Goal: Task Accomplishment & Management: Complete application form

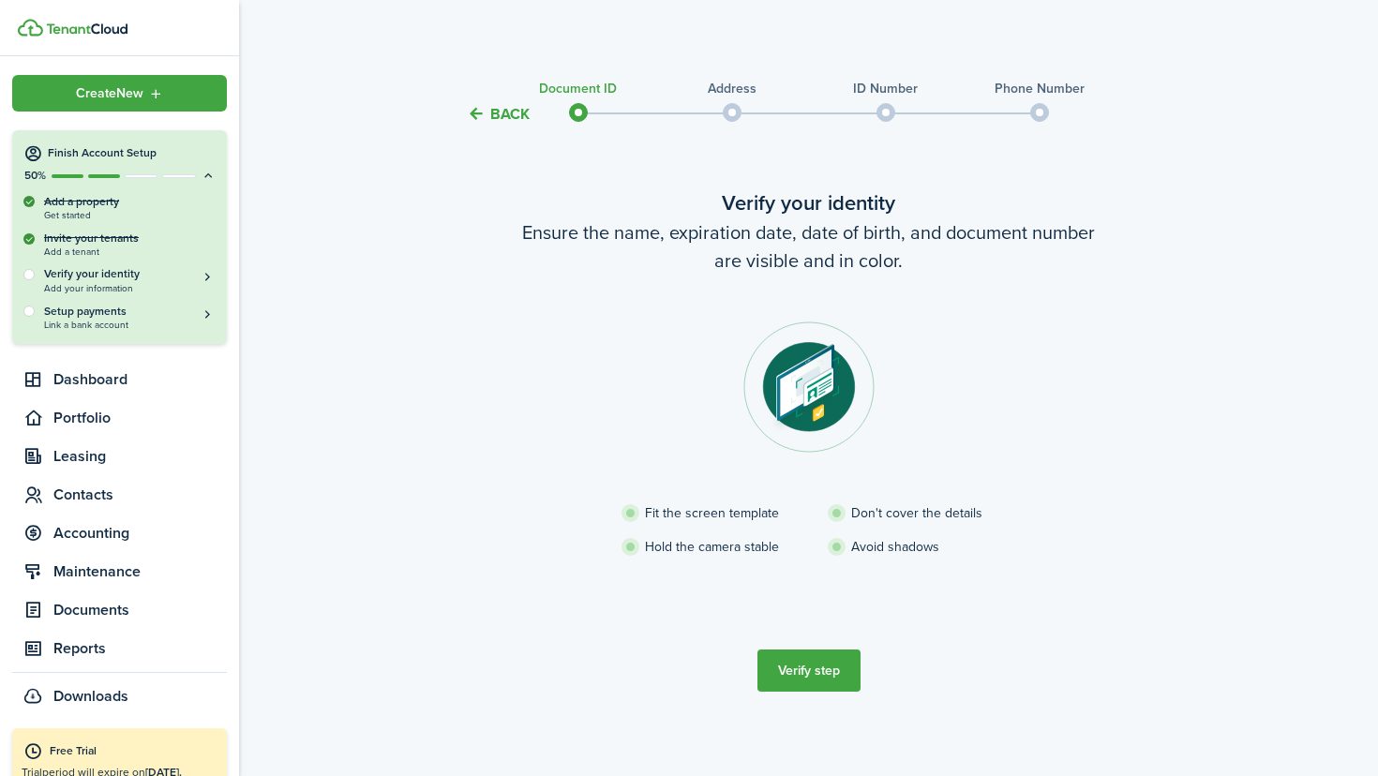
click at [821, 674] on button "Verify step" at bounding box center [809, 671] width 103 height 42
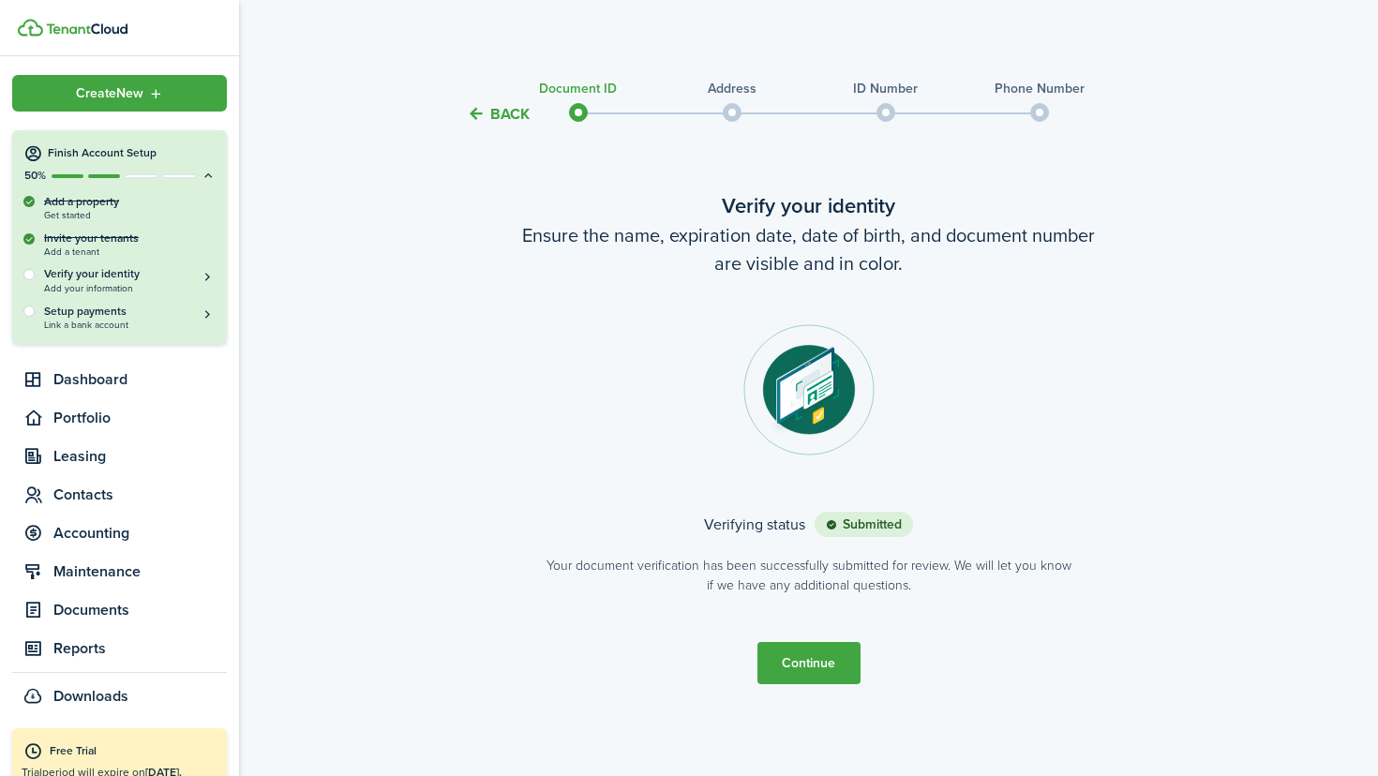
click at [824, 644] on button "Continue" at bounding box center [809, 663] width 103 height 42
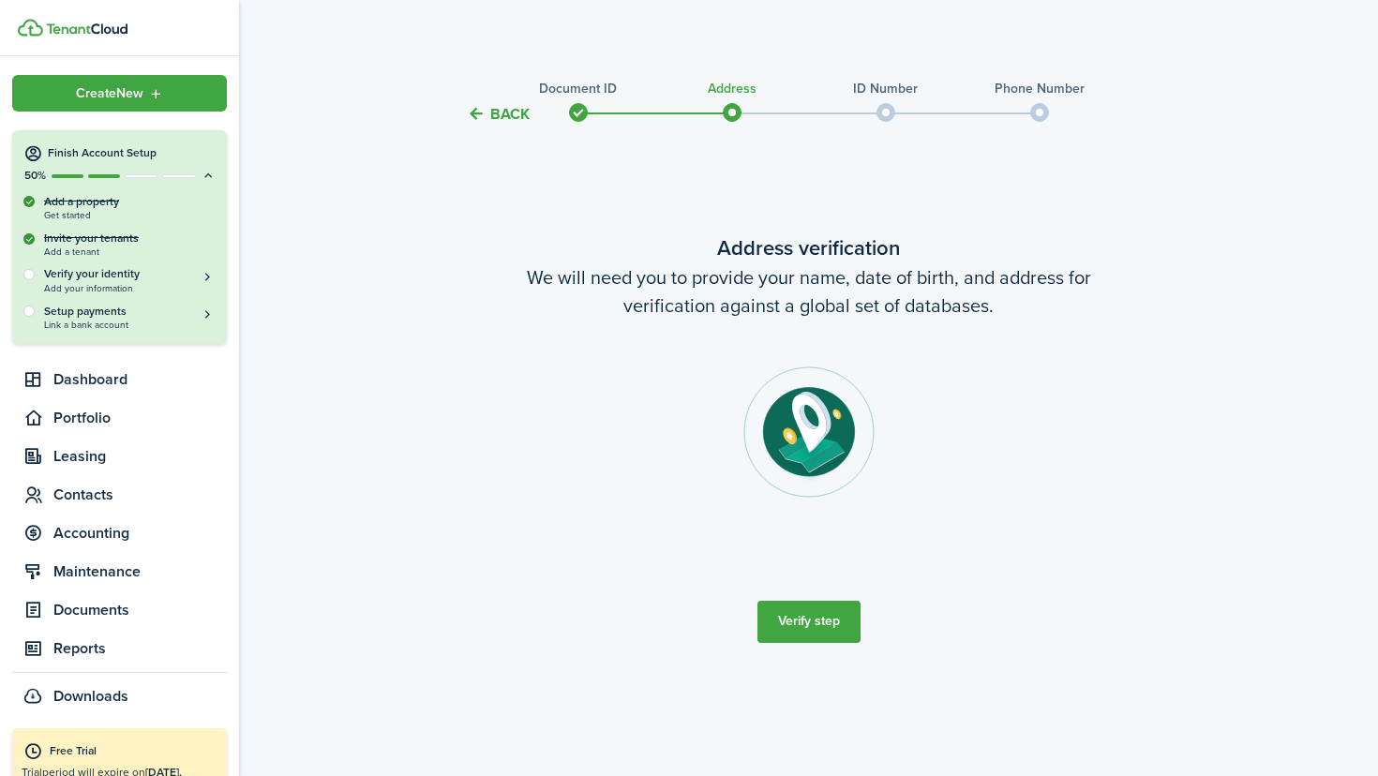
click at [842, 618] on button "Verify step" at bounding box center [809, 622] width 103 height 42
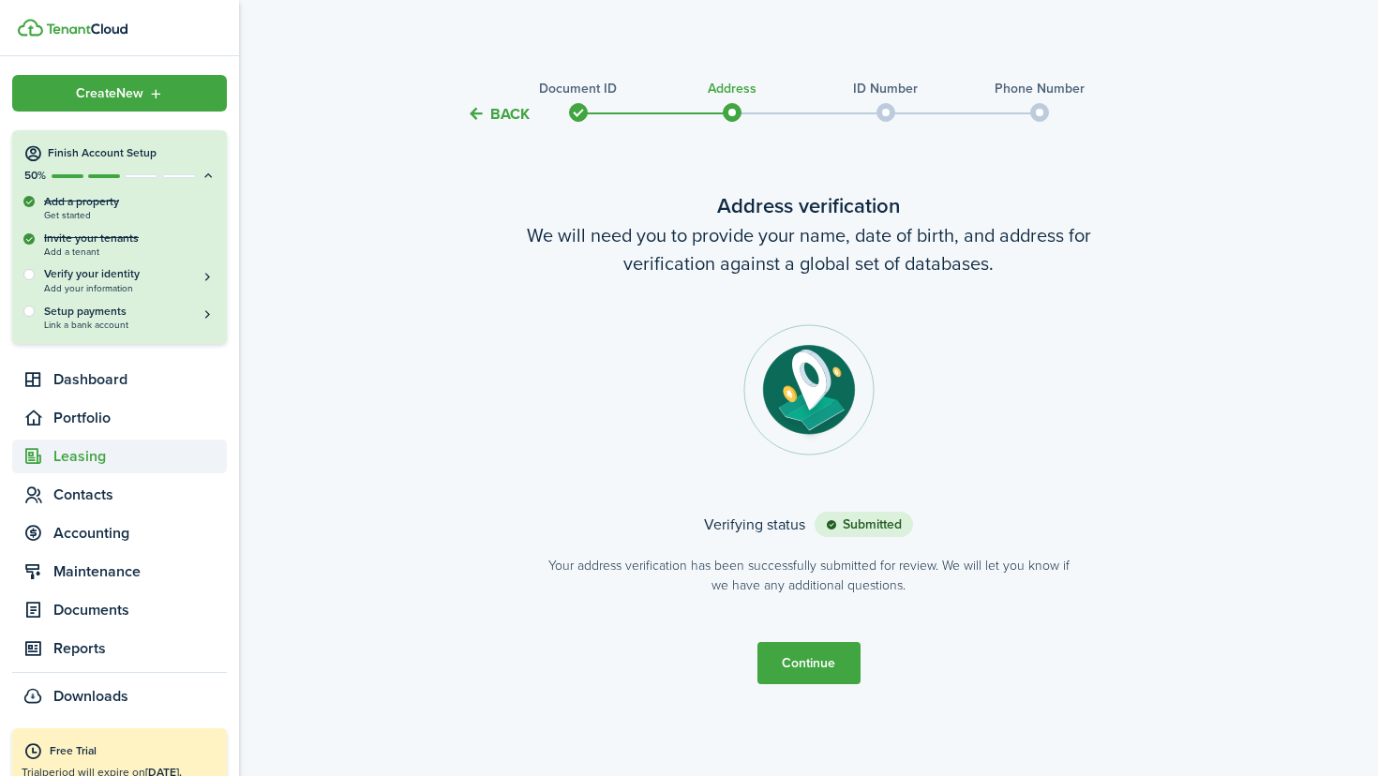
click at [86, 458] on span "Leasing" at bounding box center [139, 456] width 173 height 23
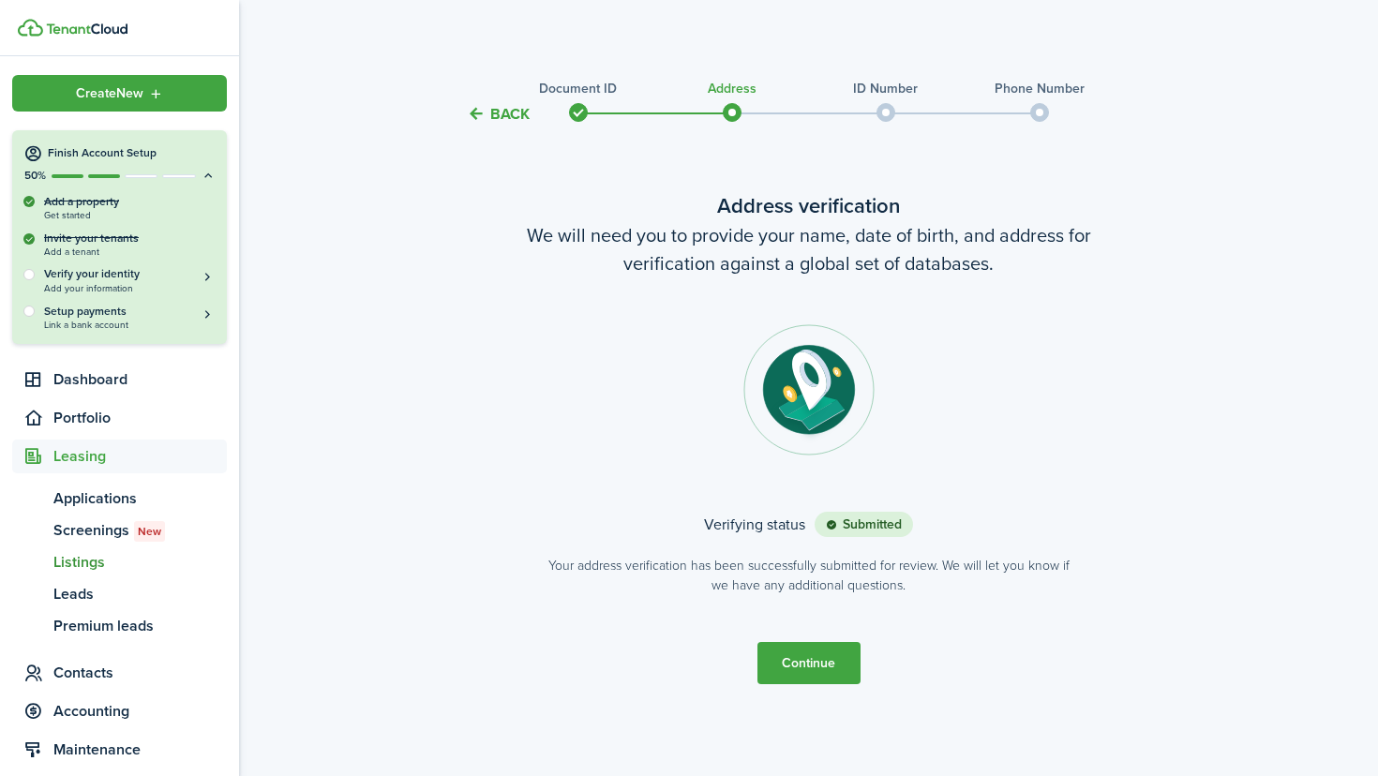
click at [93, 566] on span "Listings" at bounding box center [139, 562] width 173 height 23
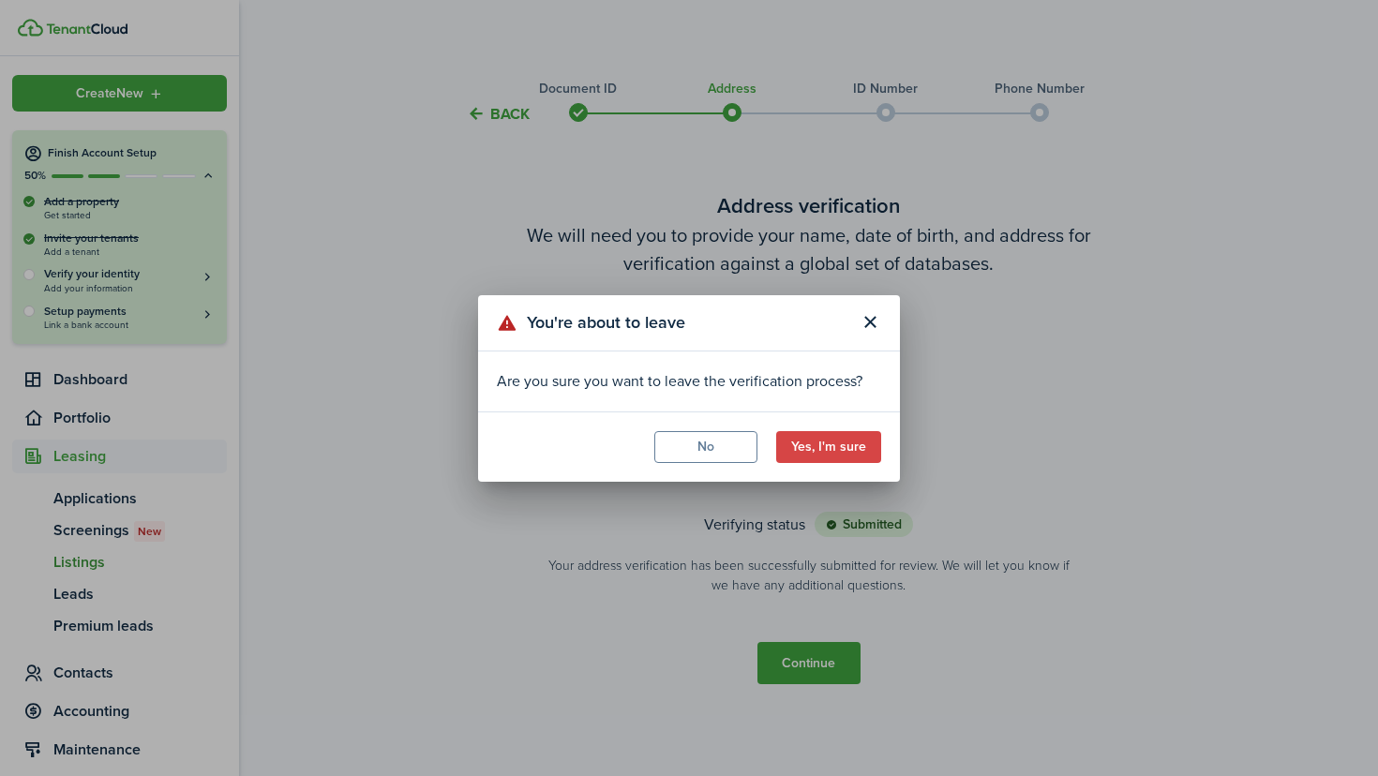
click at [718, 453] on button "No" at bounding box center [705, 447] width 103 height 32
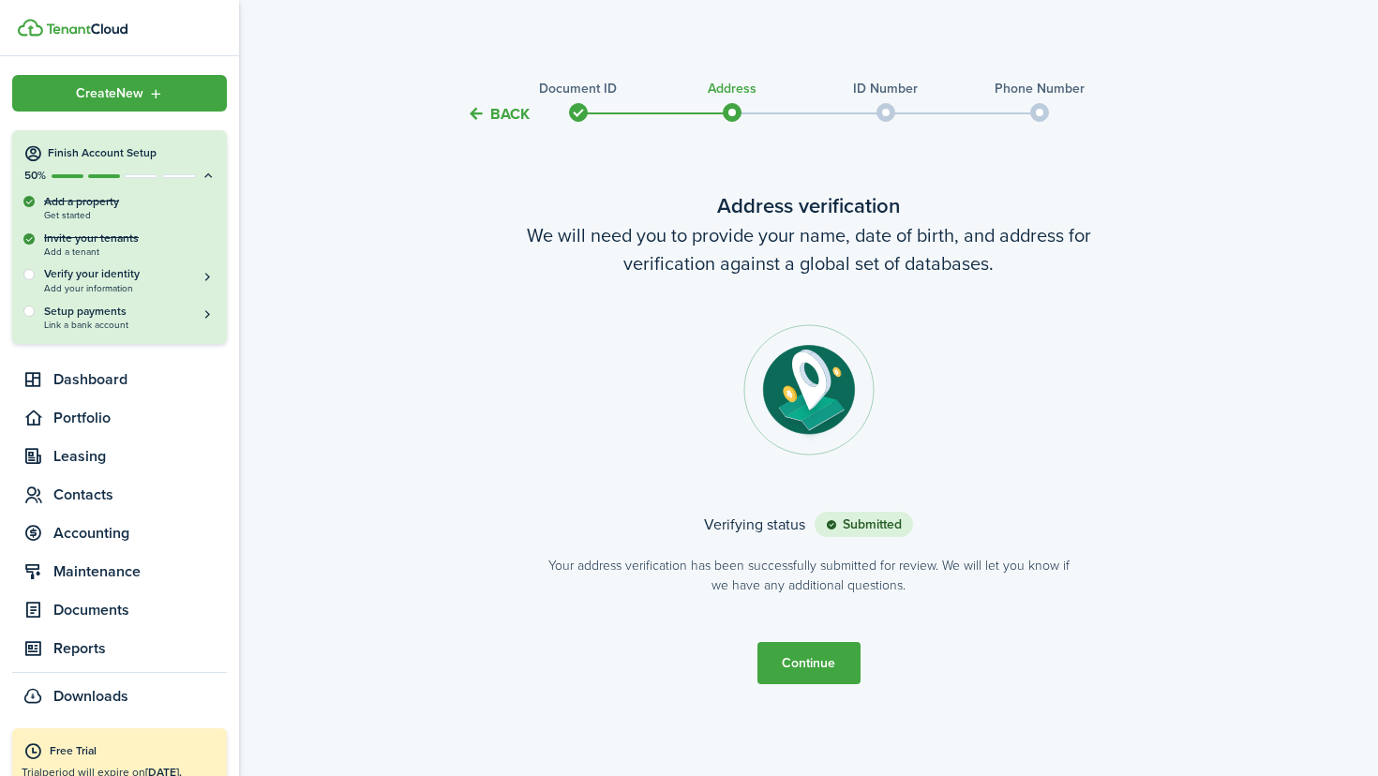
click at [797, 646] on button "Continue" at bounding box center [809, 663] width 103 height 42
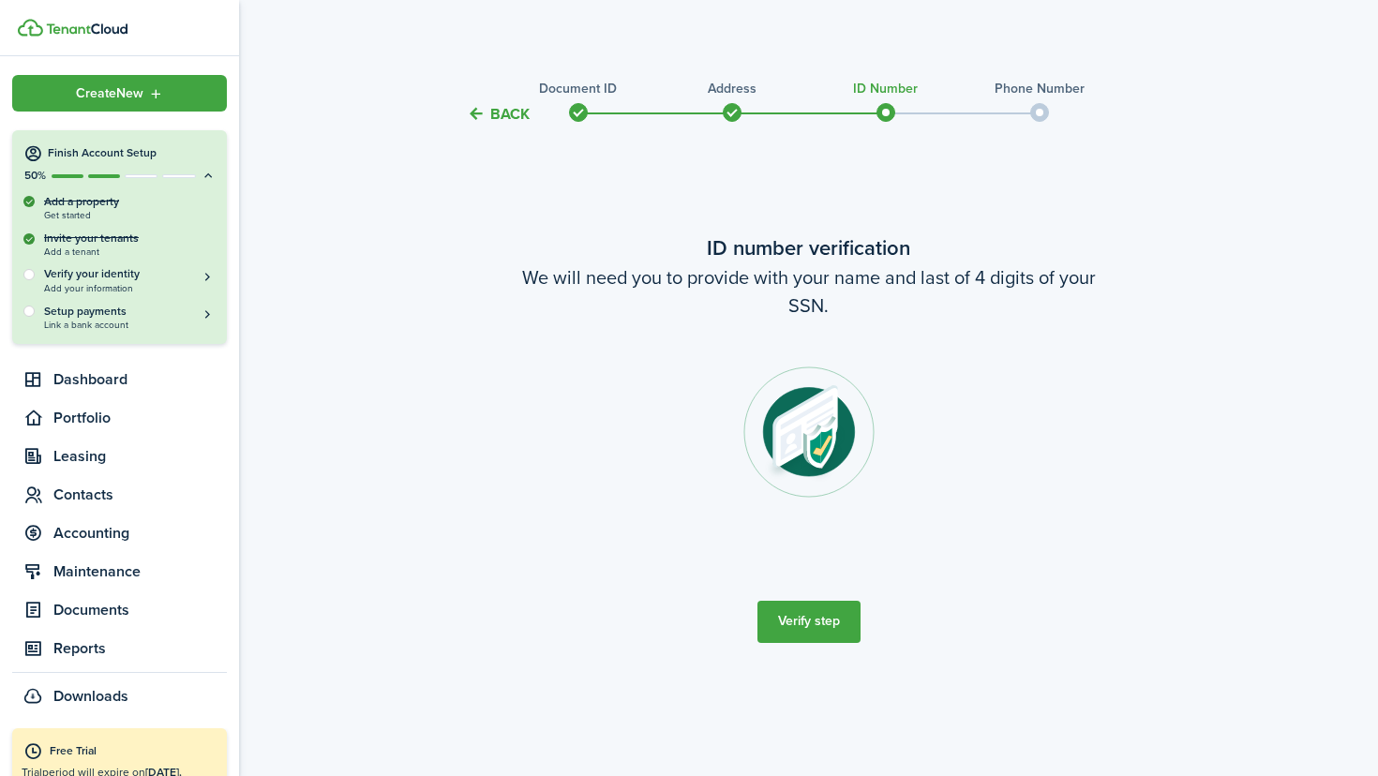
click at [808, 632] on button "Verify step" at bounding box center [809, 622] width 103 height 42
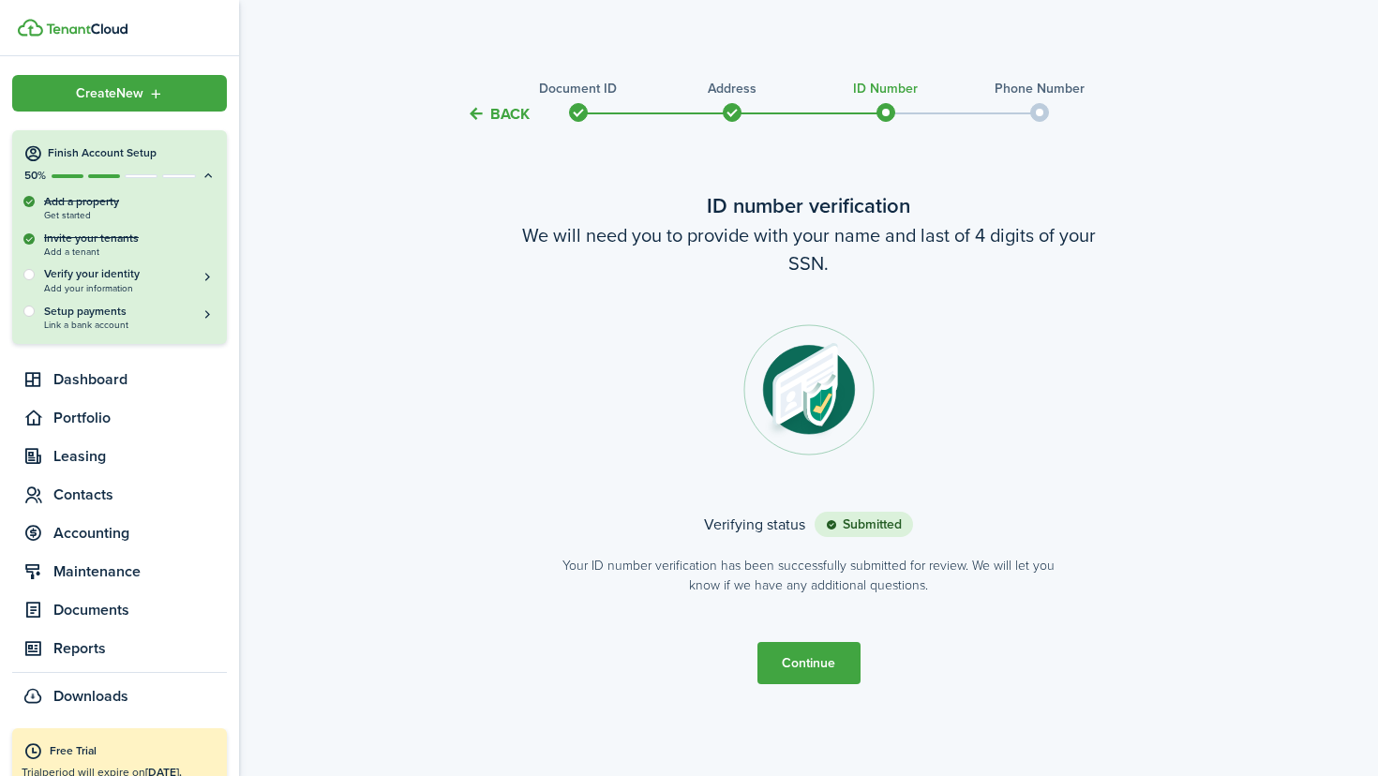
click at [810, 659] on button "Continue" at bounding box center [809, 663] width 103 height 42
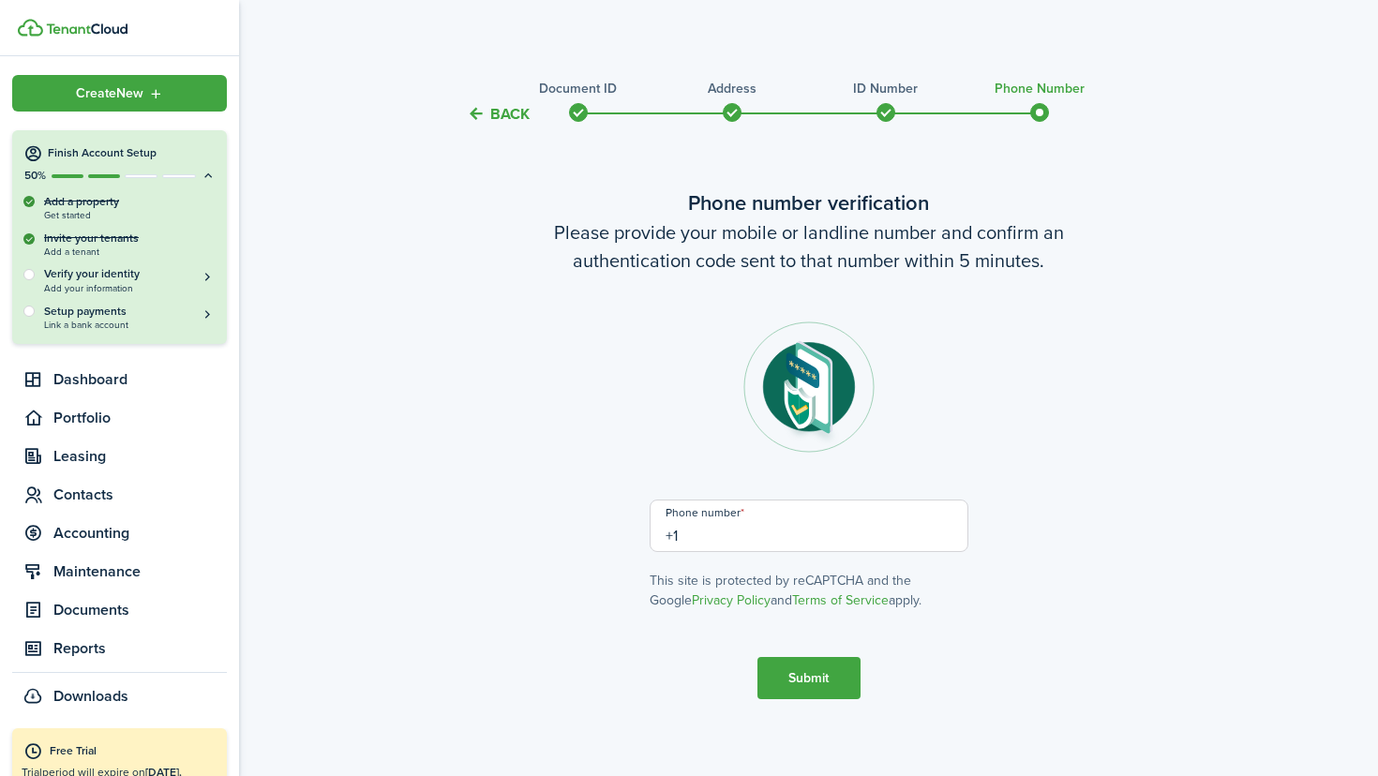
click at [746, 533] on input "+1" at bounding box center [809, 526] width 319 height 53
type input "[PHONE_NUMBER]"
click at [799, 667] on button "Submit" at bounding box center [809, 678] width 103 height 42
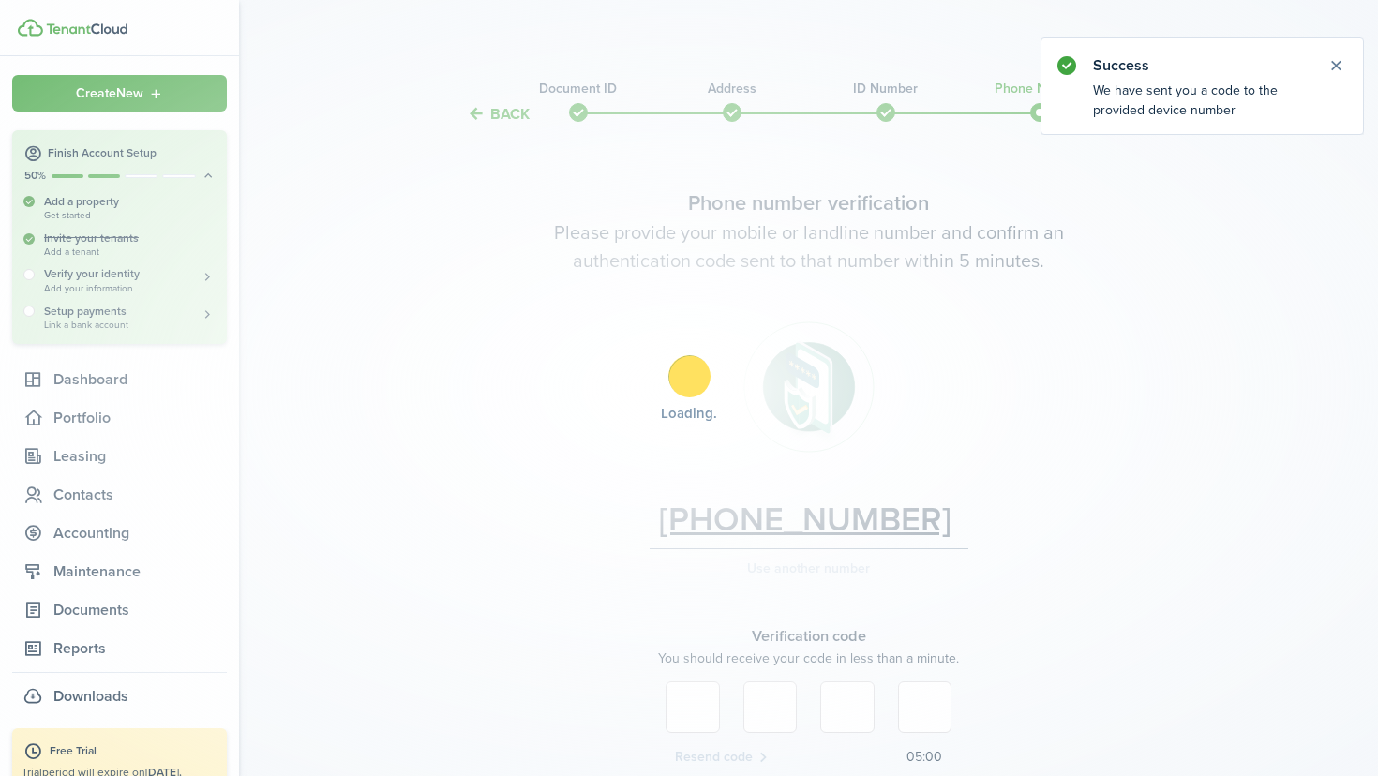
scroll to position [169, 0]
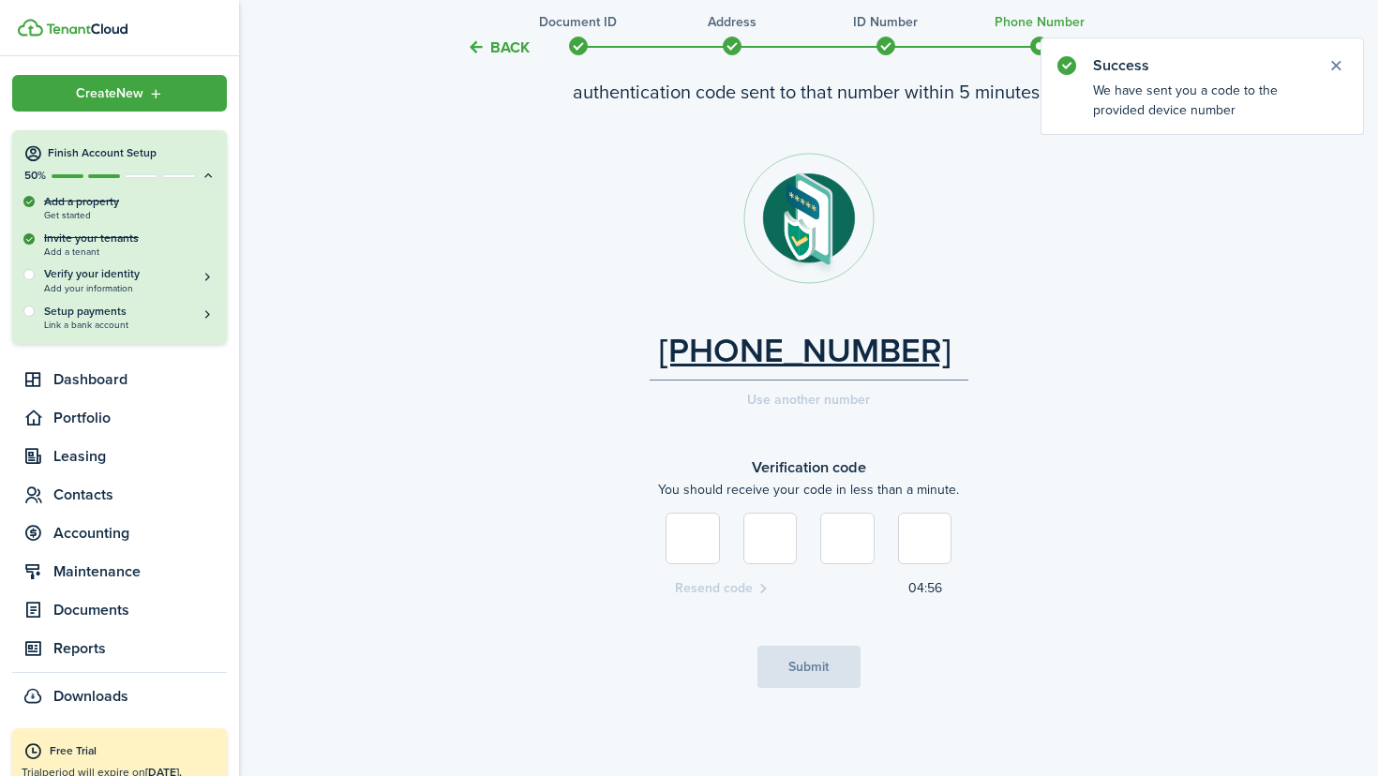
type input "2"
type input "1"
type input "6"
type input "7"
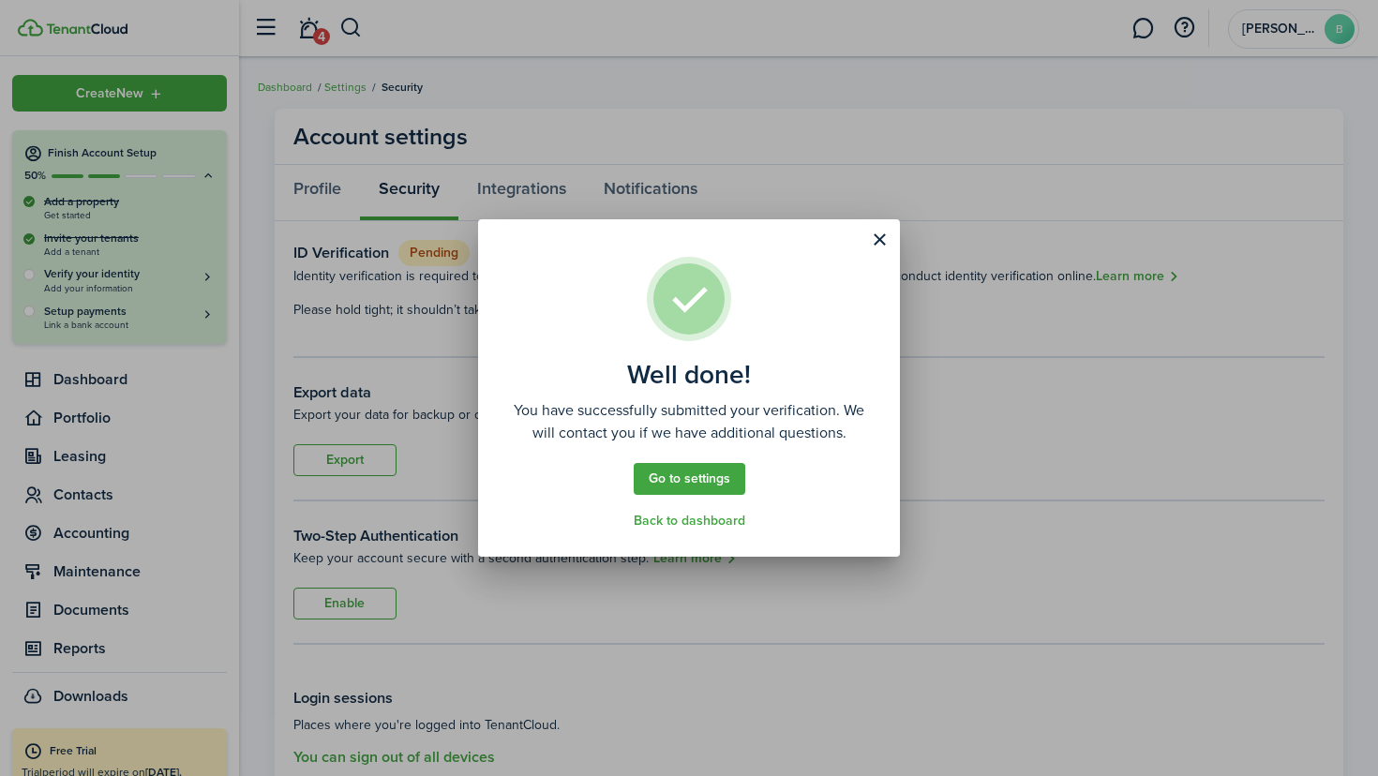
click at [875, 242] on button "Close modal" at bounding box center [879, 240] width 32 height 32
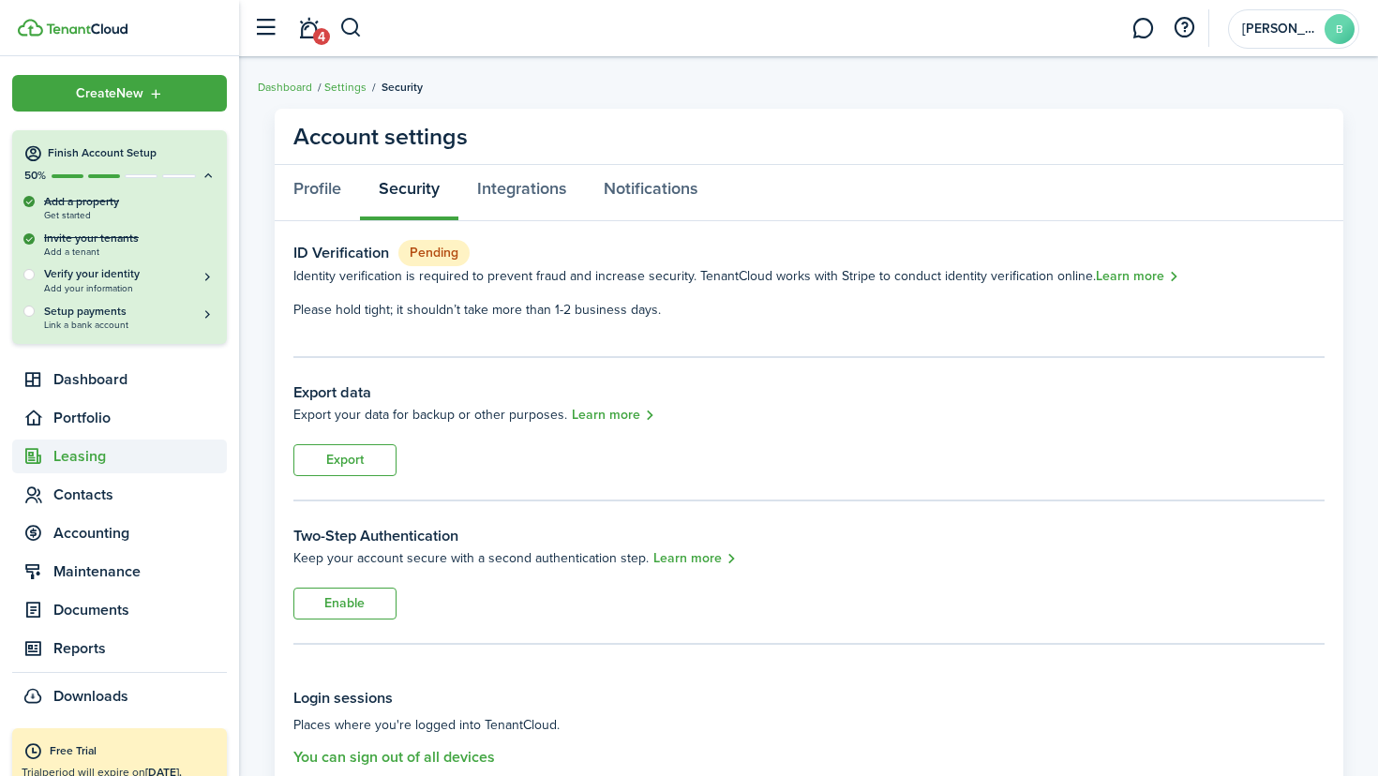
click at [83, 459] on span "Leasing" at bounding box center [139, 456] width 173 height 23
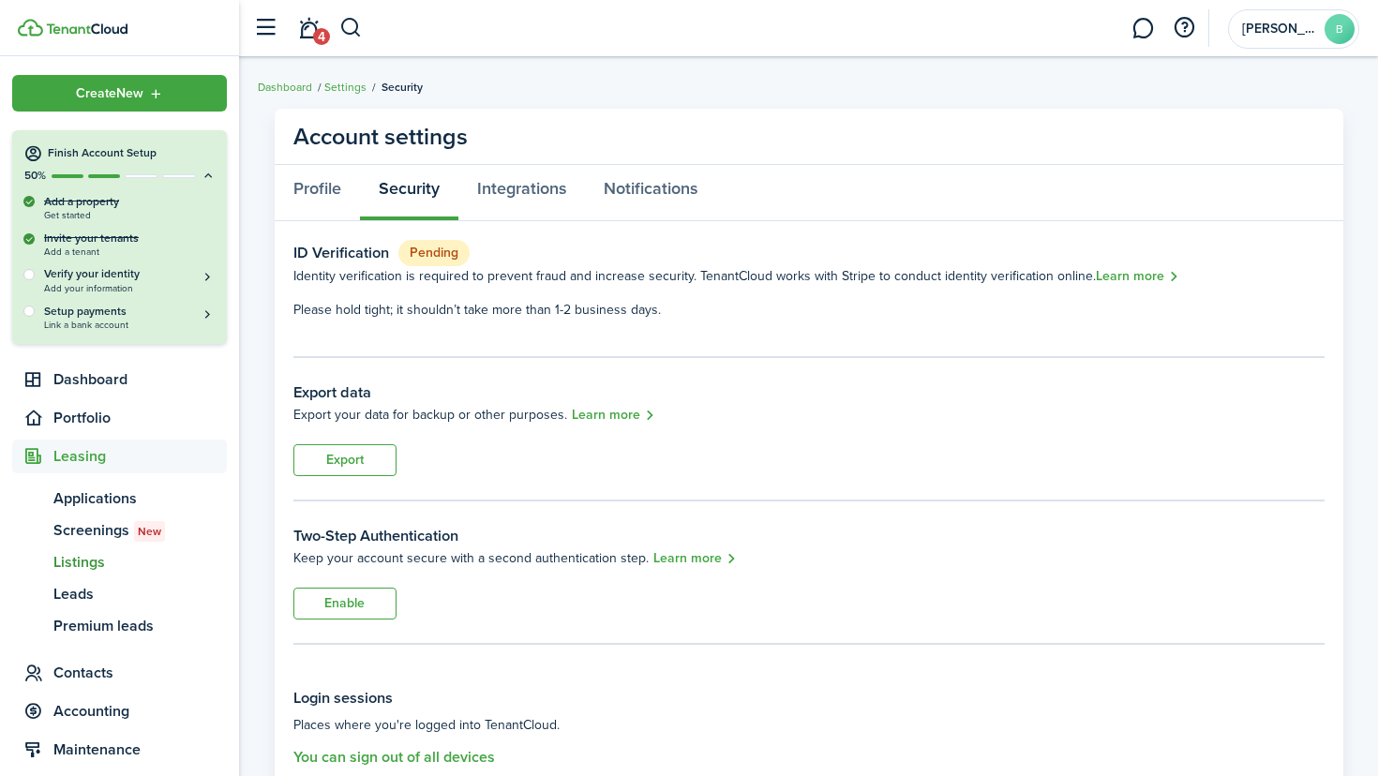
click at [85, 555] on span "Listings" at bounding box center [139, 562] width 173 height 23
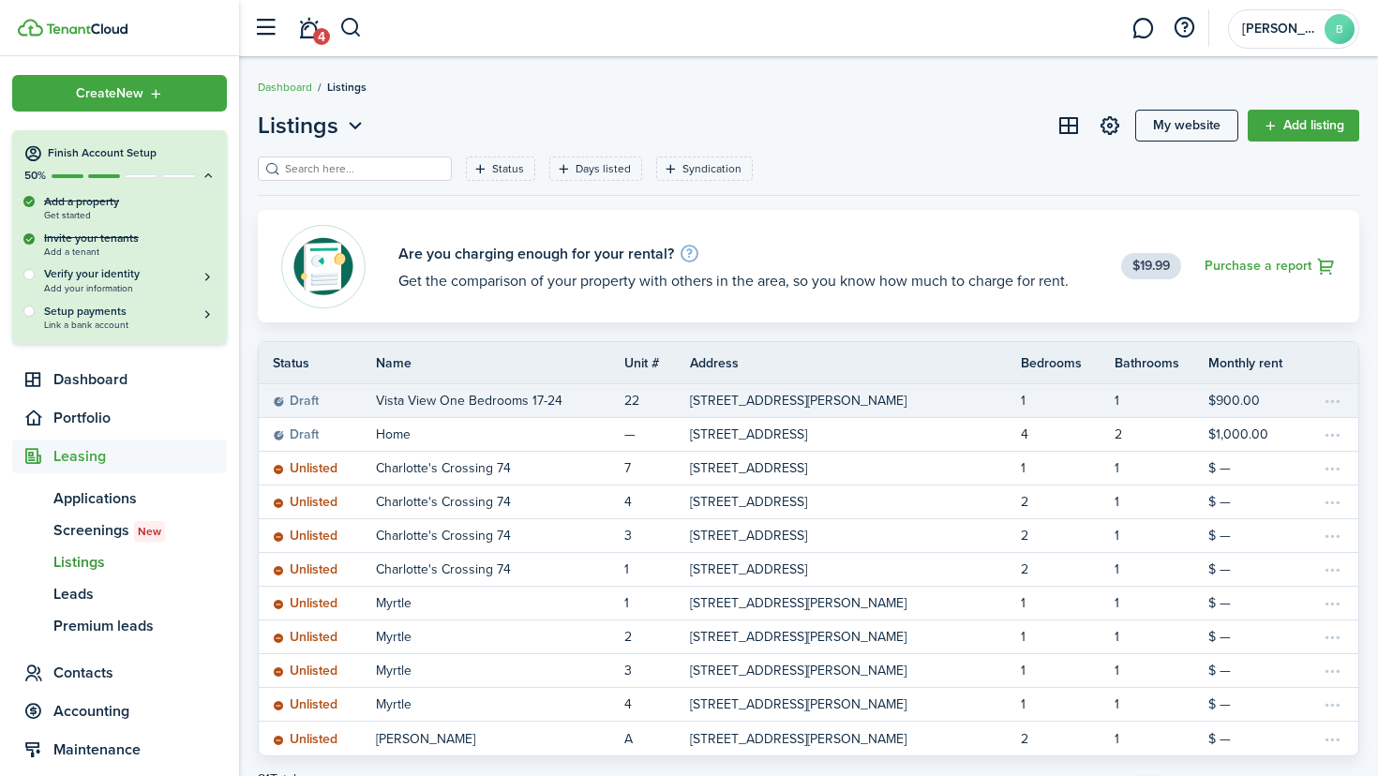
click at [516, 402] on p "Vista View One Bedrooms 17-24" at bounding box center [469, 401] width 187 height 20
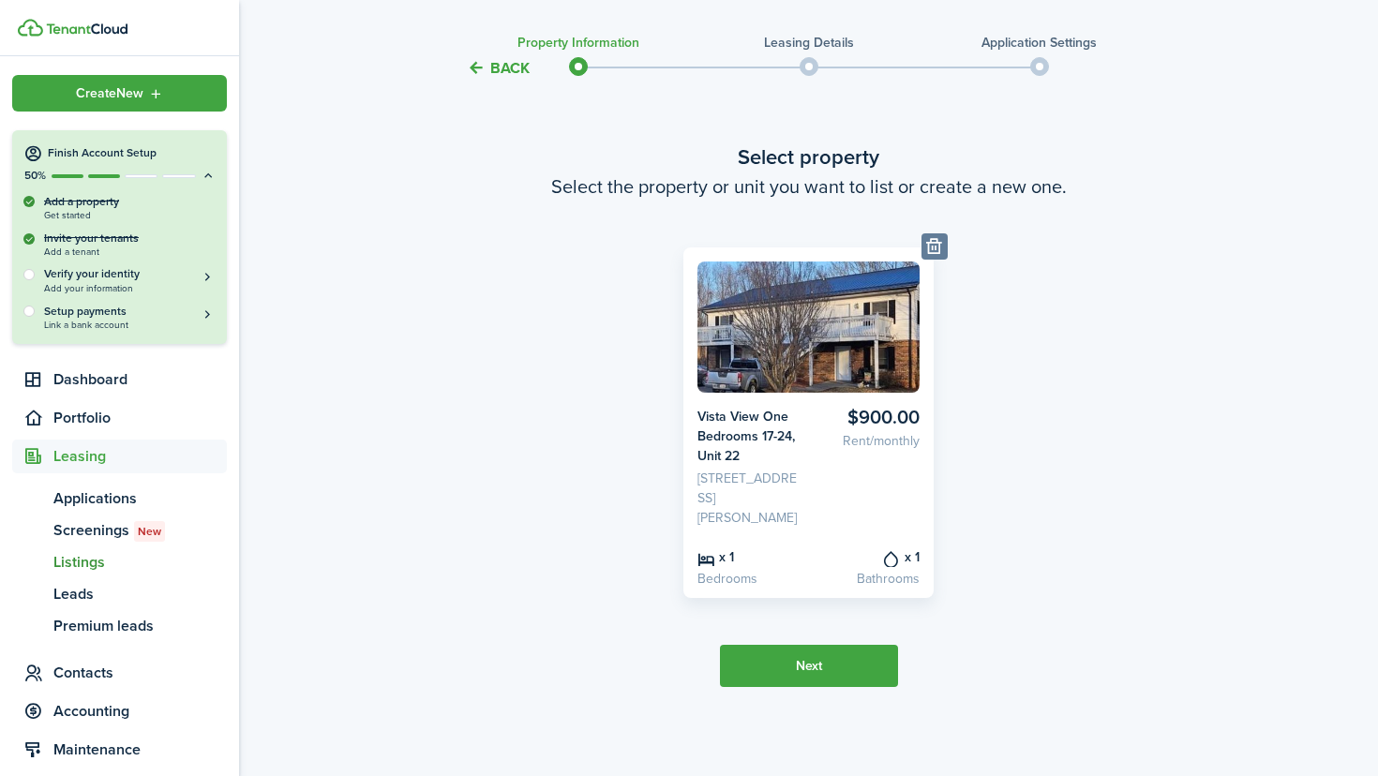
click at [759, 669] on button "Next" at bounding box center [809, 666] width 178 height 42
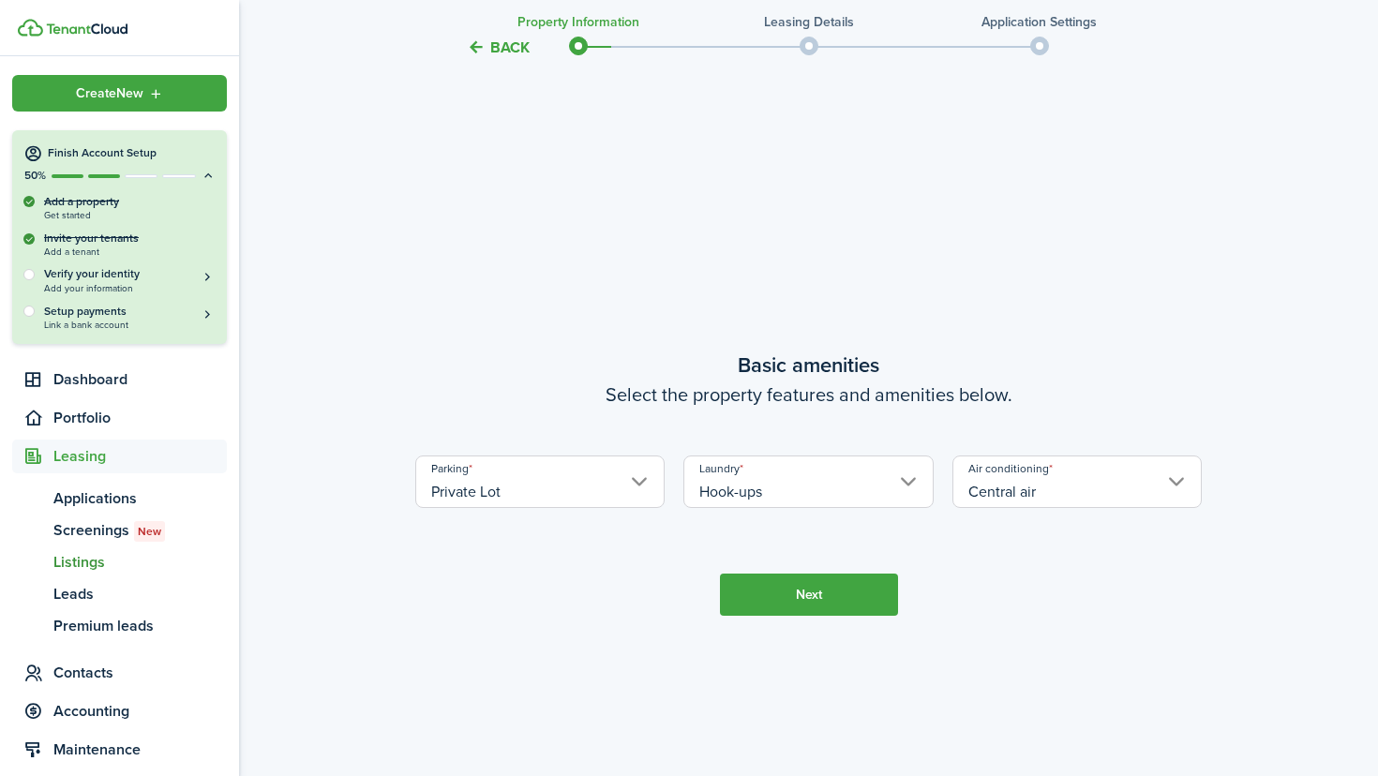
scroll to position [697, 0]
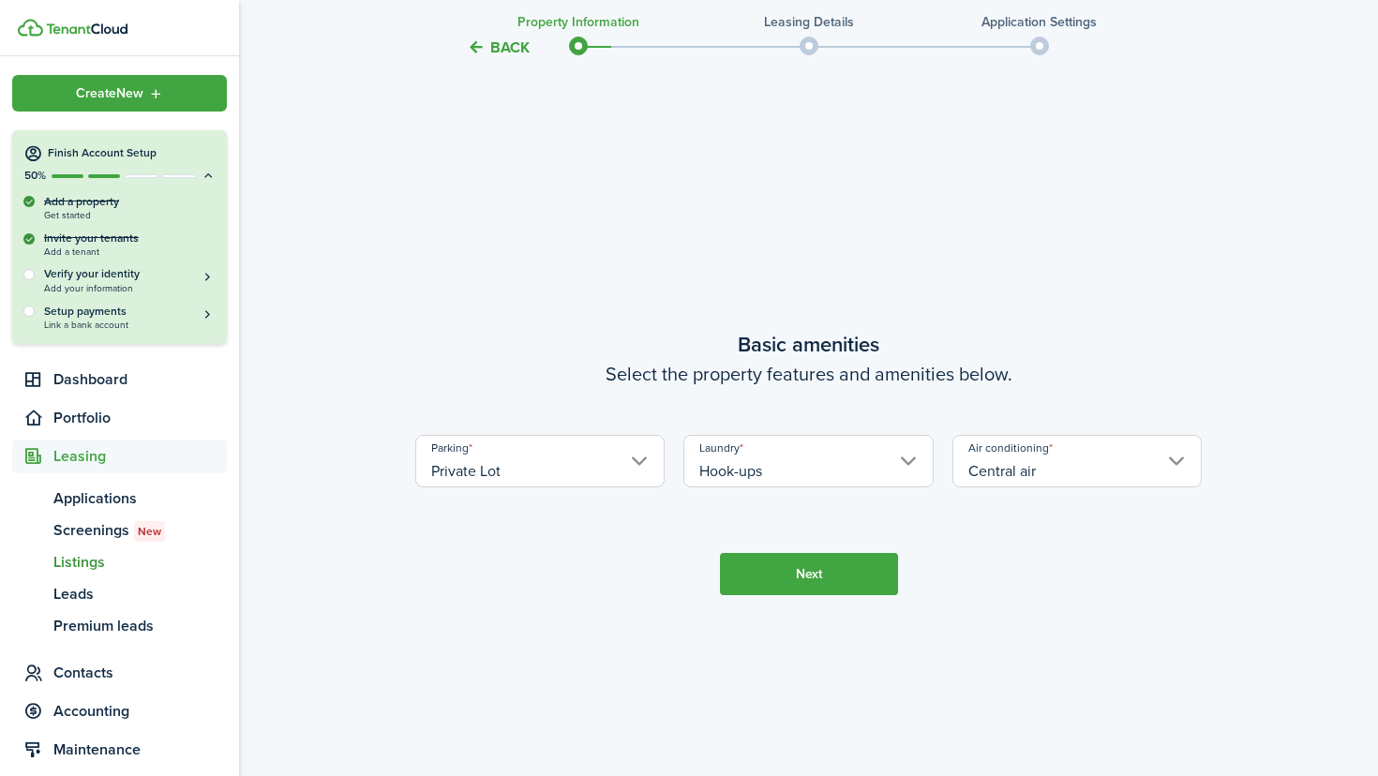
click at [781, 586] on button "Next" at bounding box center [809, 574] width 178 height 42
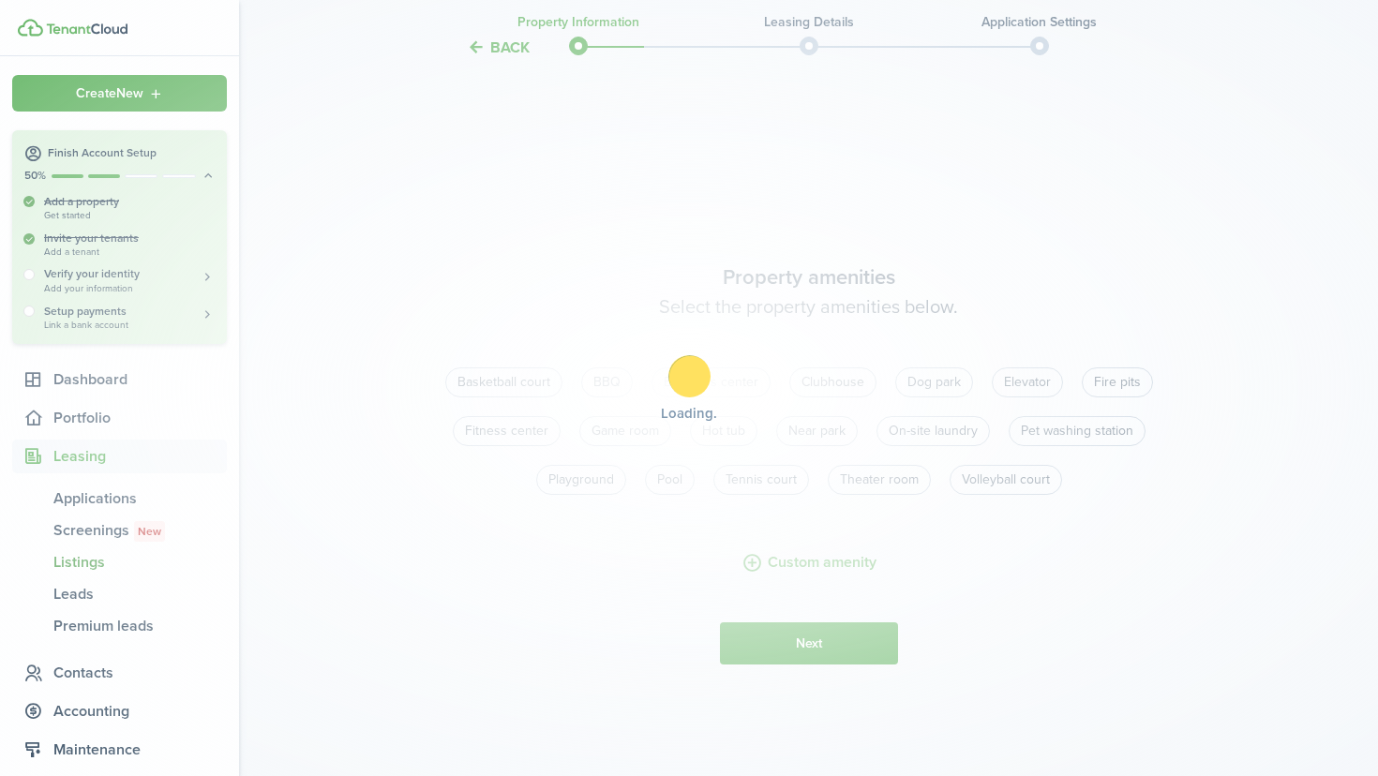
scroll to position [1473, 0]
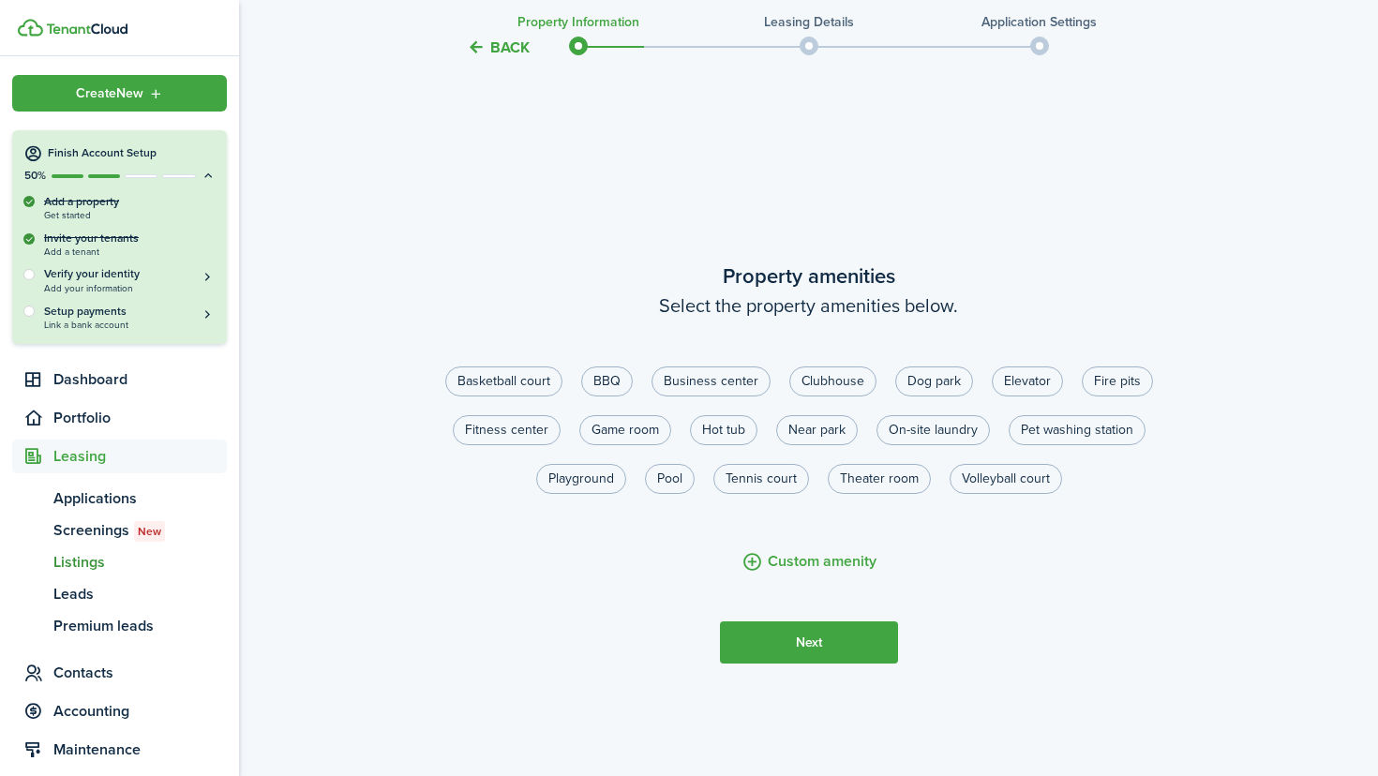
click at [785, 629] on button "Next" at bounding box center [809, 643] width 178 height 42
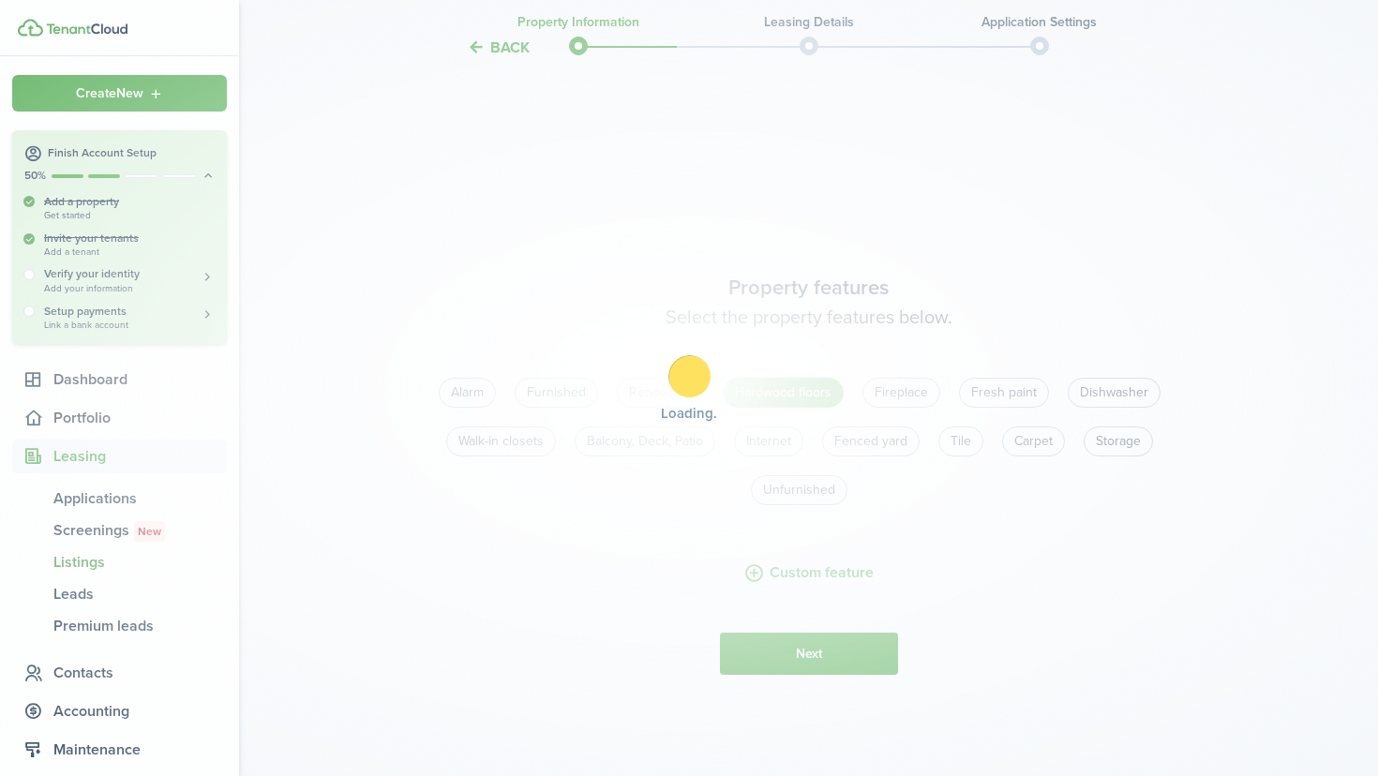
scroll to position [2249, 0]
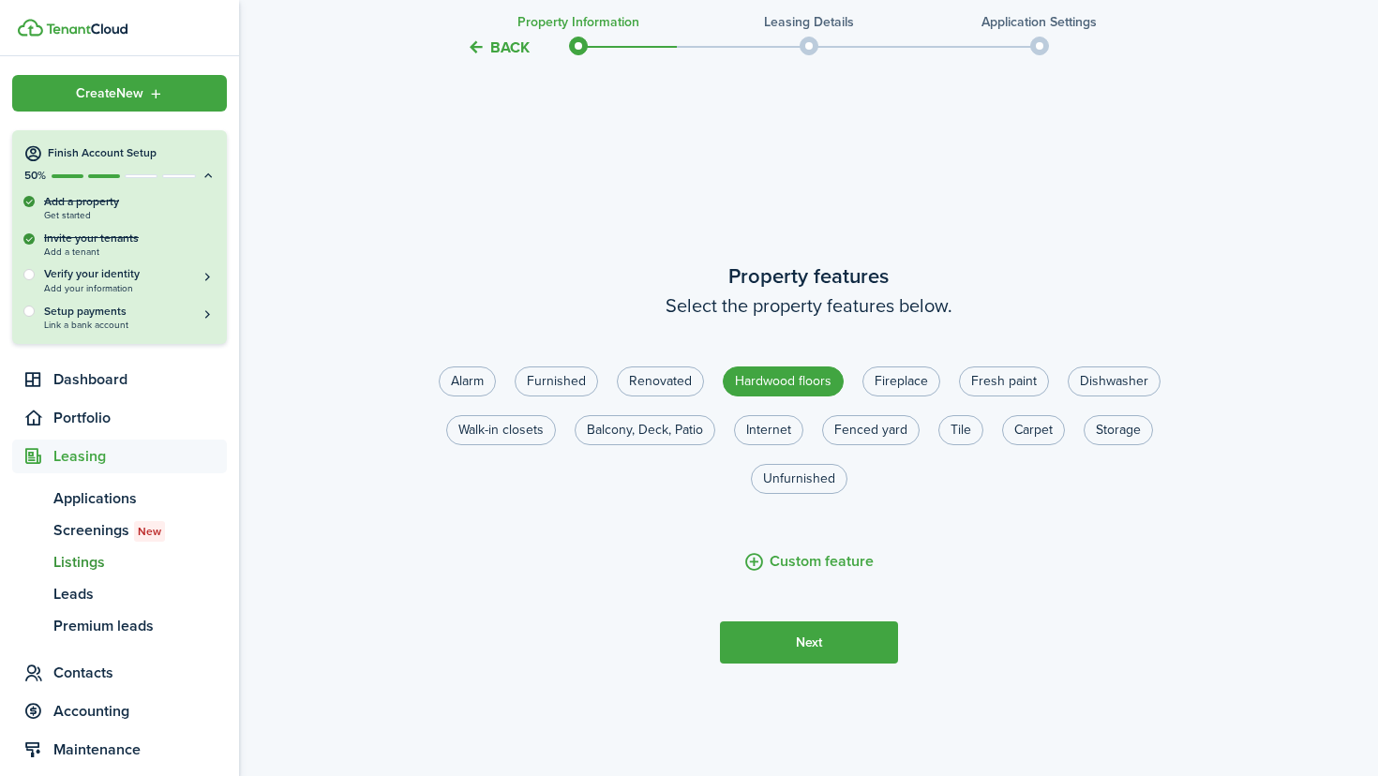
click at [785, 636] on button "Next" at bounding box center [809, 643] width 178 height 42
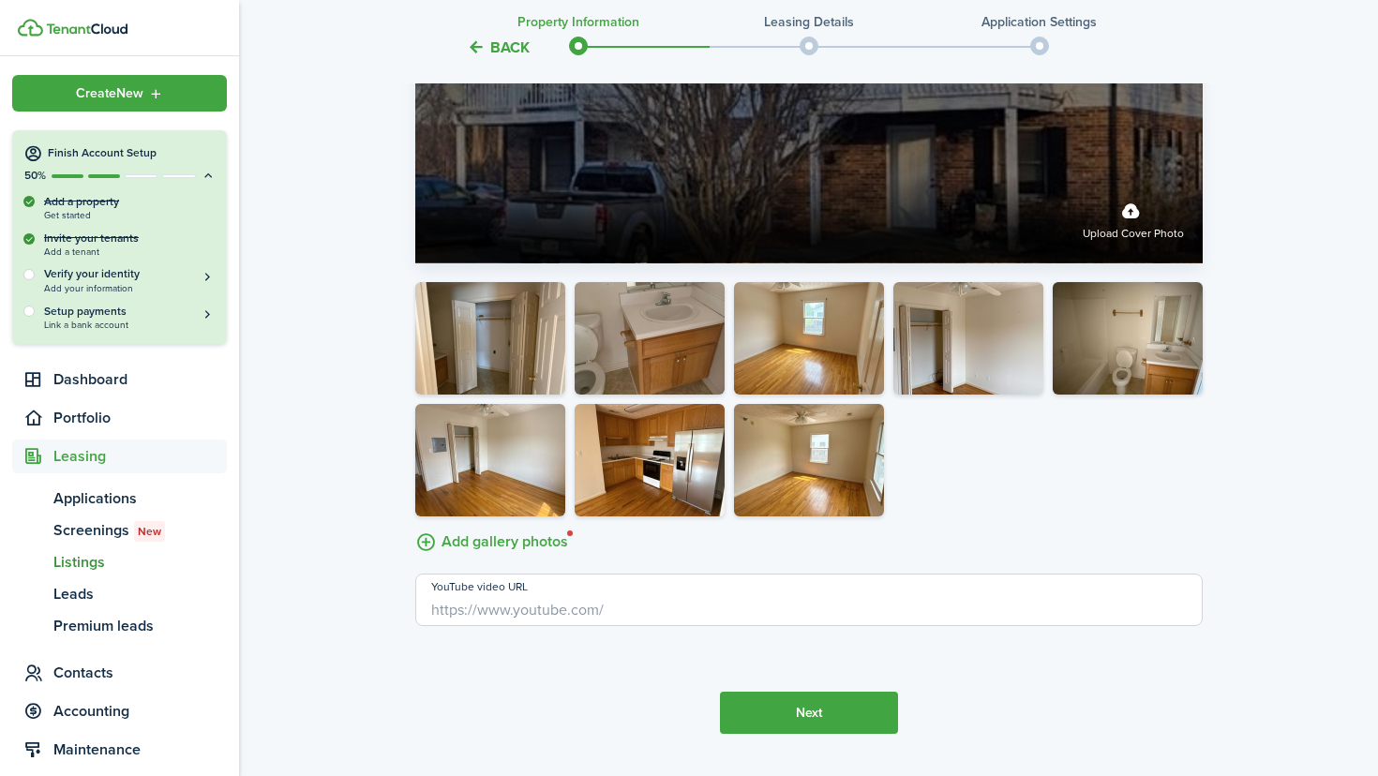
scroll to position [3479, 0]
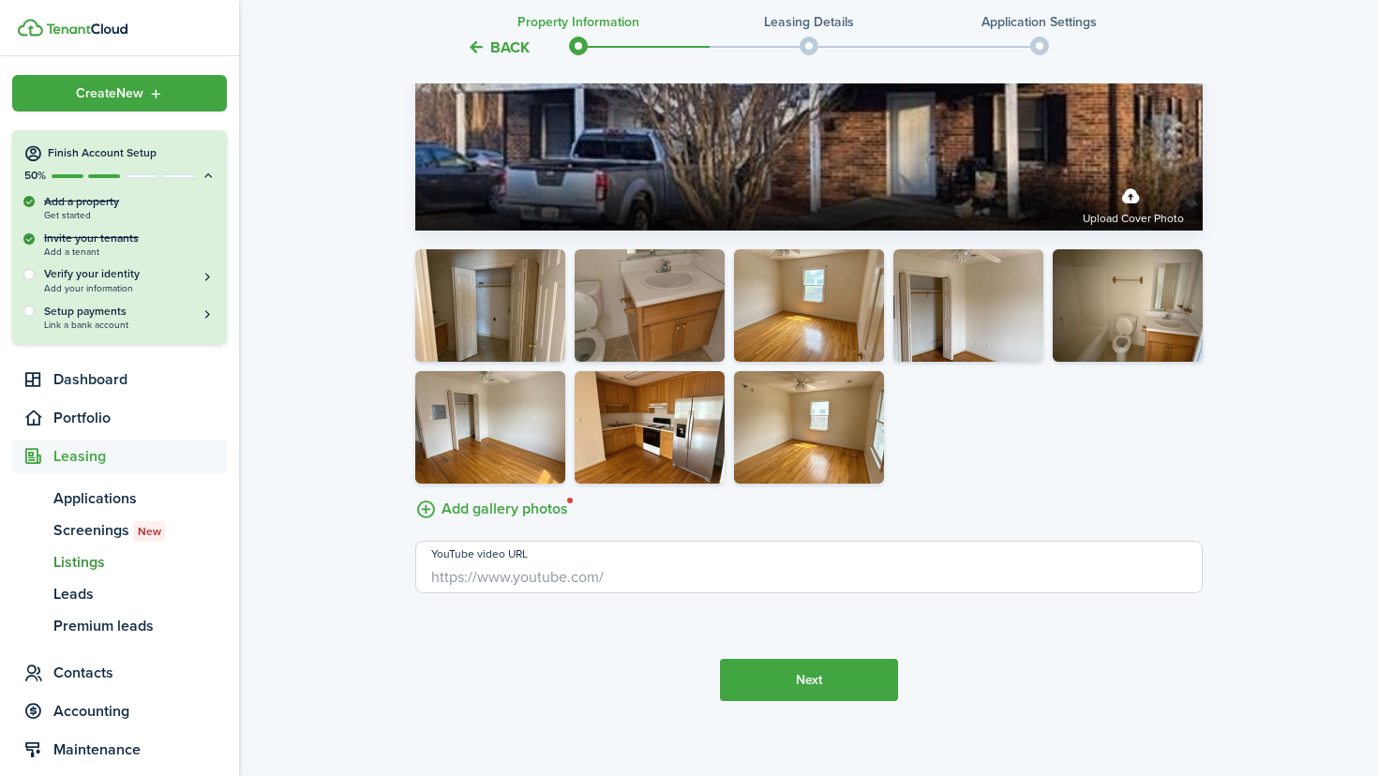
click at [780, 670] on button "Next" at bounding box center [809, 680] width 178 height 42
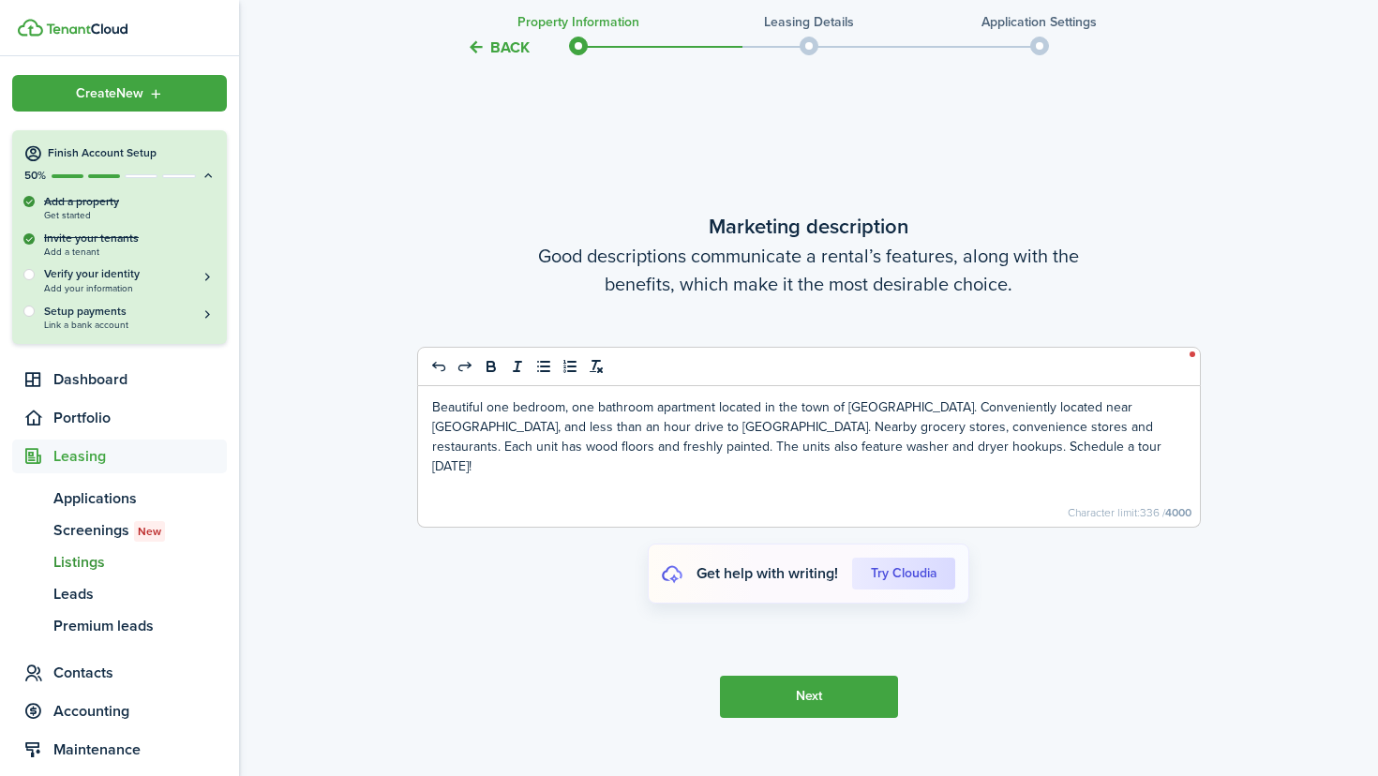
scroll to position [4144, 0]
click at [775, 698] on button "Next" at bounding box center [809, 695] width 178 height 42
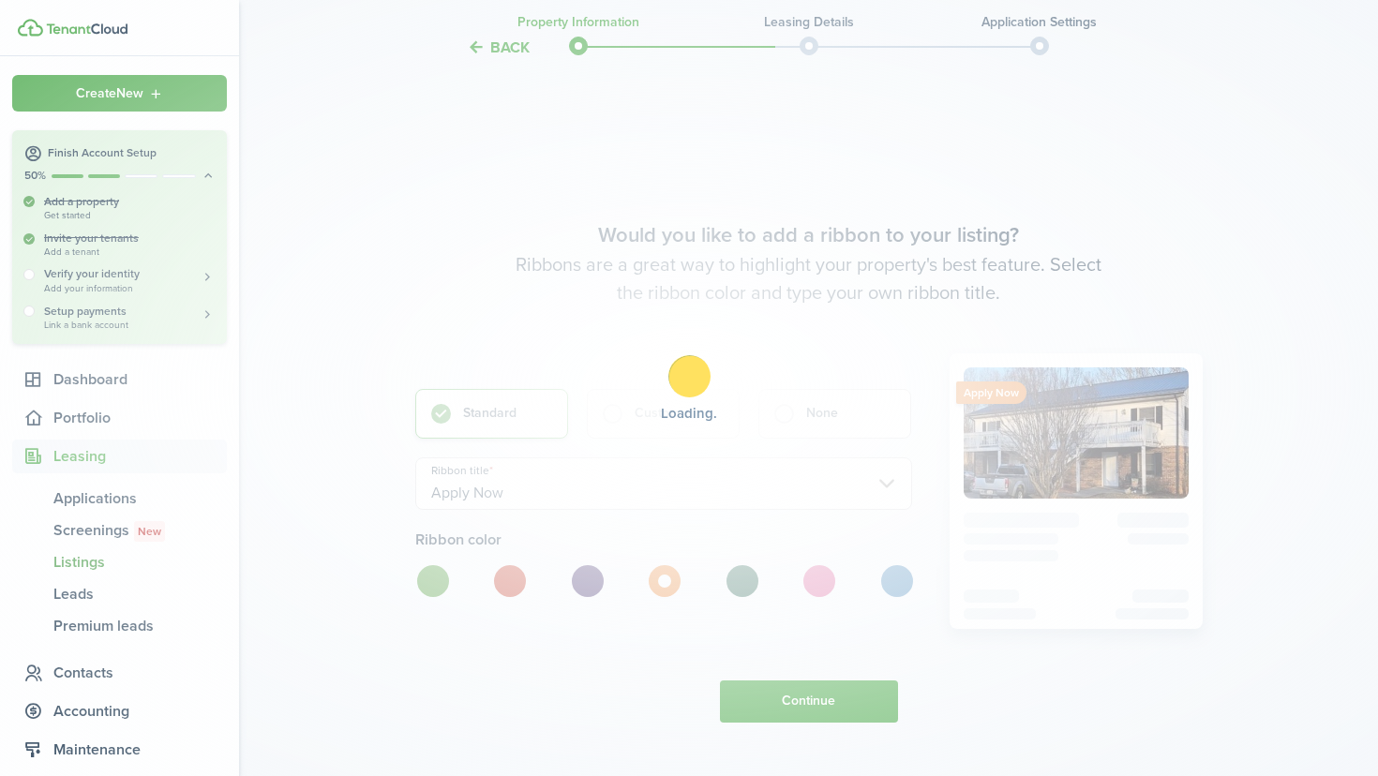
scroll to position [4920, 0]
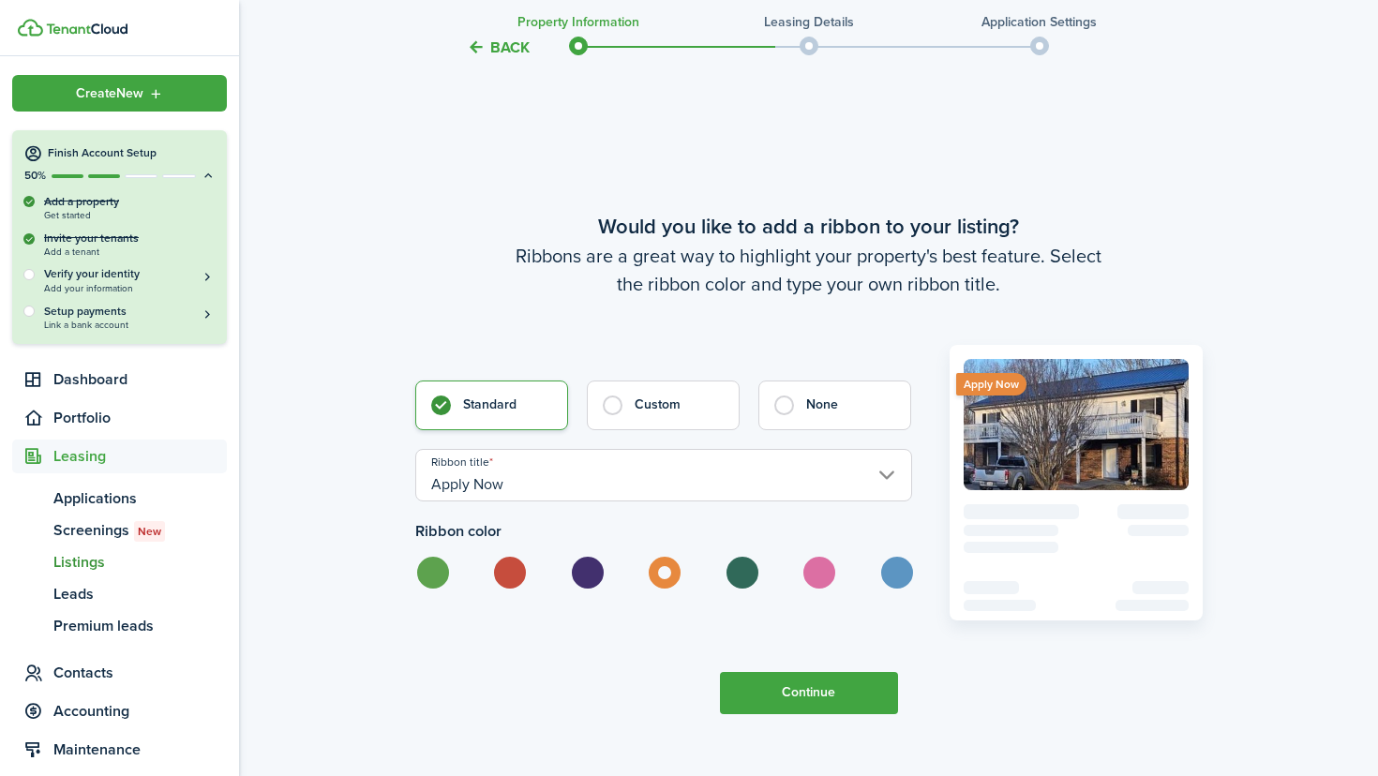
click at [795, 706] on button "Continue" at bounding box center [809, 693] width 178 height 42
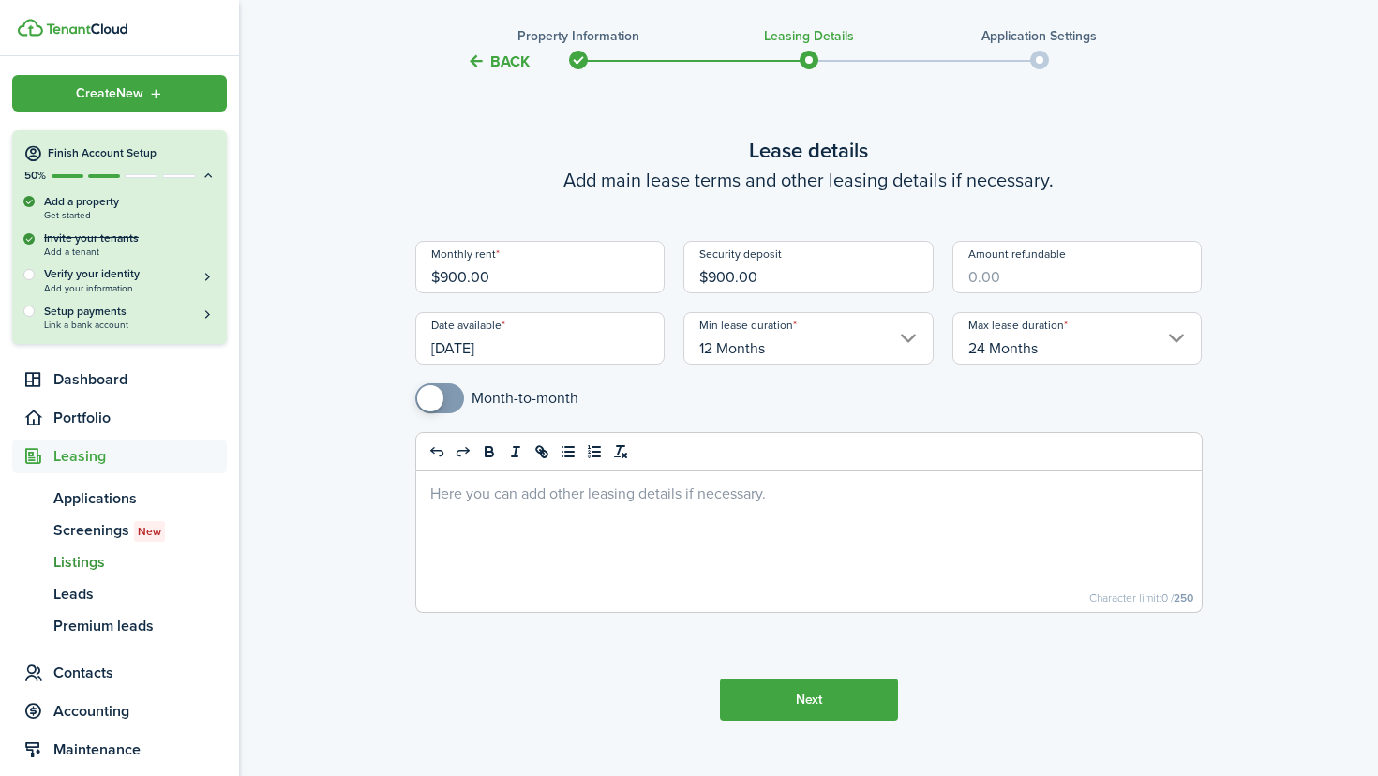
scroll to position [67, 0]
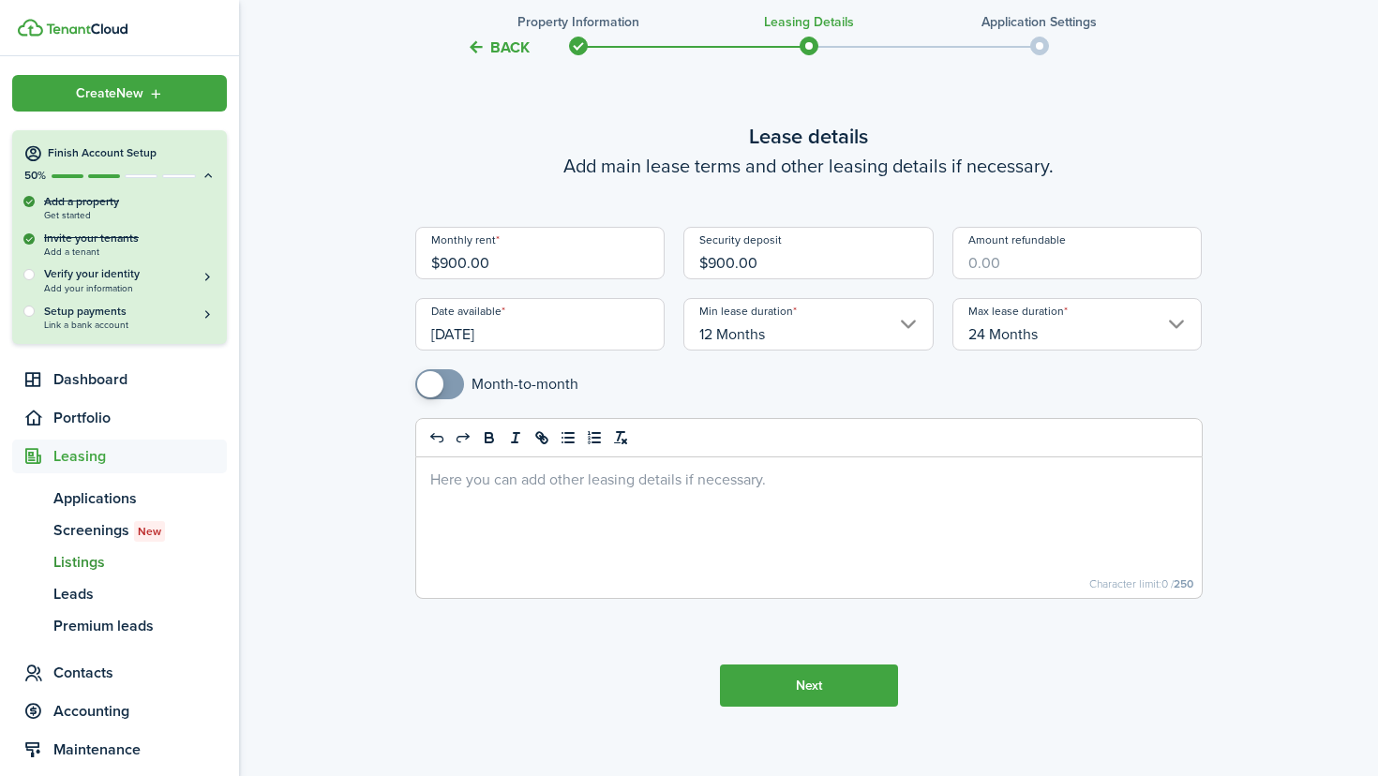
click at [824, 687] on button "Next" at bounding box center [809, 686] width 178 height 42
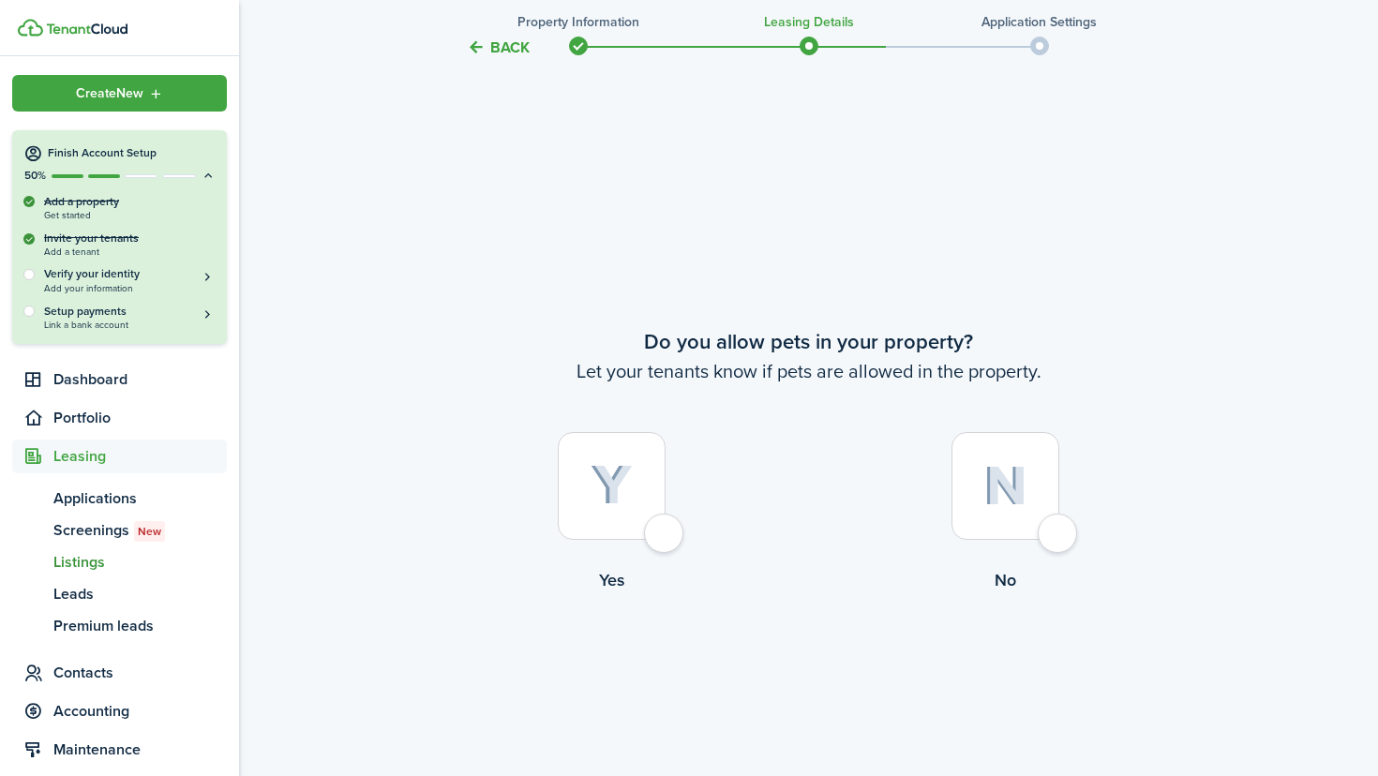
scroll to position [737, 0]
click at [664, 538] on div at bounding box center [612, 484] width 108 height 108
radio input "true"
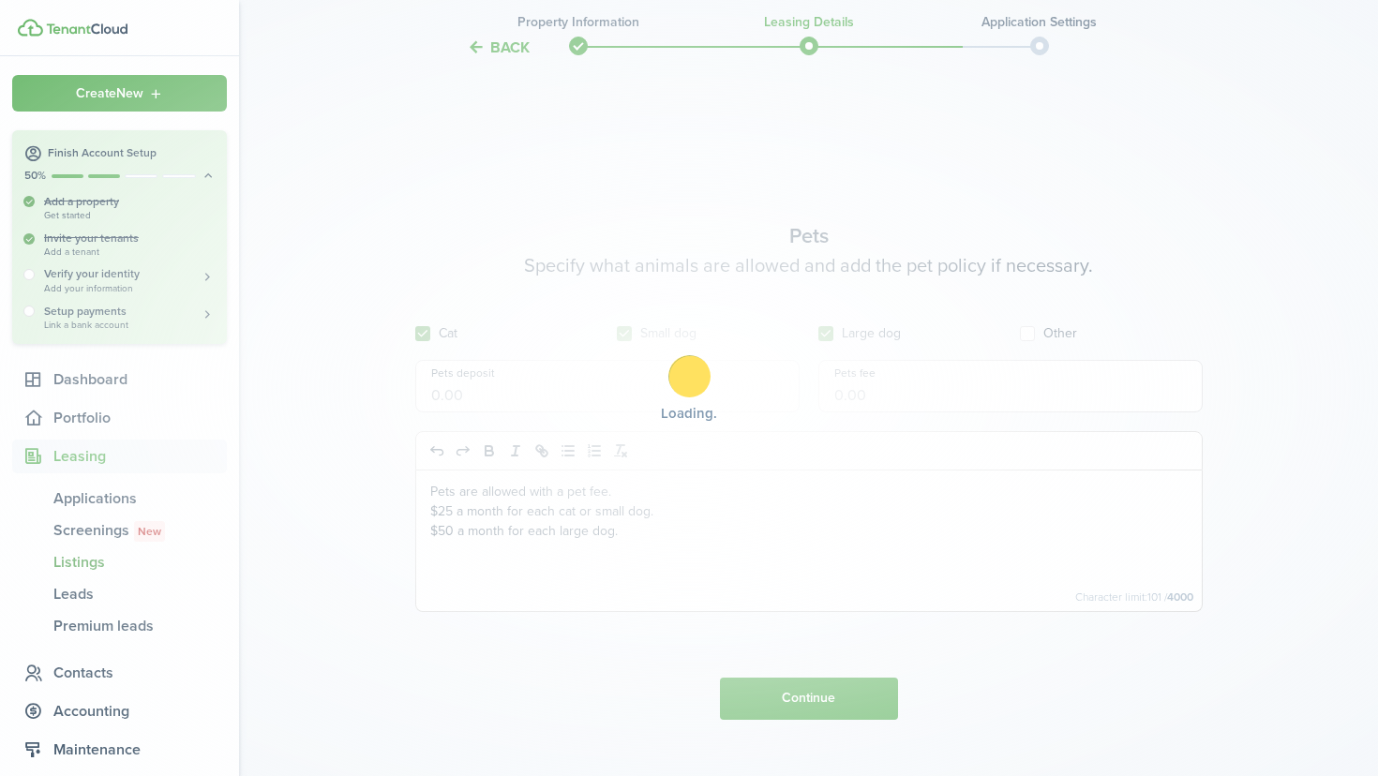
scroll to position [1513, 0]
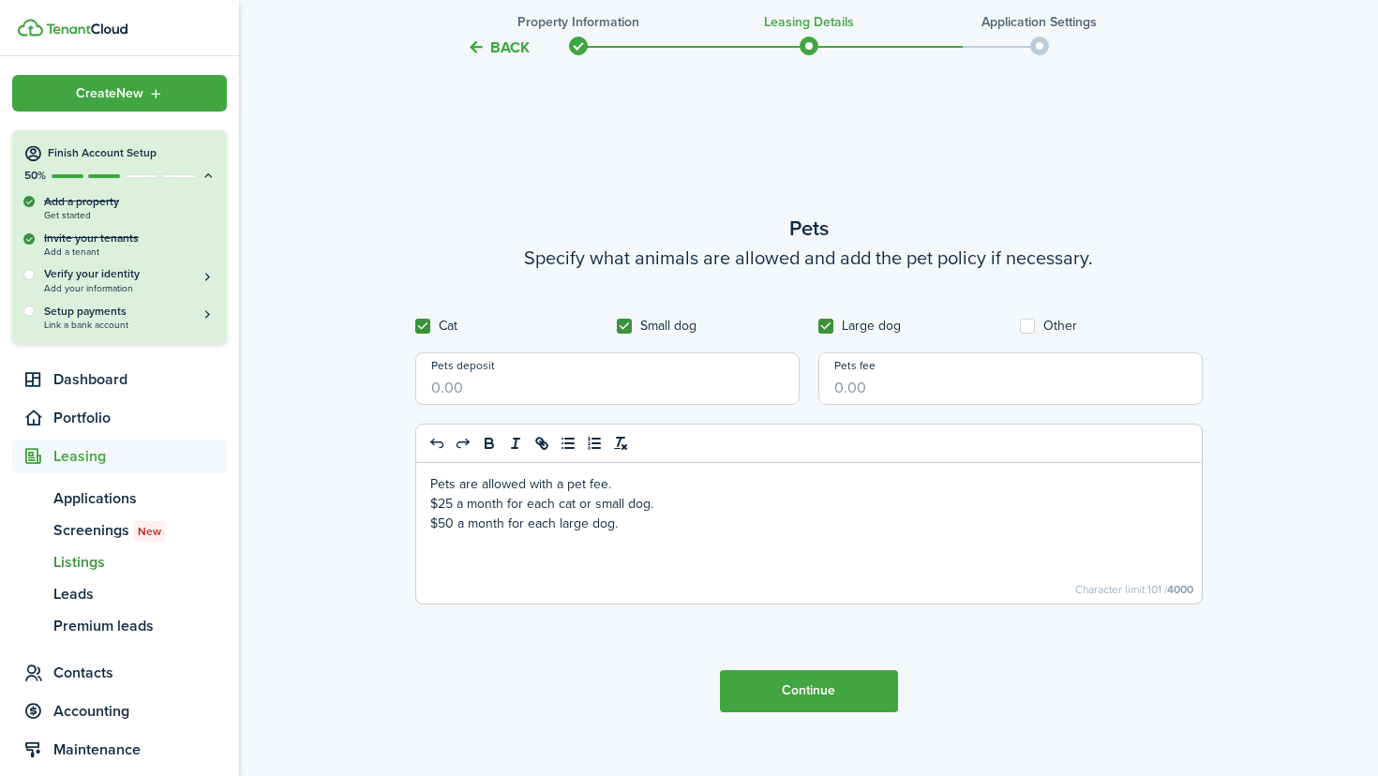
click at [790, 683] on button "Continue" at bounding box center [809, 691] width 178 height 42
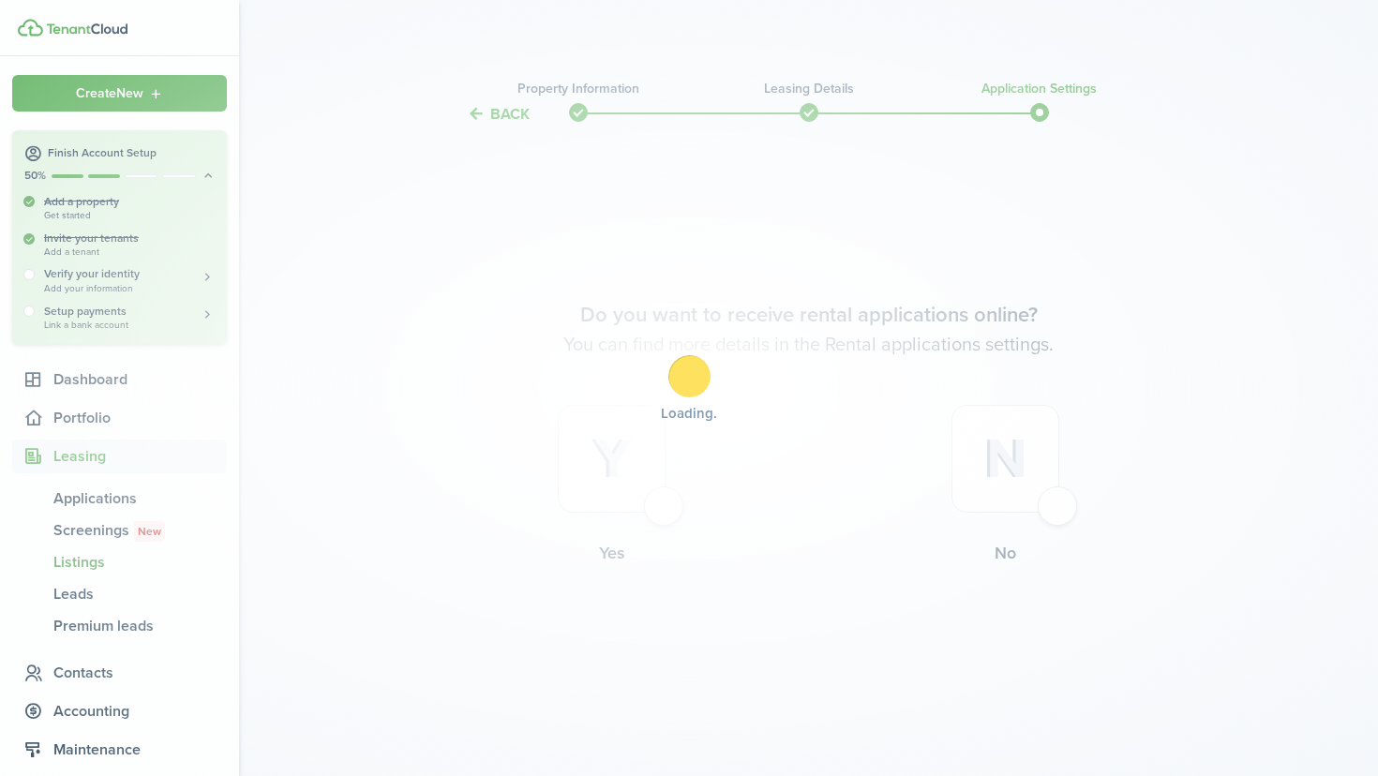
scroll to position [0, 0]
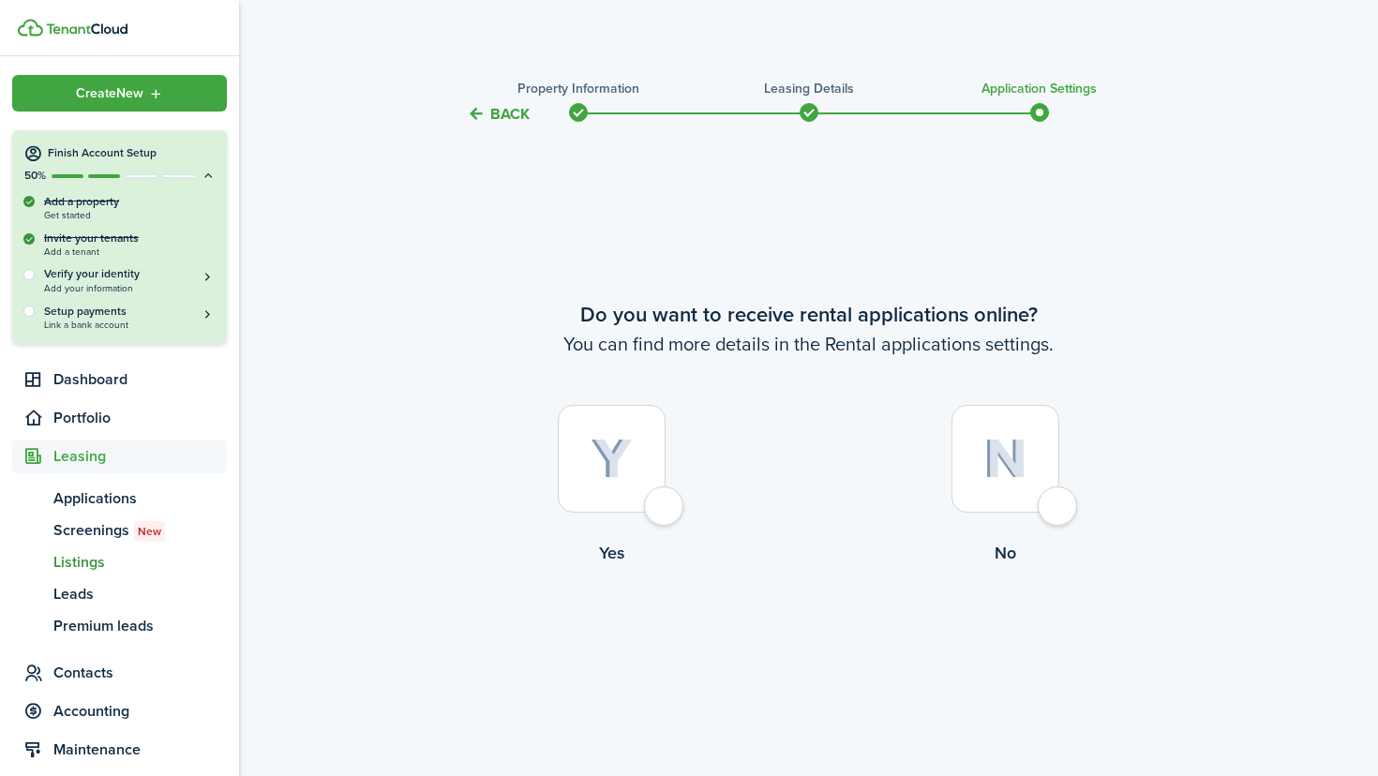
click at [663, 513] on div at bounding box center [612, 459] width 108 height 108
radio input "true"
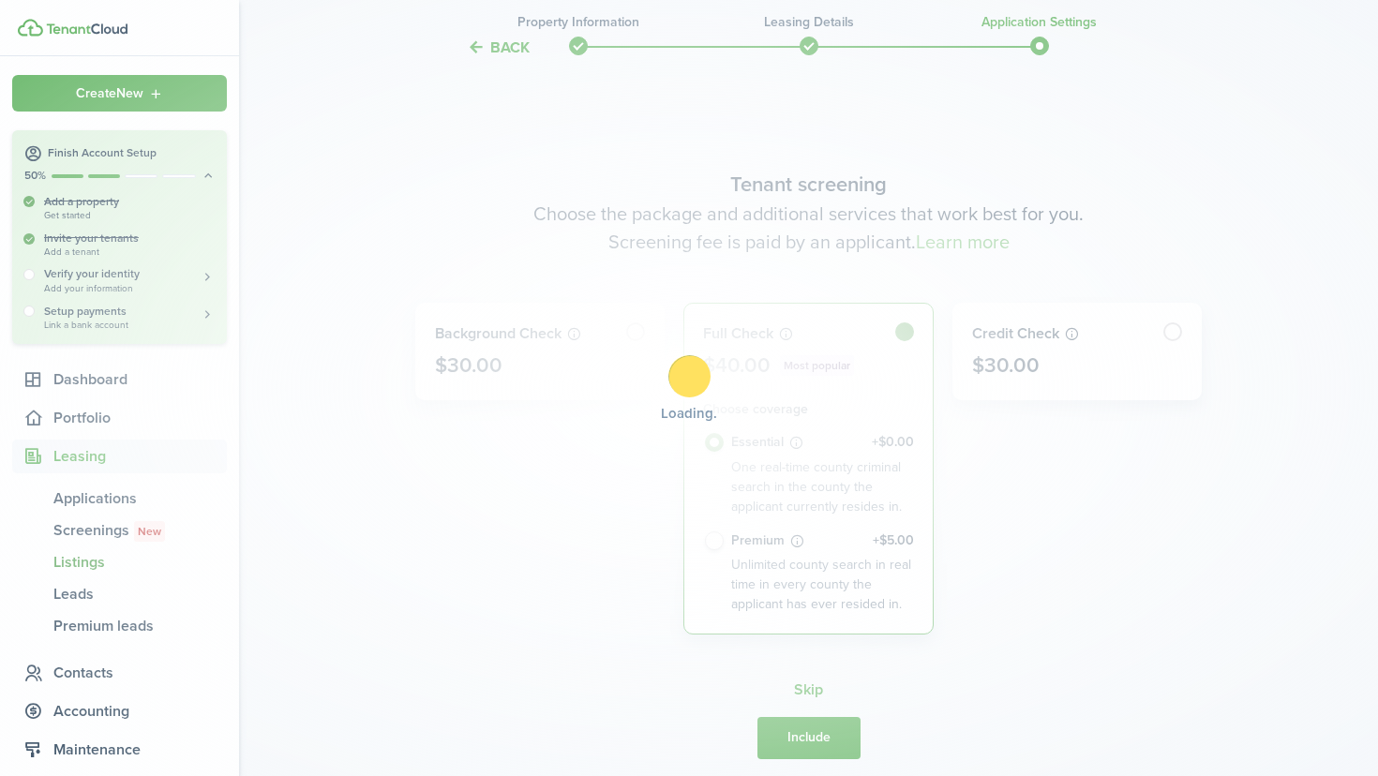
scroll to position [651, 0]
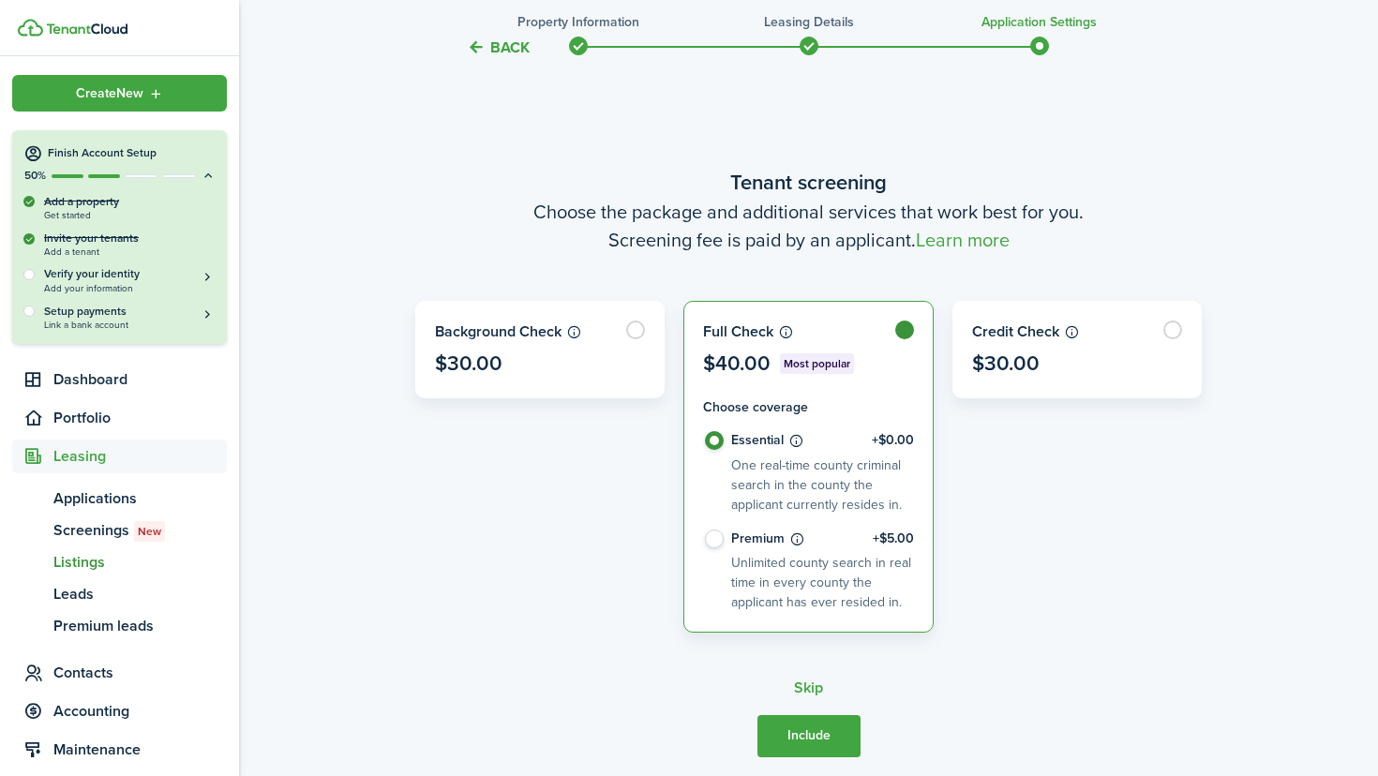
click at [827, 741] on button "Include" at bounding box center [809, 736] width 103 height 42
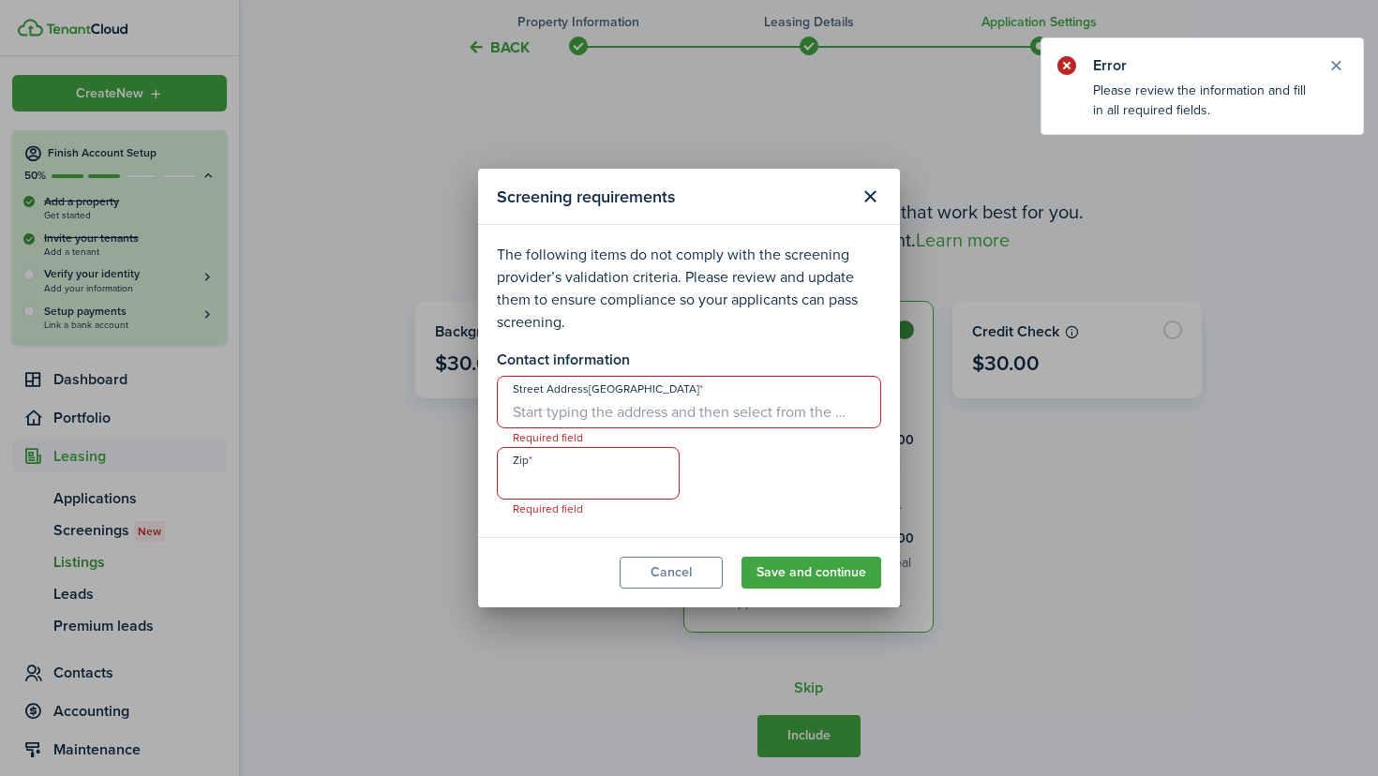
type input "7"
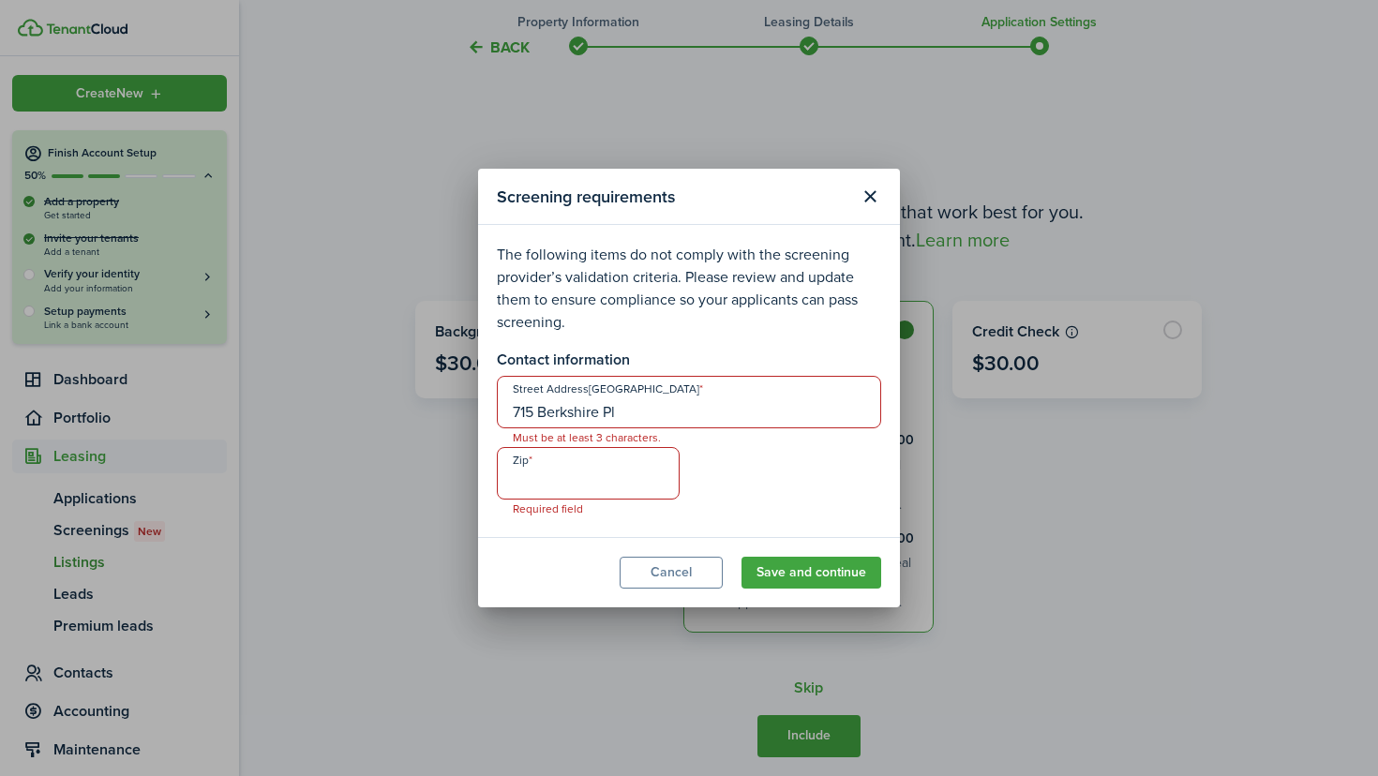
type input "715 Berkshire Pl"
type input "24112"
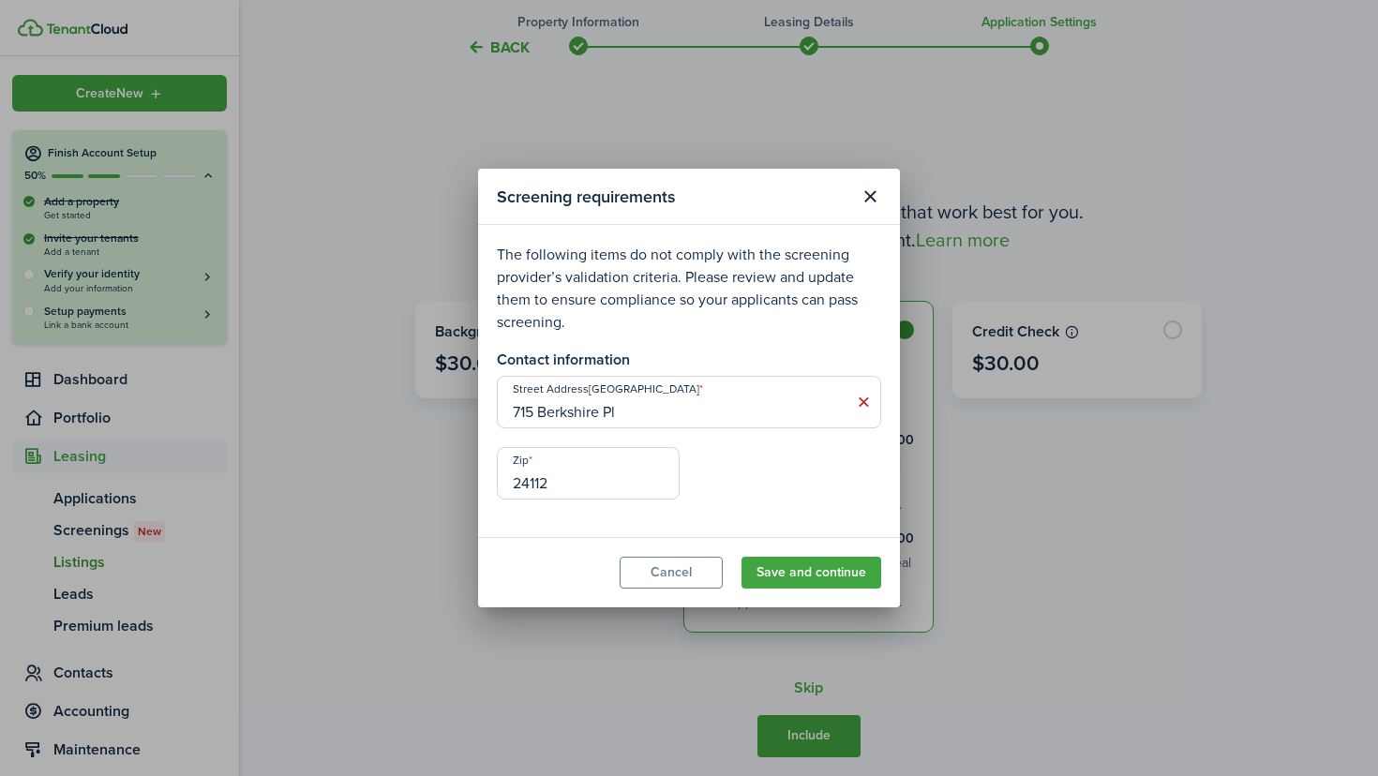
click at [798, 569] on button "Save and continue" at bounding box center [812, 573] width 140 height 32
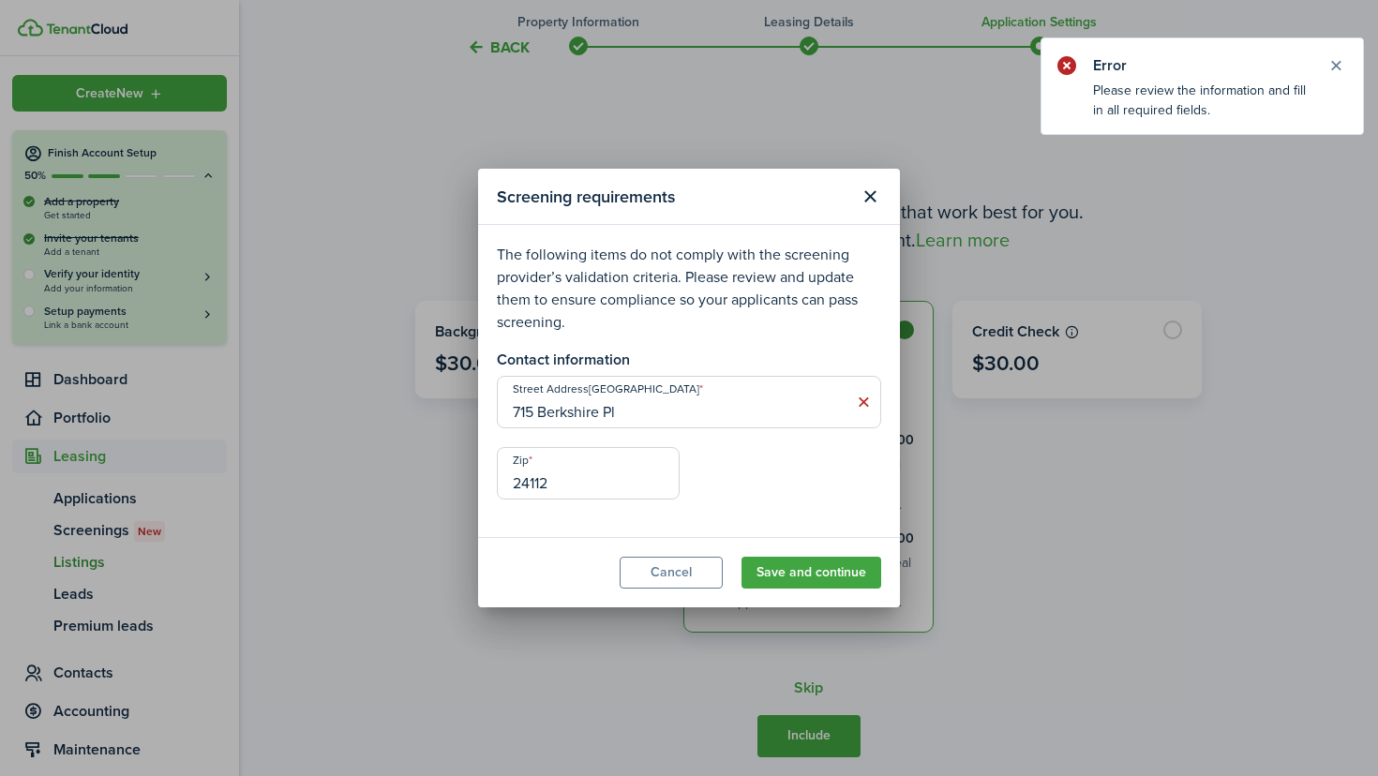
click at [1341, 65] on button "Close notify" at bounding box center [1336, 66] width 26 height 26
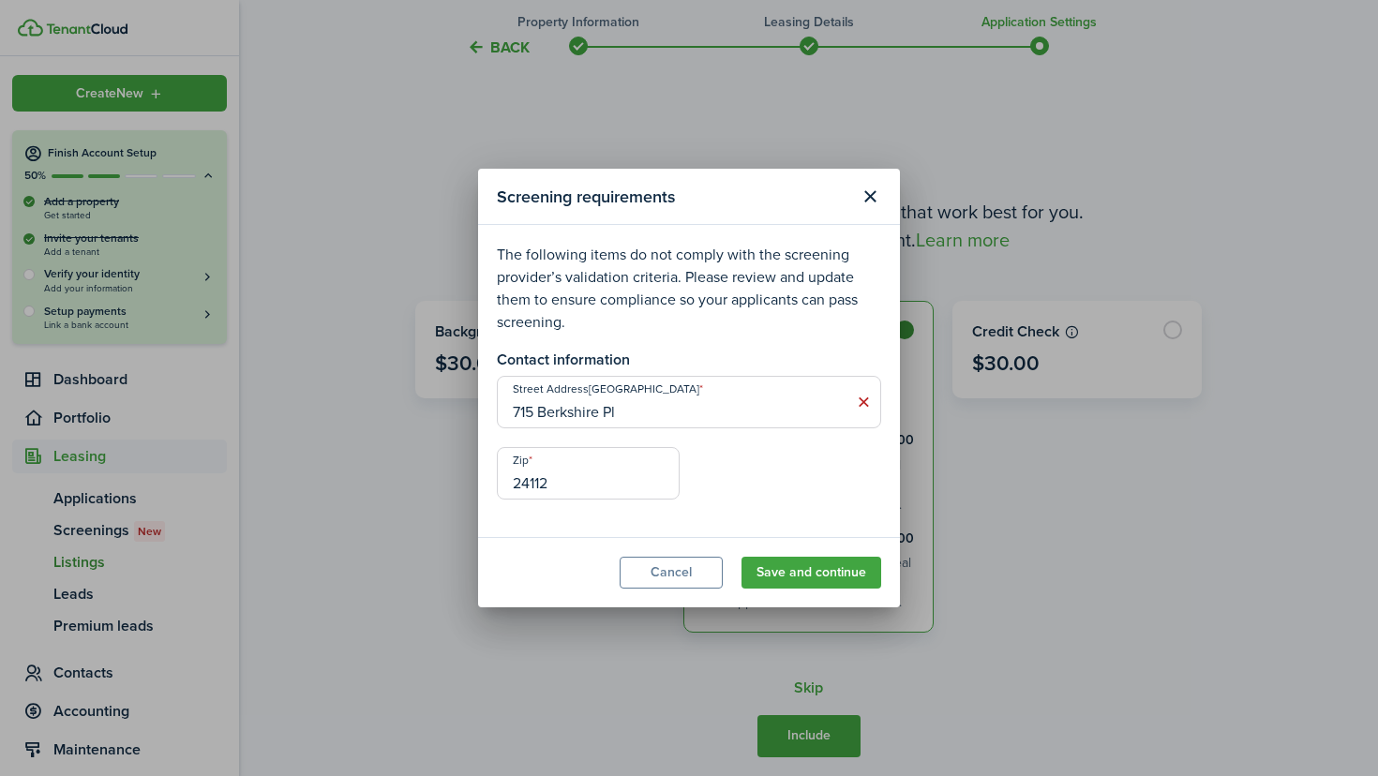
click at [795, 588] on button "Save and continue" at bounding box center [812, 573] width 140 height 32
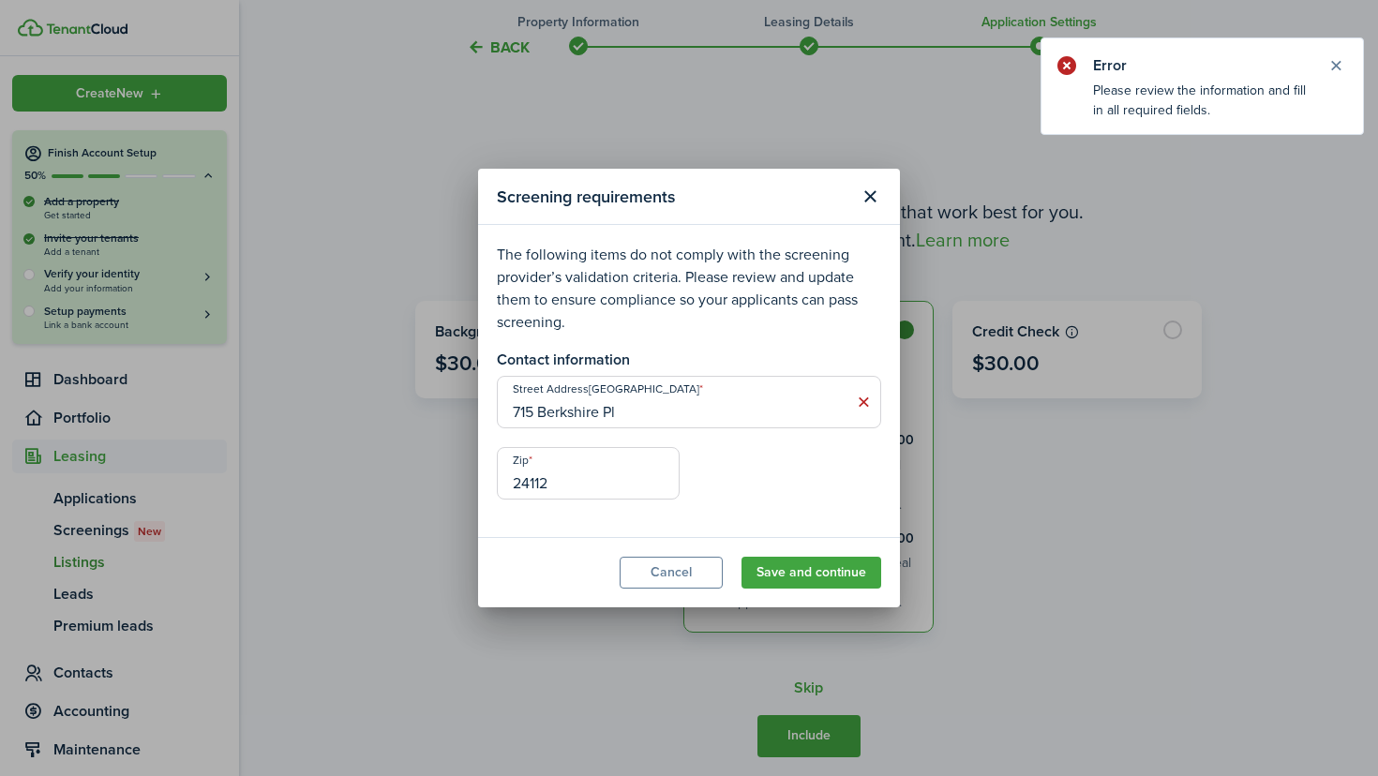
click at [1333, 62] on button "Close notify" at bounding box center [1336, 66] width 26 height 26
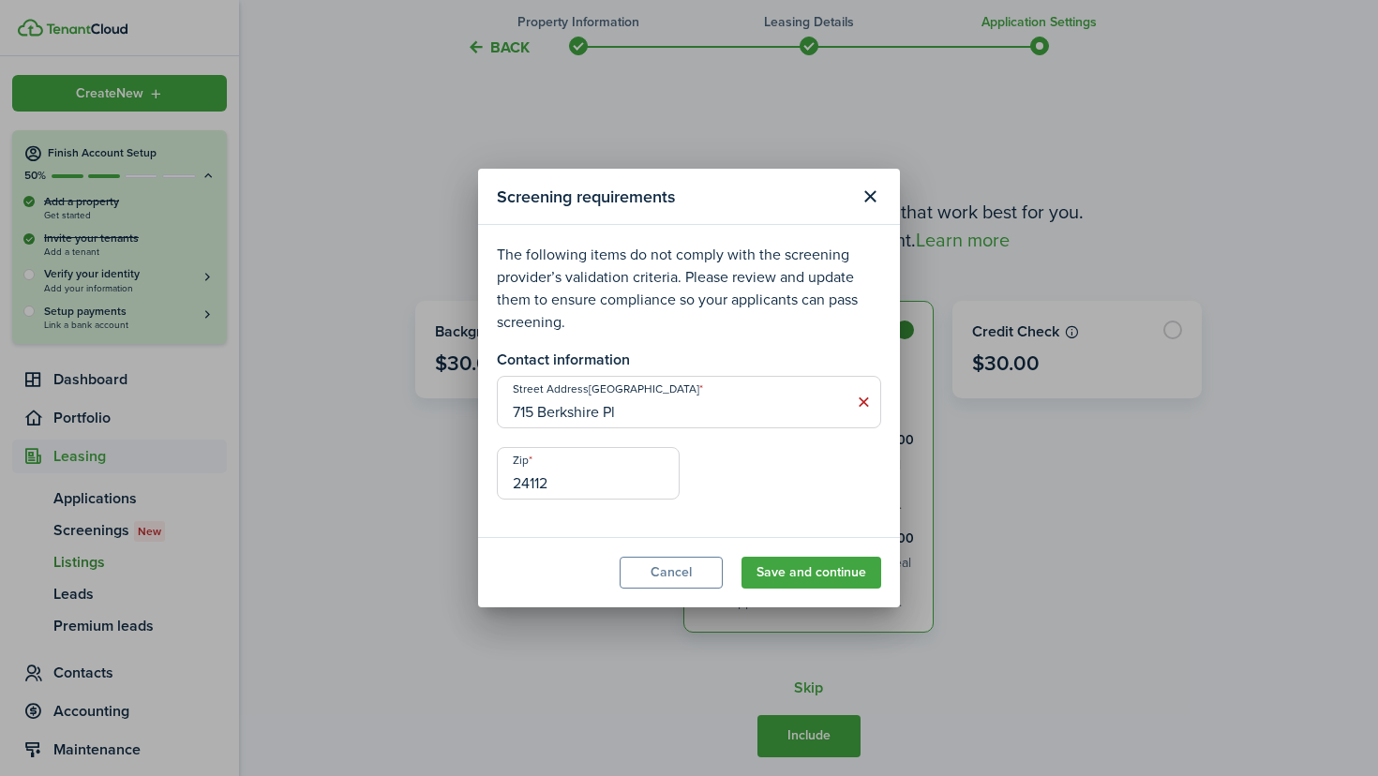
click at [869, 406] on icon at bounding box center [864, 402] width 20 height 19
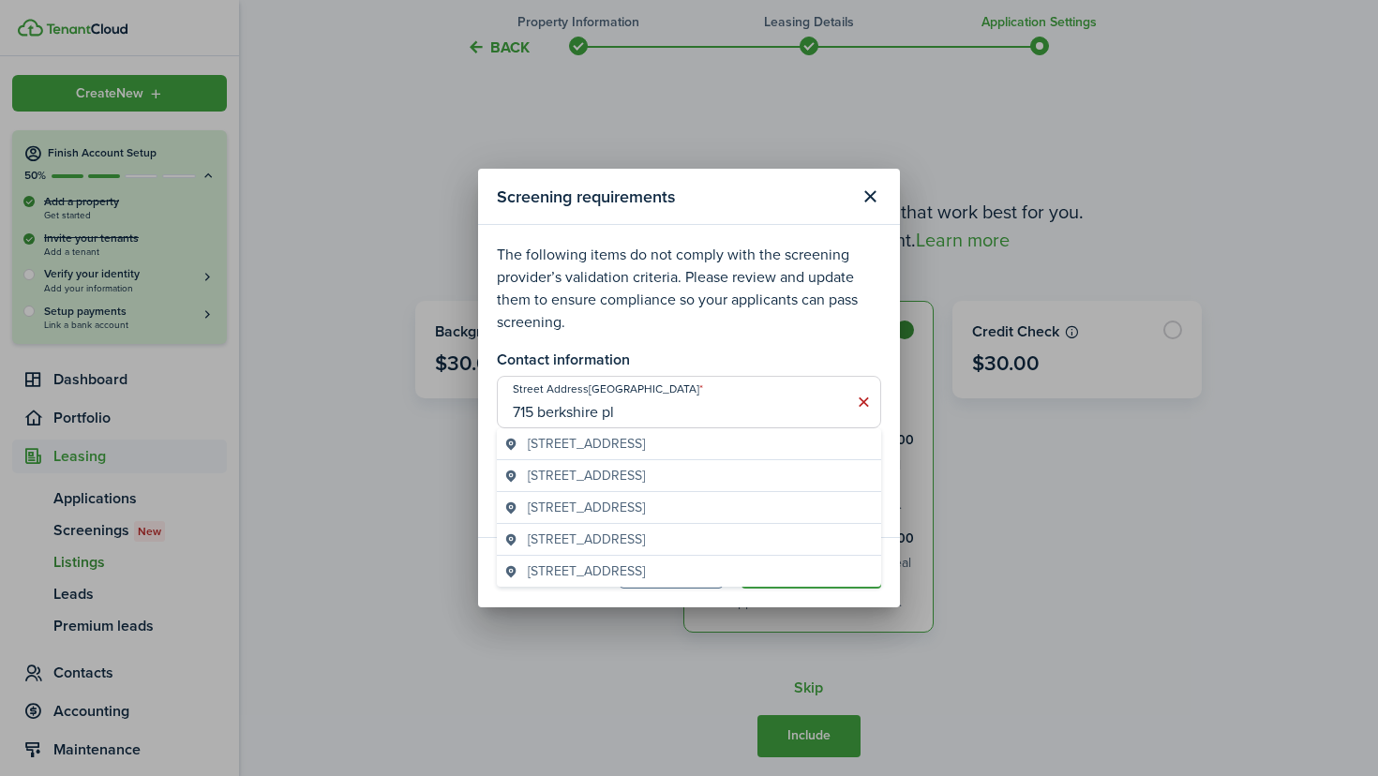
click at [645, 447] on span "[STREET_ADDRESS]" at bounding box center [586, 444] width 117 height 20
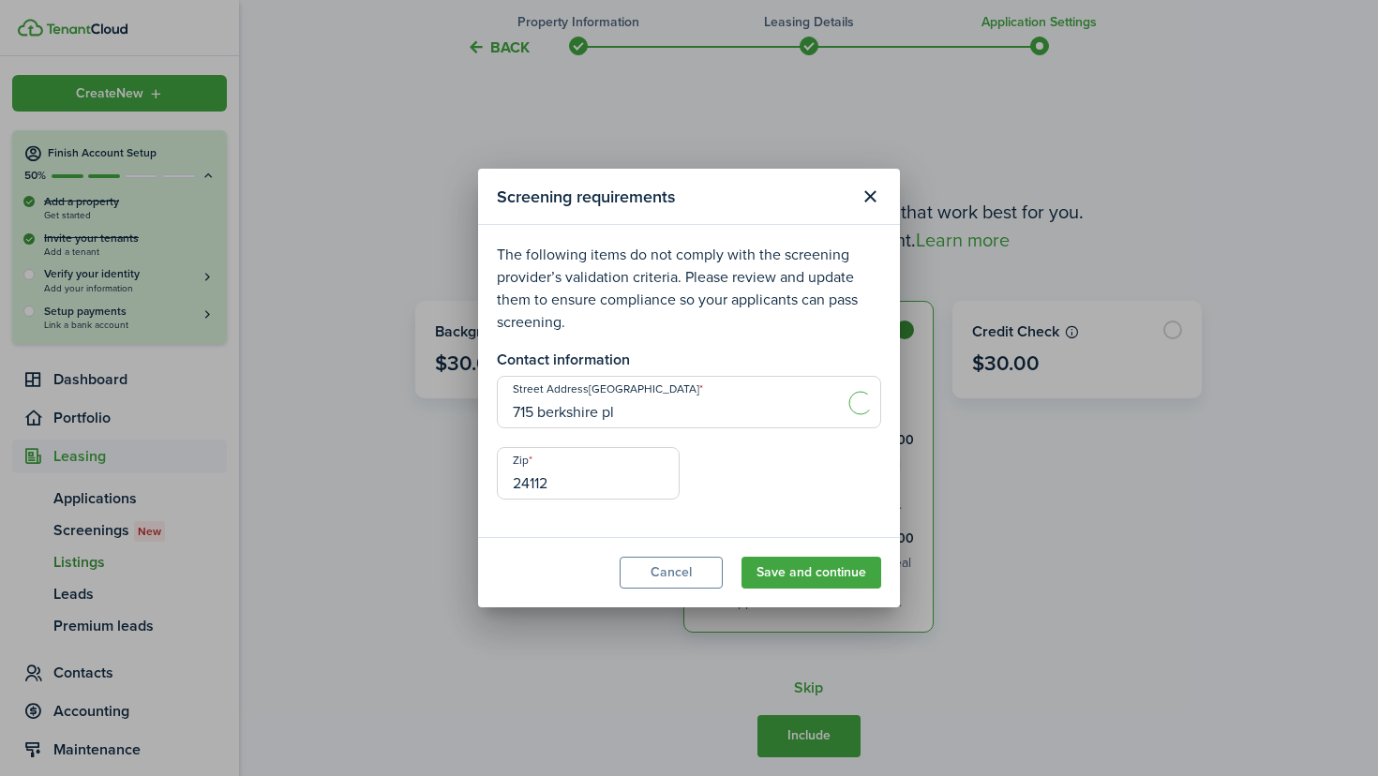
type input "715 Berkshire Pl"
click at [787, 568] on button "Save and continue" at bounding box center [812, 573] width 140 height 32
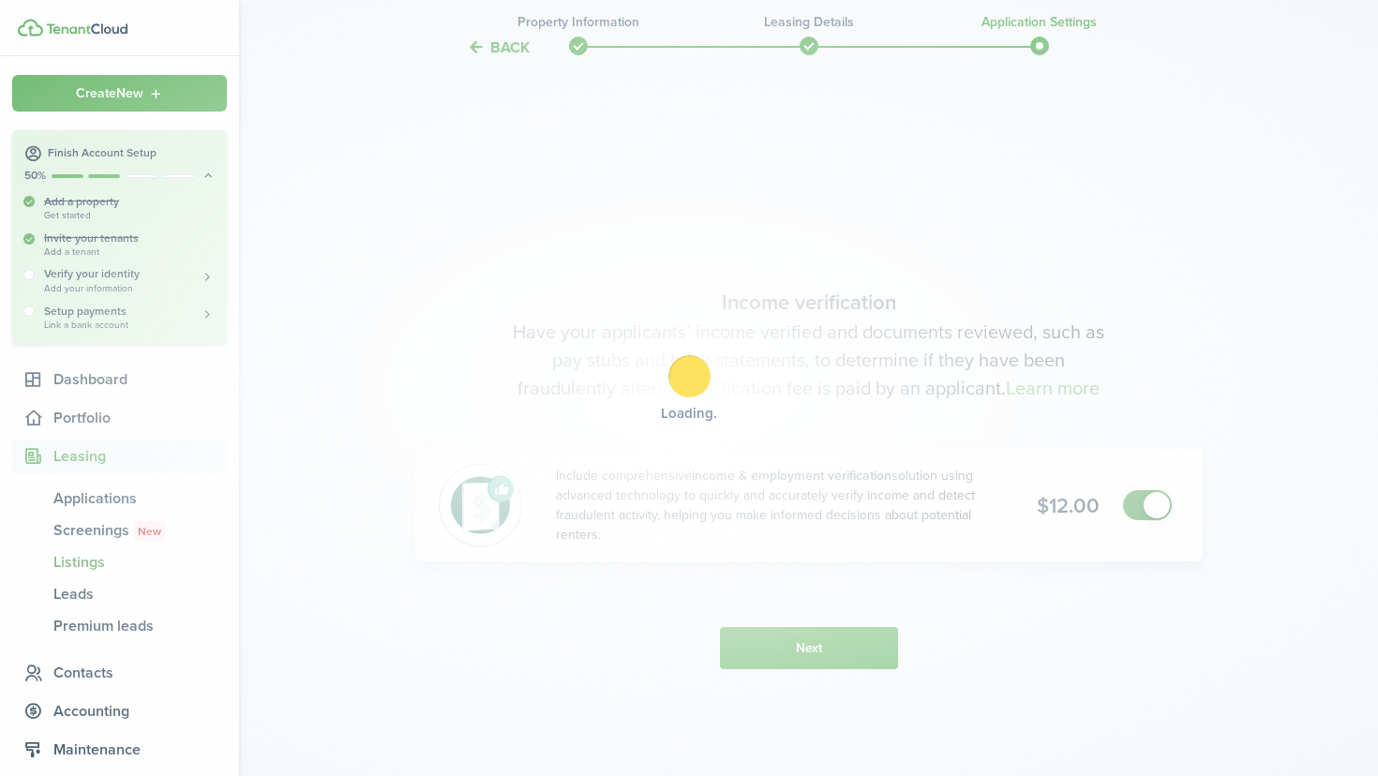
scroll to position [1427, 0]
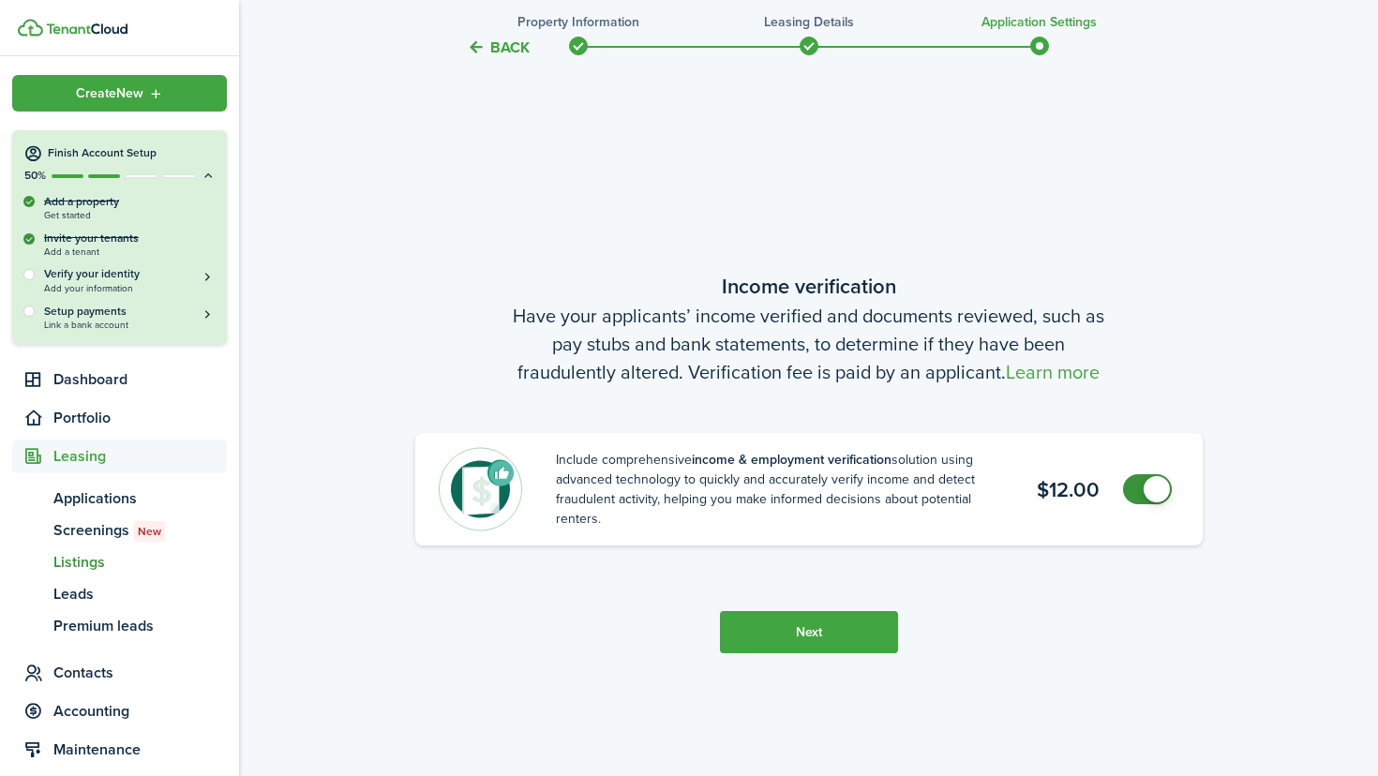
checkbox input "false"
click at [1138, 483] on span at bounding box center [1147, 489] width 19 height 30
click at [848, 644] on button "Next" at bounding box center [809, 632] width 178 height 42
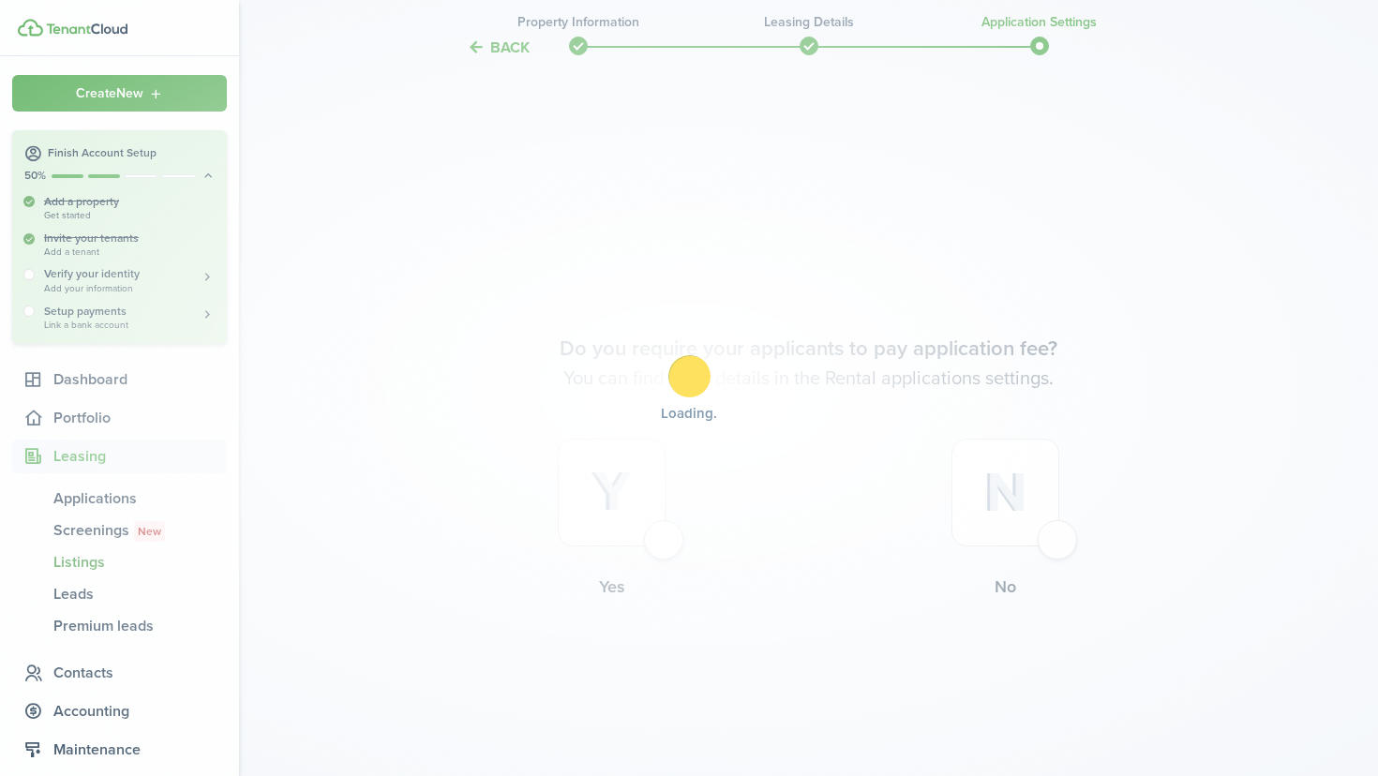
scroll to position [2203, 0]
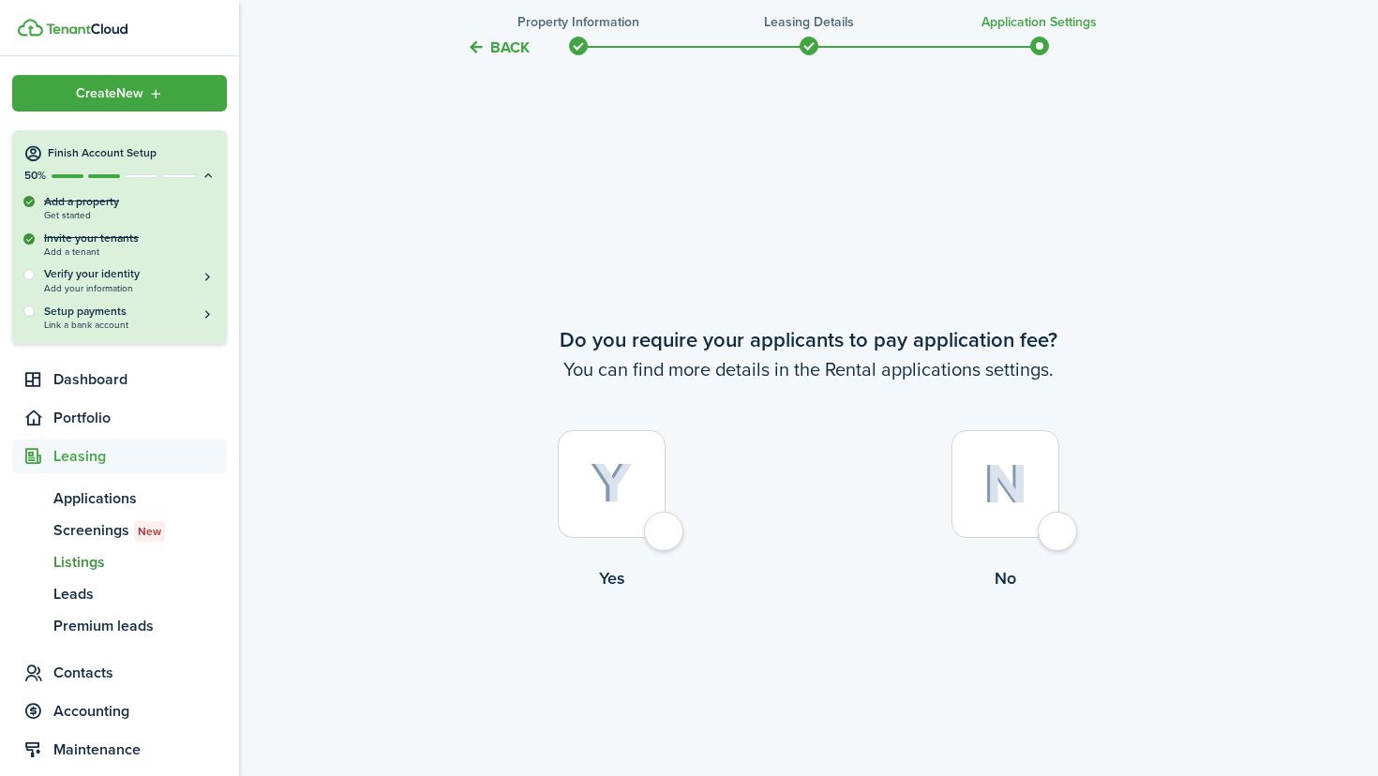
click at [656, 538] on div at bounding box center [612, 484] width 108 height 108
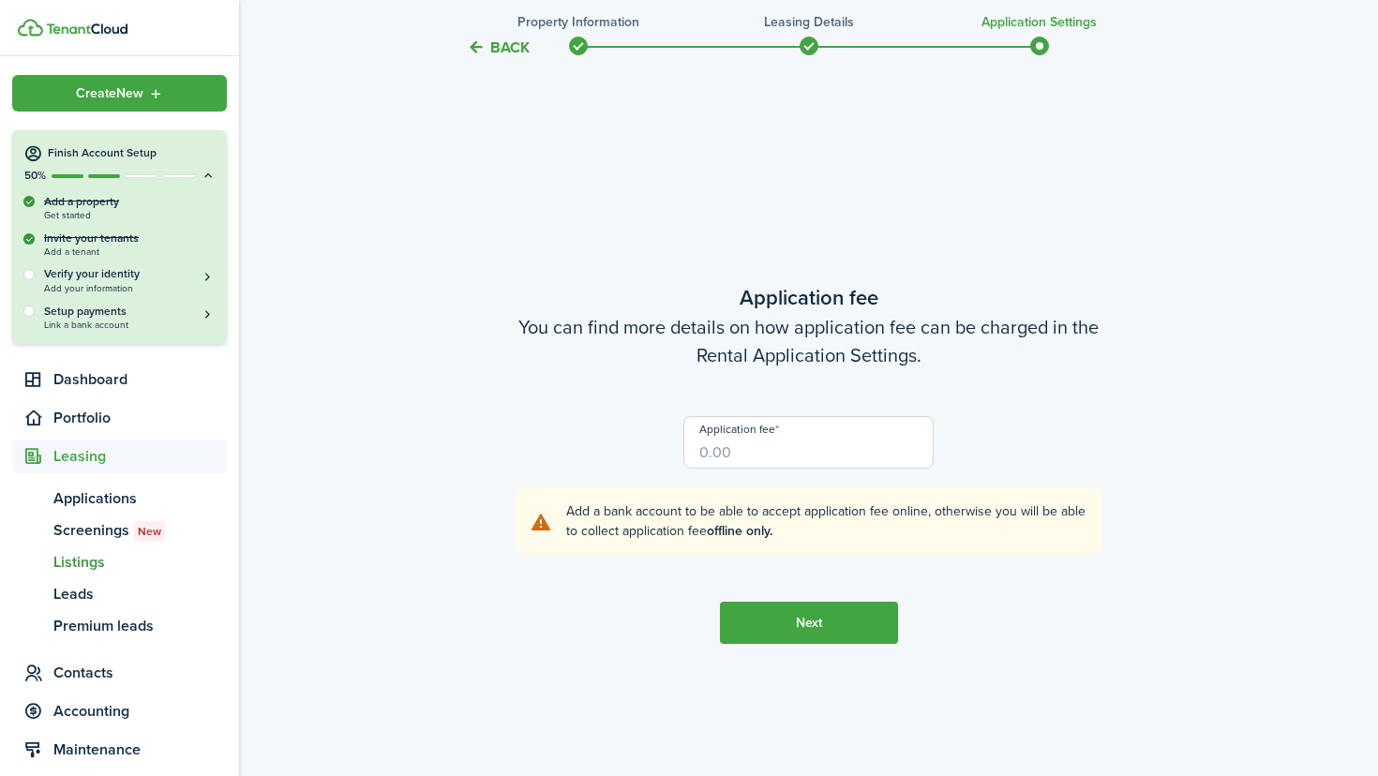
scroll to position [2972, 0]
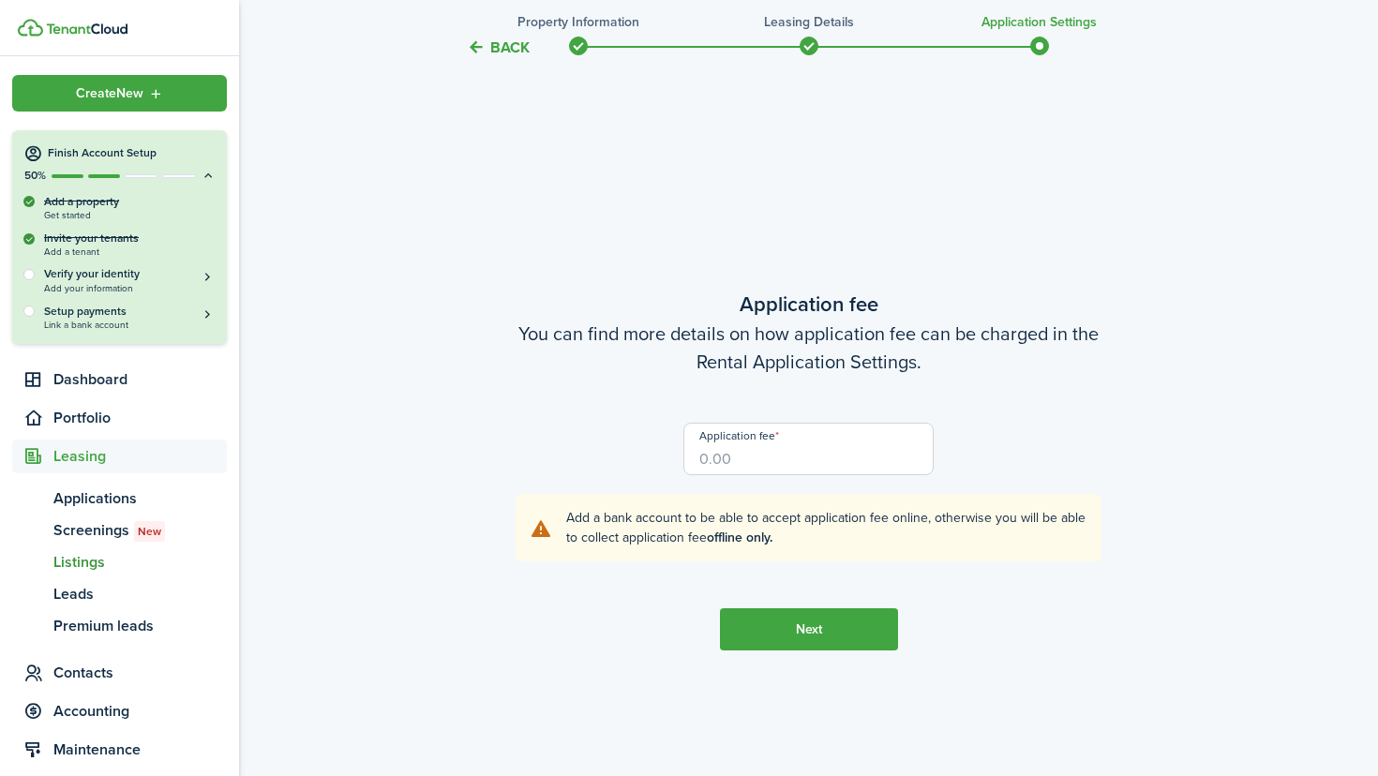
click at [507, 50] on button "Back" at bounding box center [498, 48] width 63 height 20
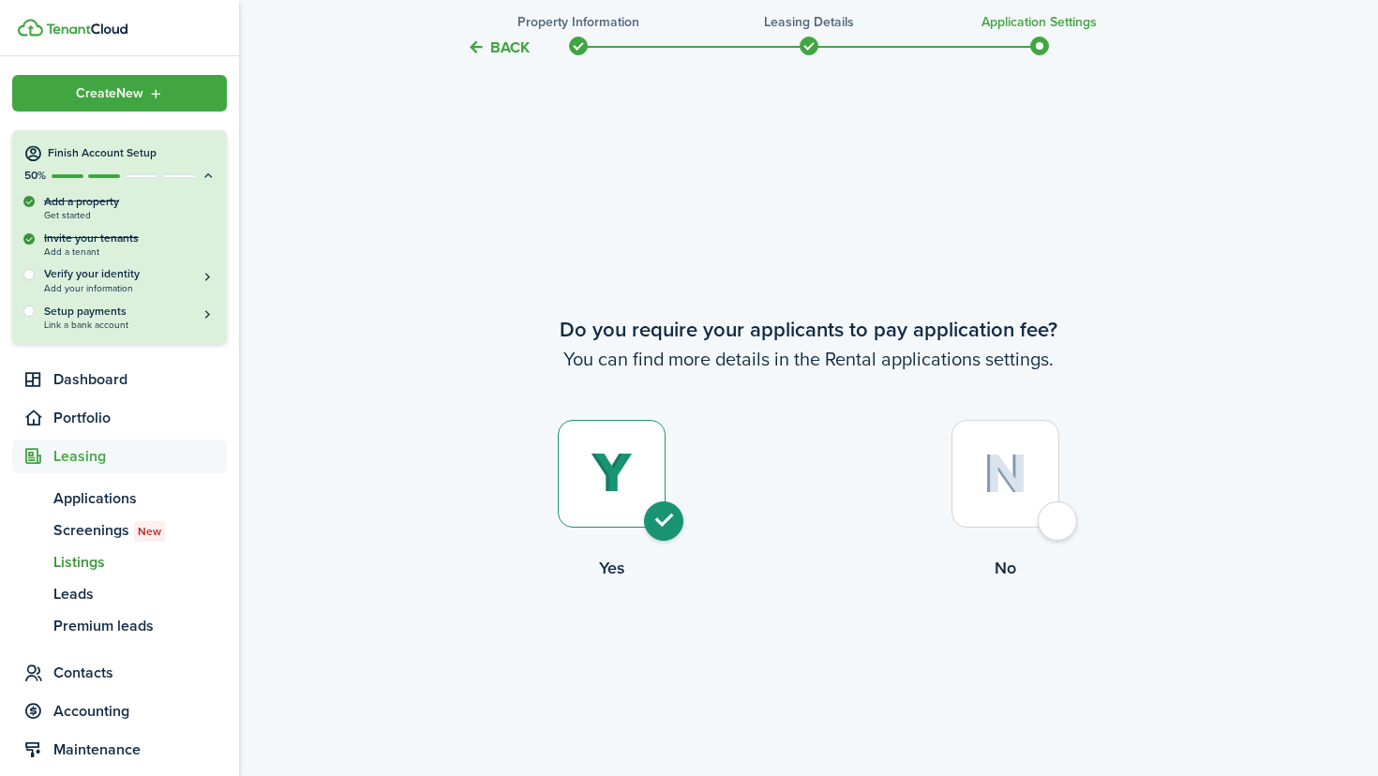
scroll to position [2203, 0]
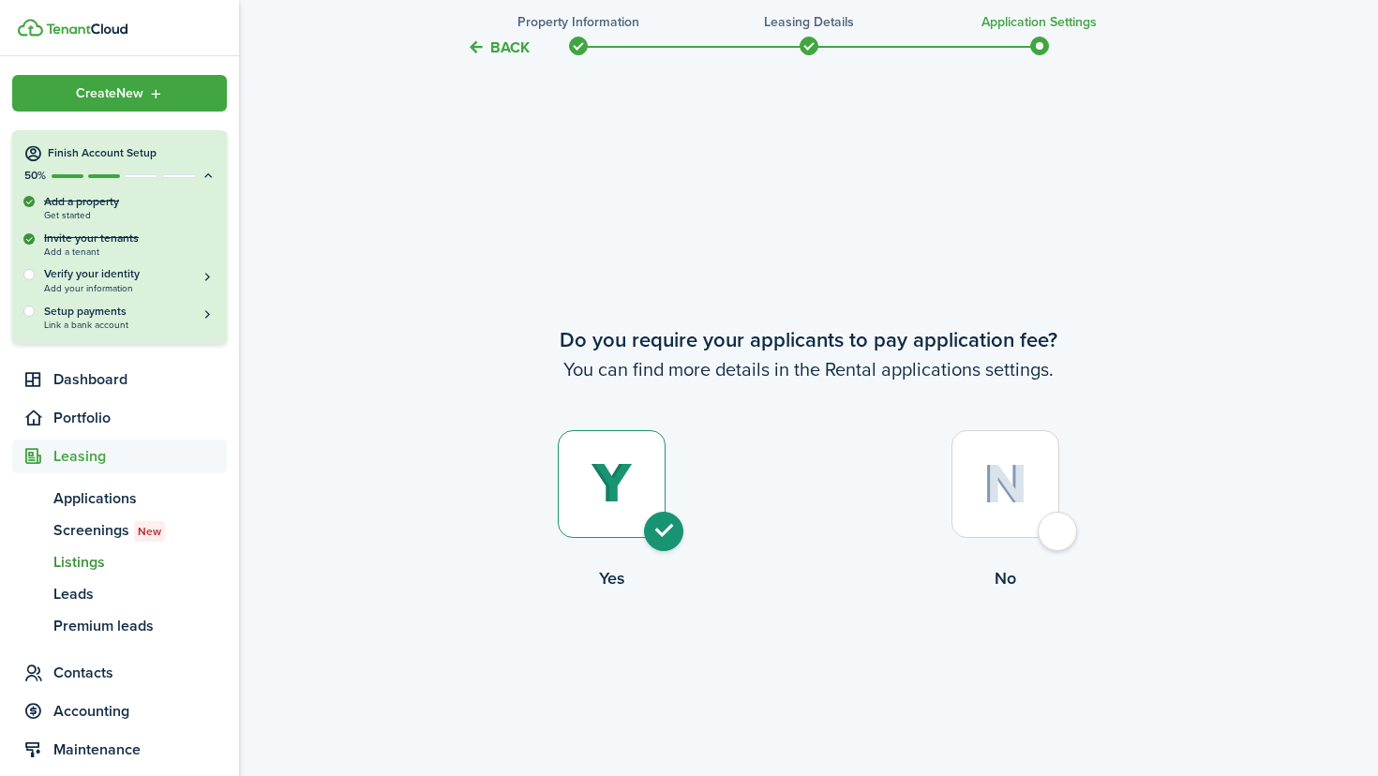
click at [1006, 508] on div at bounding box center [1006, 484] width 108 height 108
radio input "false"
radio input "true"
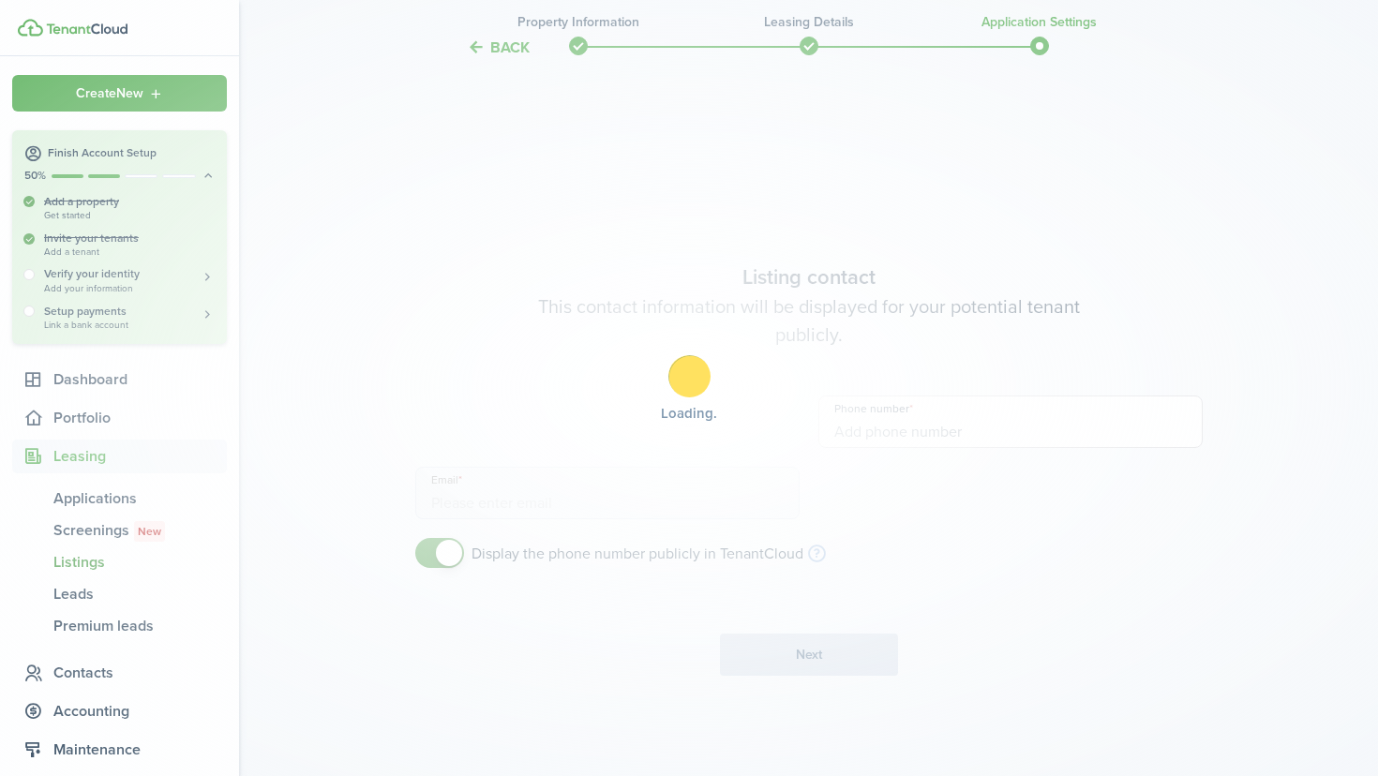
type input "[PHONE_NUMBER]"
type input "[EMAIL_ADDRESS][DOMAIN_NAME]"
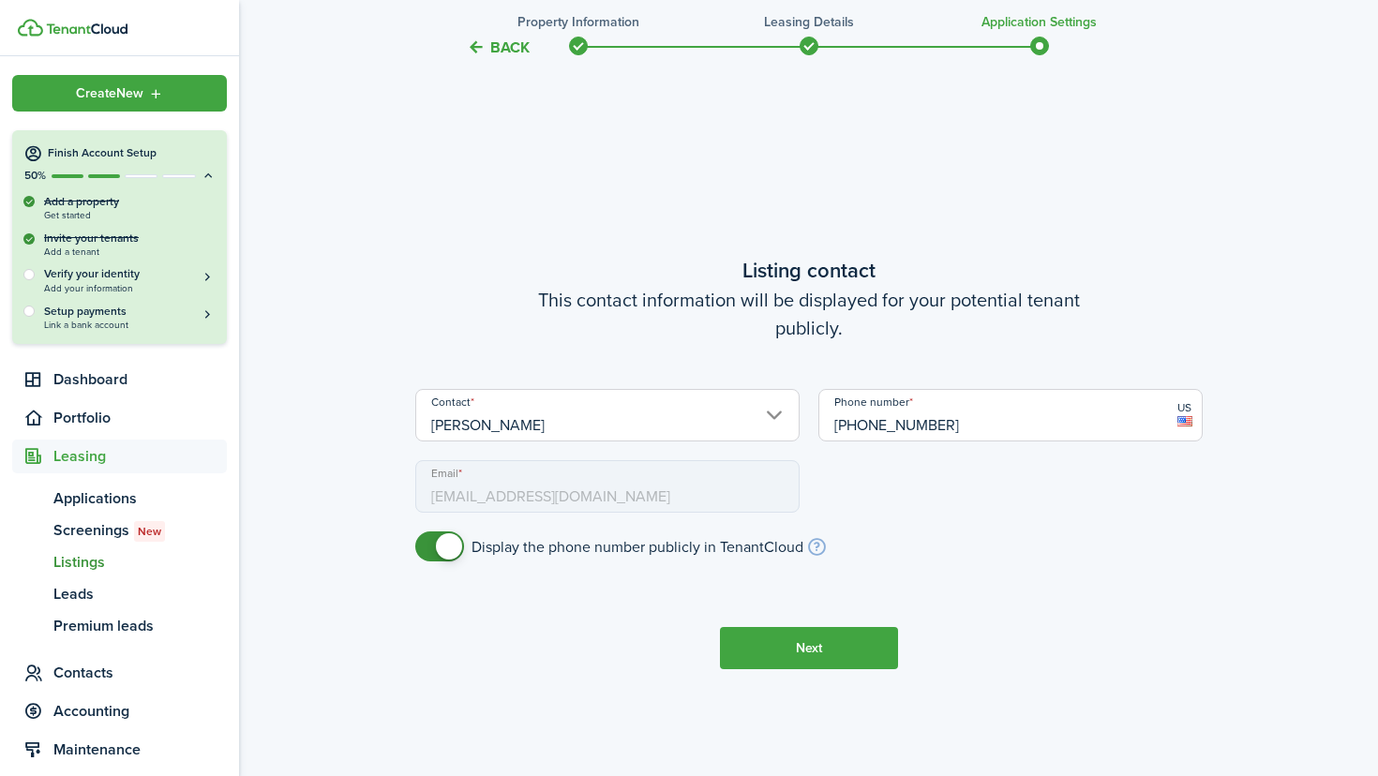
click at [771, 643] on button "Next" at bounding box center [809, 648] width 178 height 42
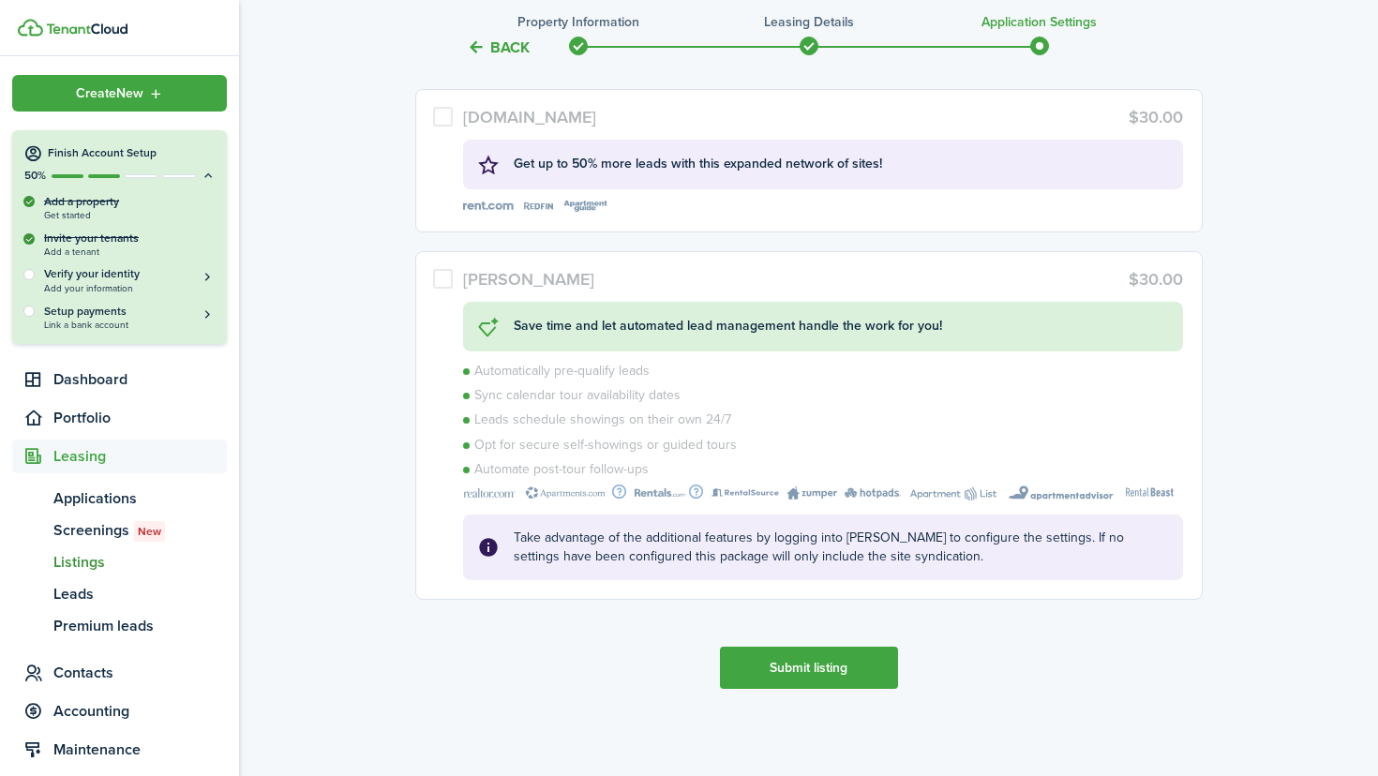
scroll to position [4188, 0]
click at [773, 673] on button "Submit listing" at bounding box center [809, 669] width 178 height 42
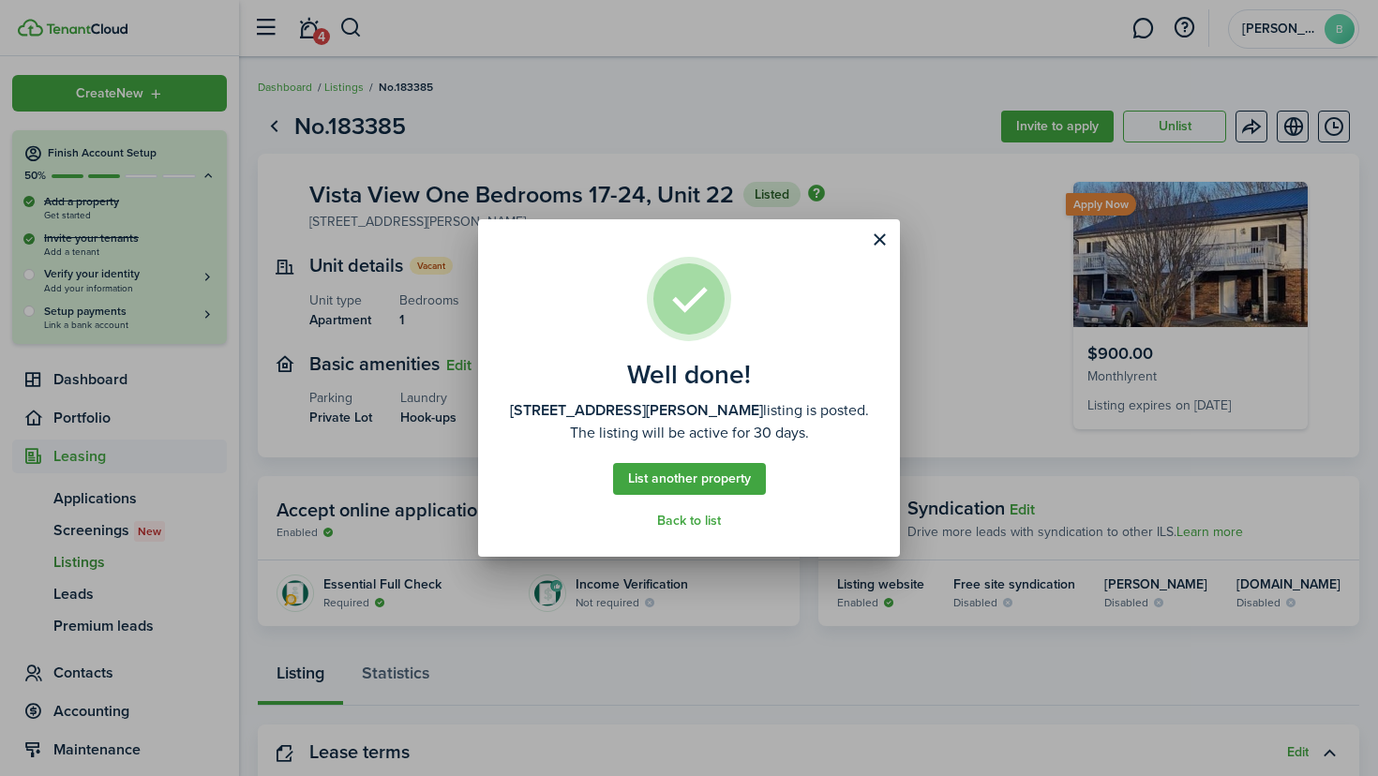
click at [878, 236] on button "Close modal" at bounding box center [879, 240] width 32 height 32
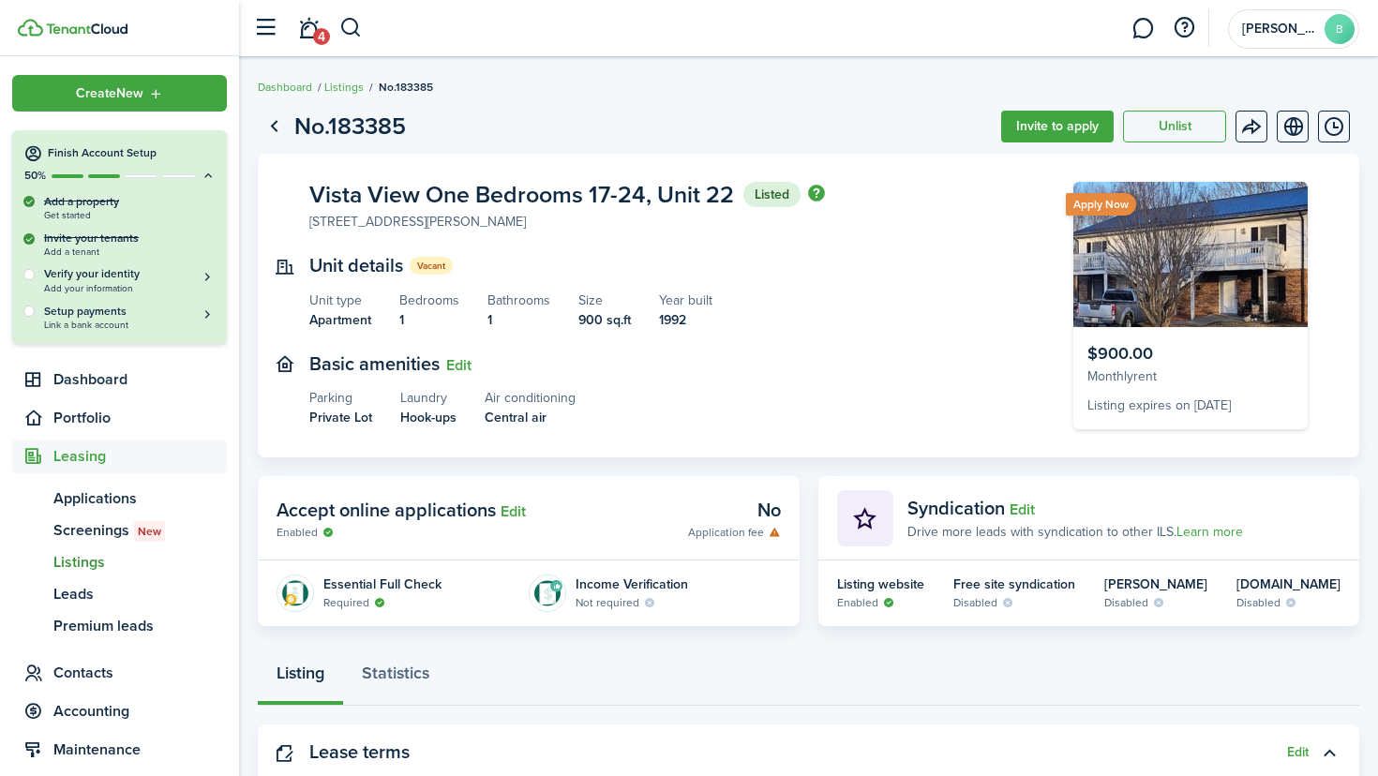
click at [1066, 123] on button "Invite to apply" at bounding box center [1057, 127] width 113 height 32
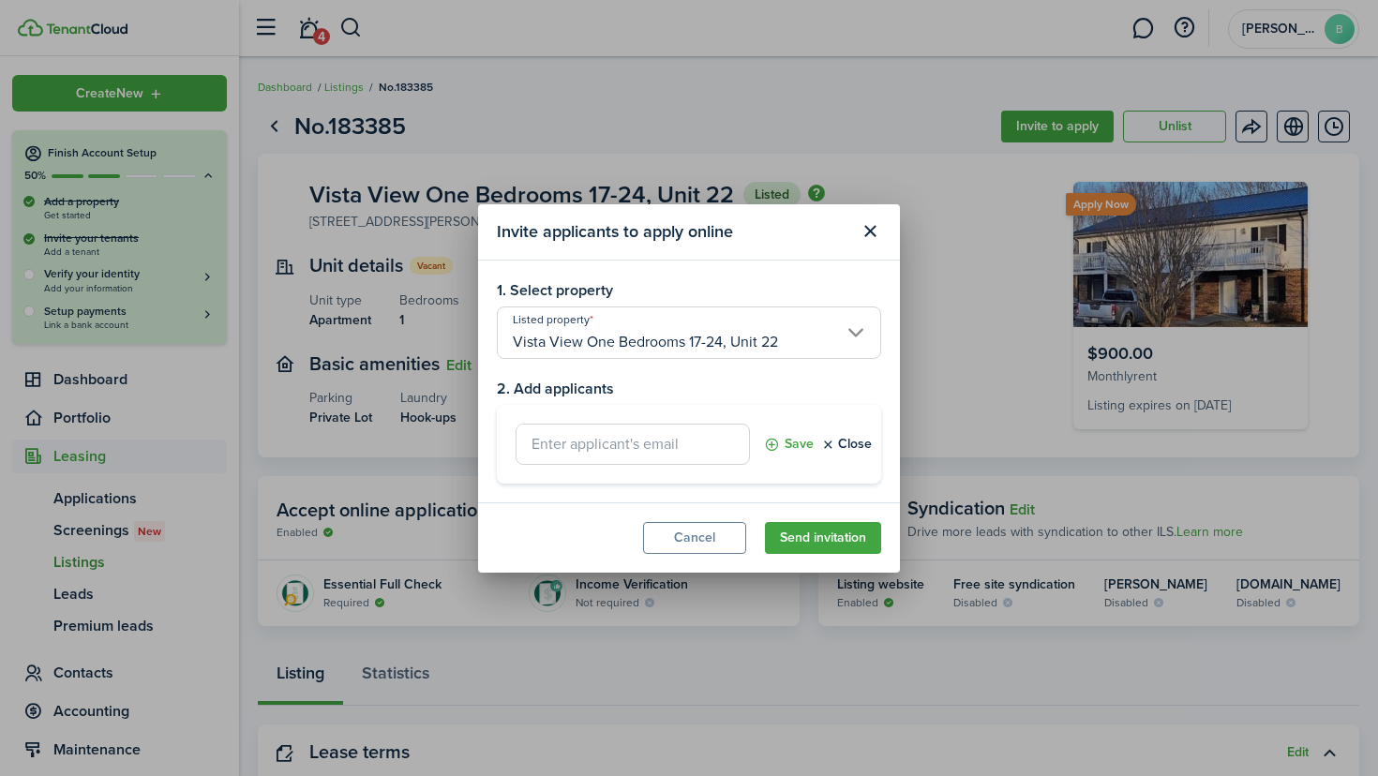
click at [713, 547] on button "Cancel" at bounding box center [694, 538] width 103 height 32
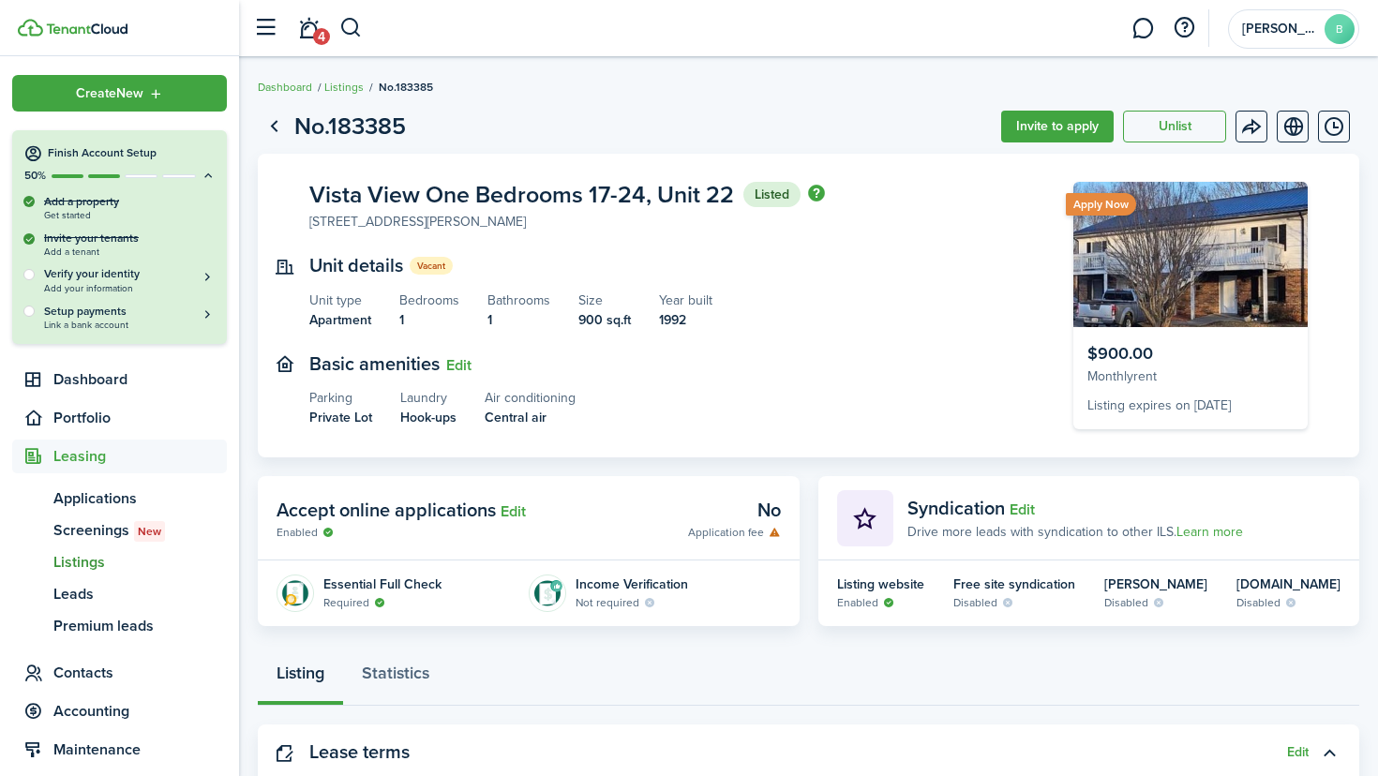
click at [1073, 117] on button "Invite to apply" at bounding box center [1057, 127] width 113 height 32
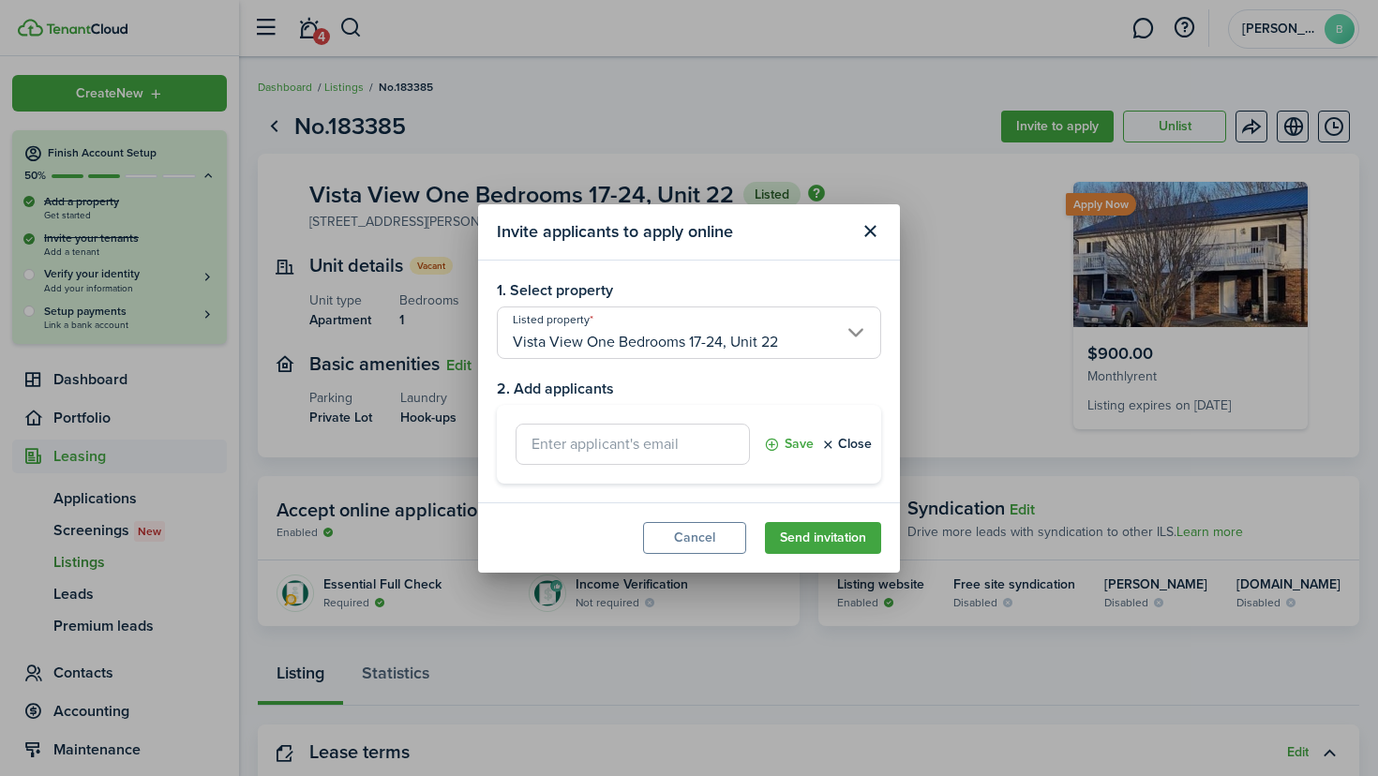
click at [658, 460] on input "text" at bounding box center [633, 444] width 234 height 41
type input "[EMAIL_ADDRESS][DOMAIN_NAME]"
click at [833, 532] on button "Send invitation" at bounding box center [823, 538] width 116 height 32
click at [832, 537] on button "Send invitation" at bounding box center [823, 538] width 116 height 32
click at [784, 438] on button "Save" at bounding box center [789, 444] width 50 height 41
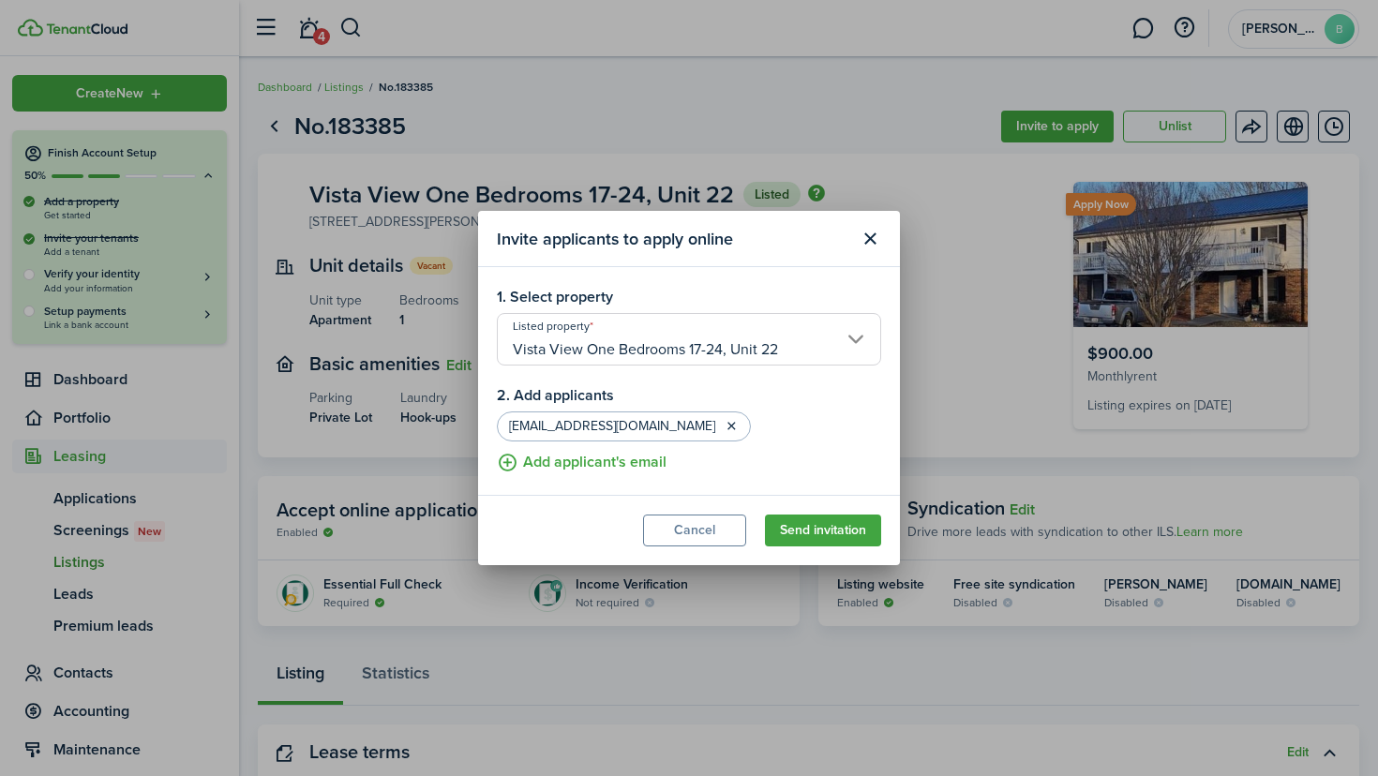
click at [812, 534] on button "Send invitation" at bounding box center [823, 531] width 116 height 32
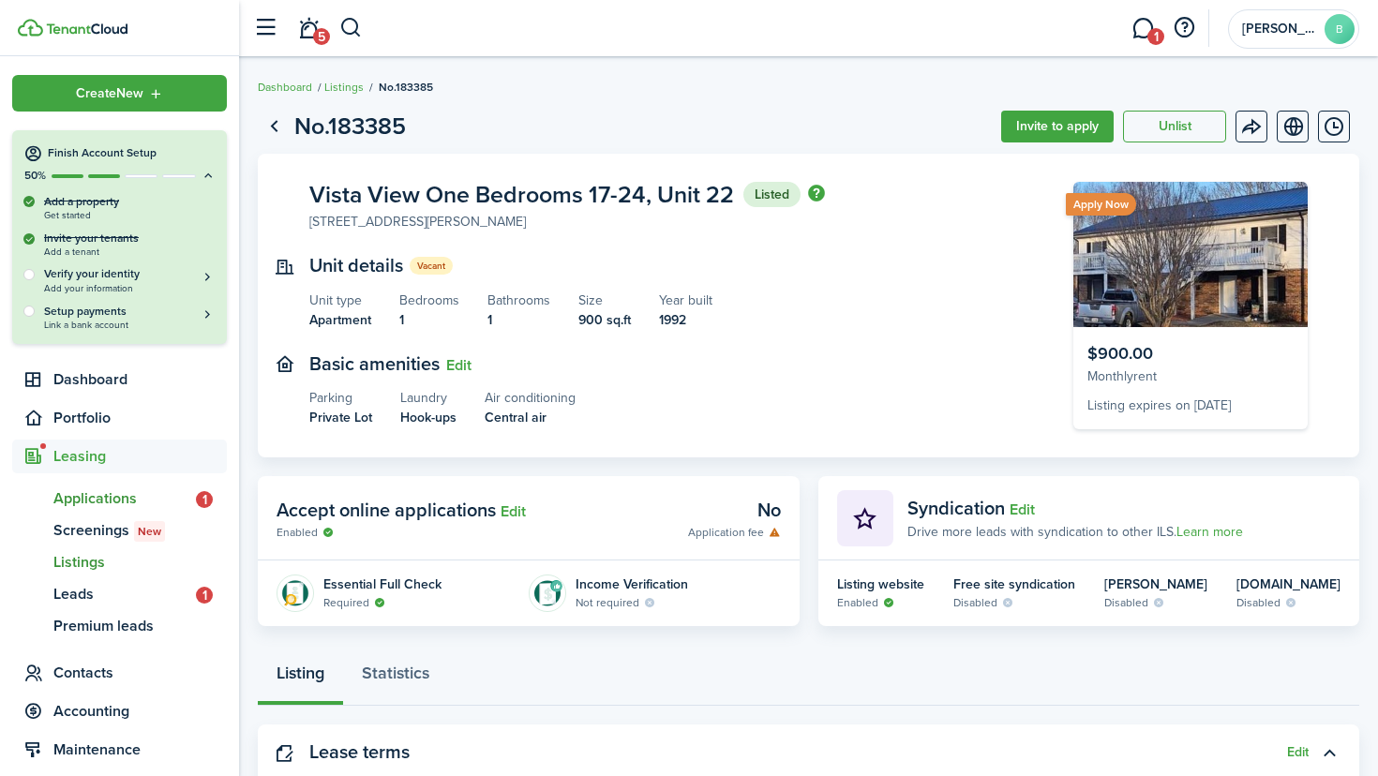
click at [124, 497] on span "Applications" at bounding box center [124, 499] width 143 height 23
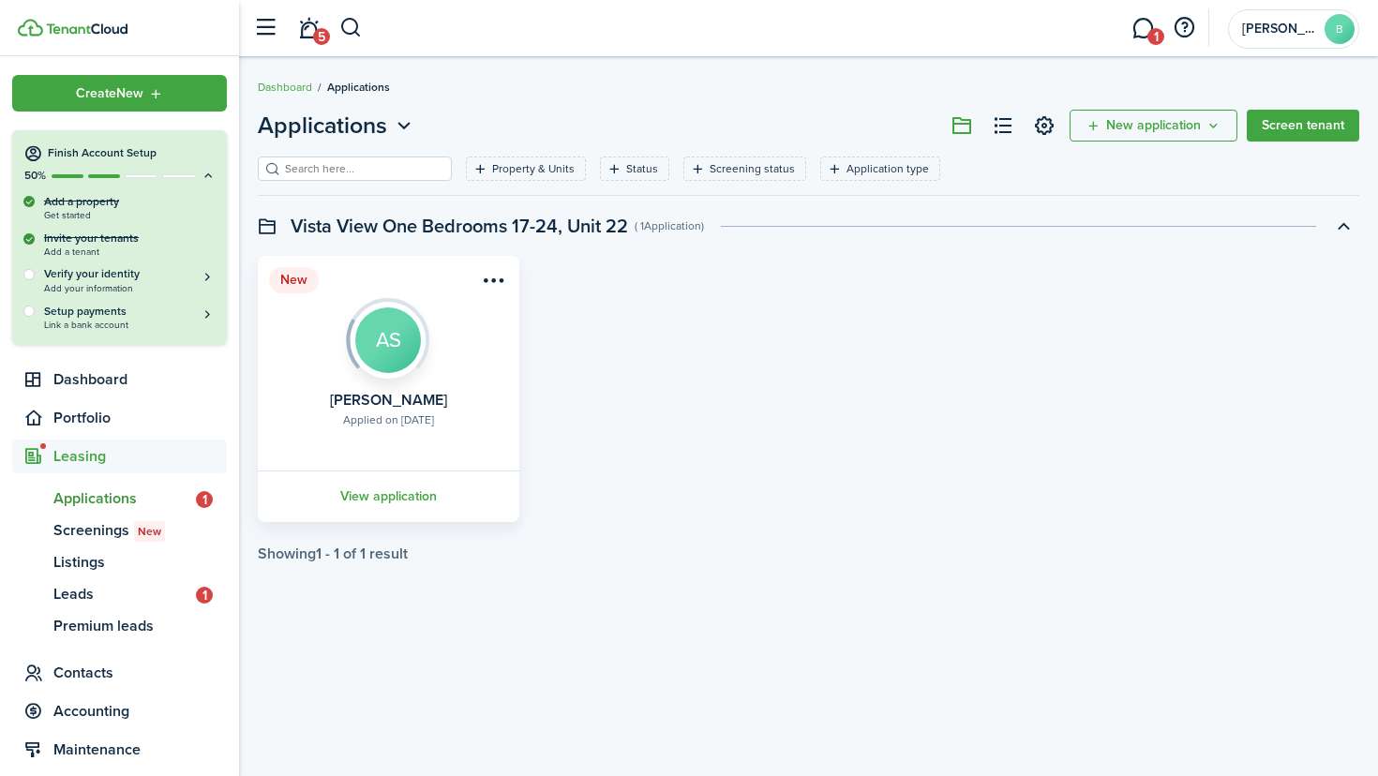
click at [419, 498] on link "View application" at bounding box center [388, 497] width 267 height 52
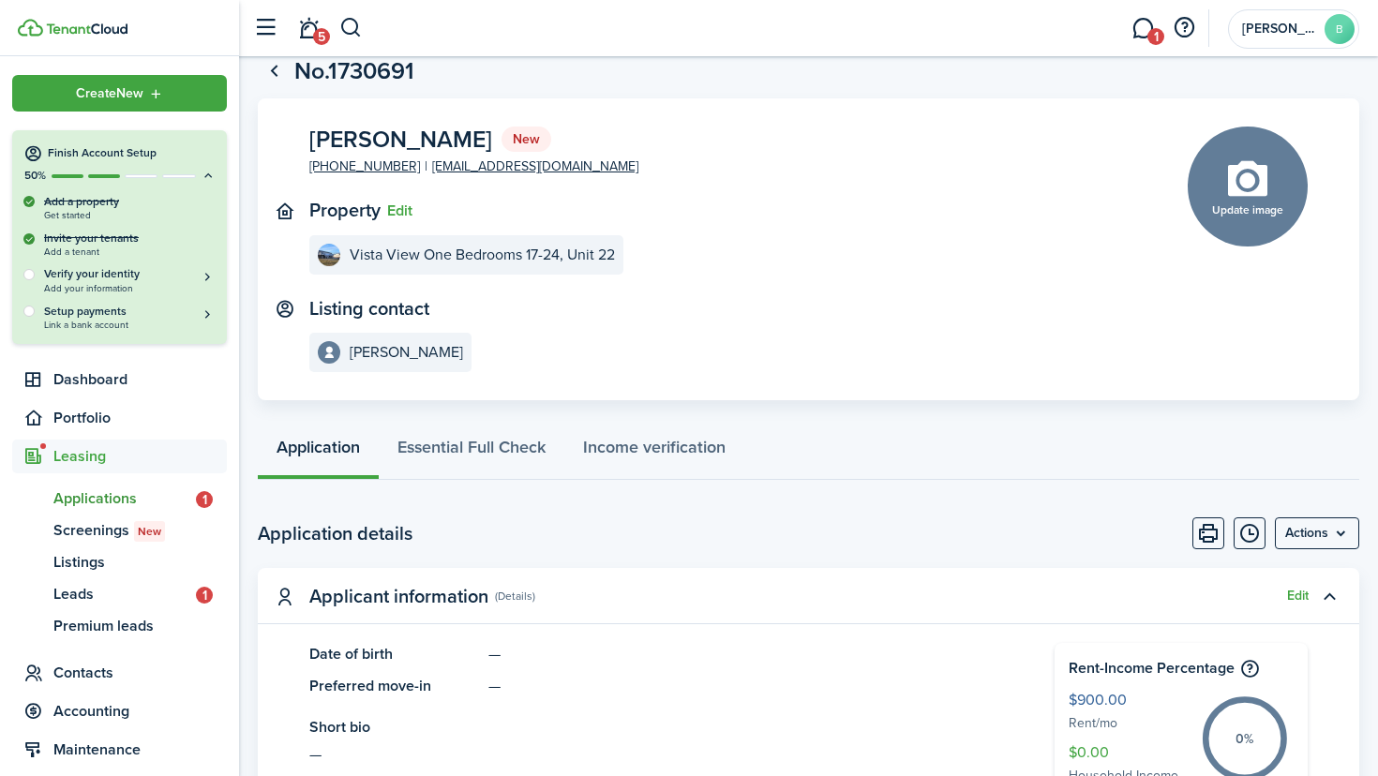
scroll to position [60, 0]
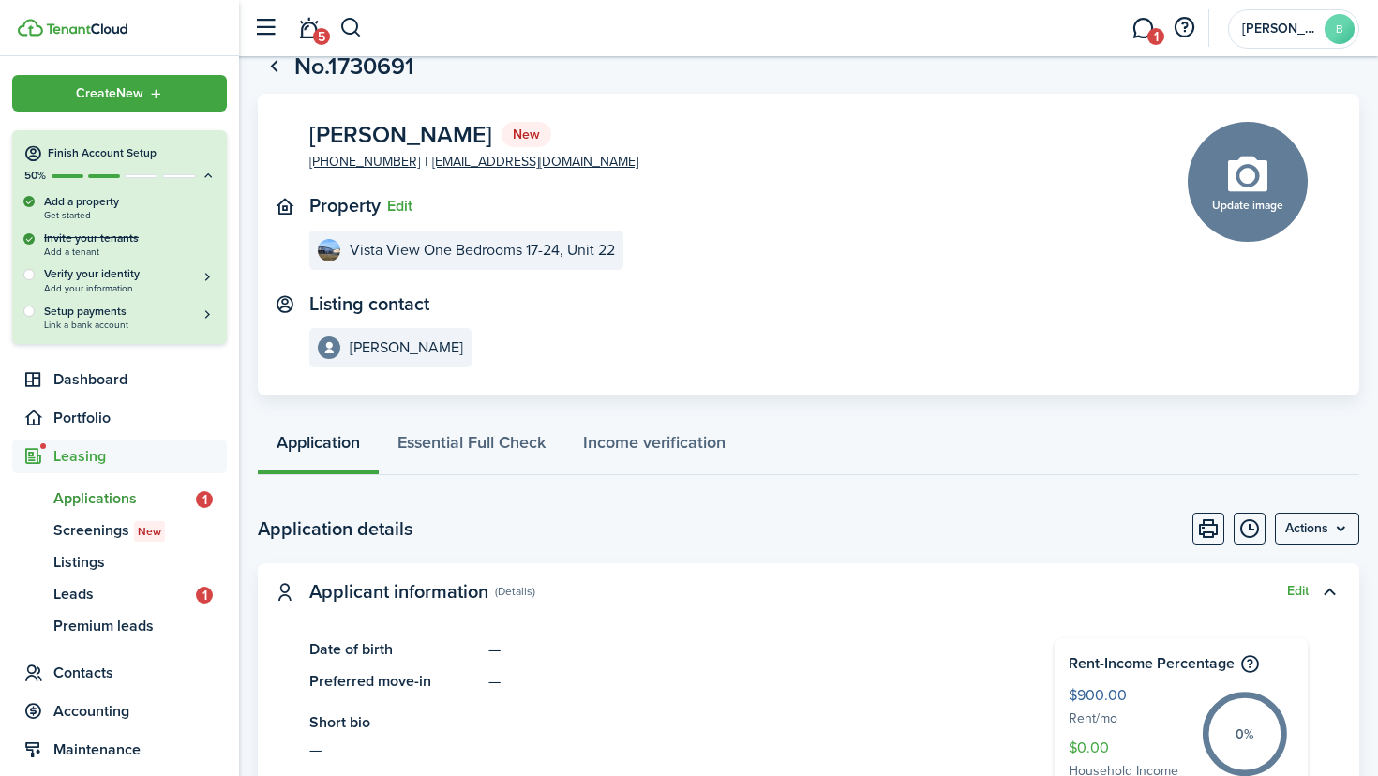
click at [1314, 516] on menu-btn "Actions" at bounding box center [1317, 529] width 84 height 32
click at [929, 574] on panel-main-header "Applicant information (Details) Edit" at bounding box center [809, 591] width 1102 height 56
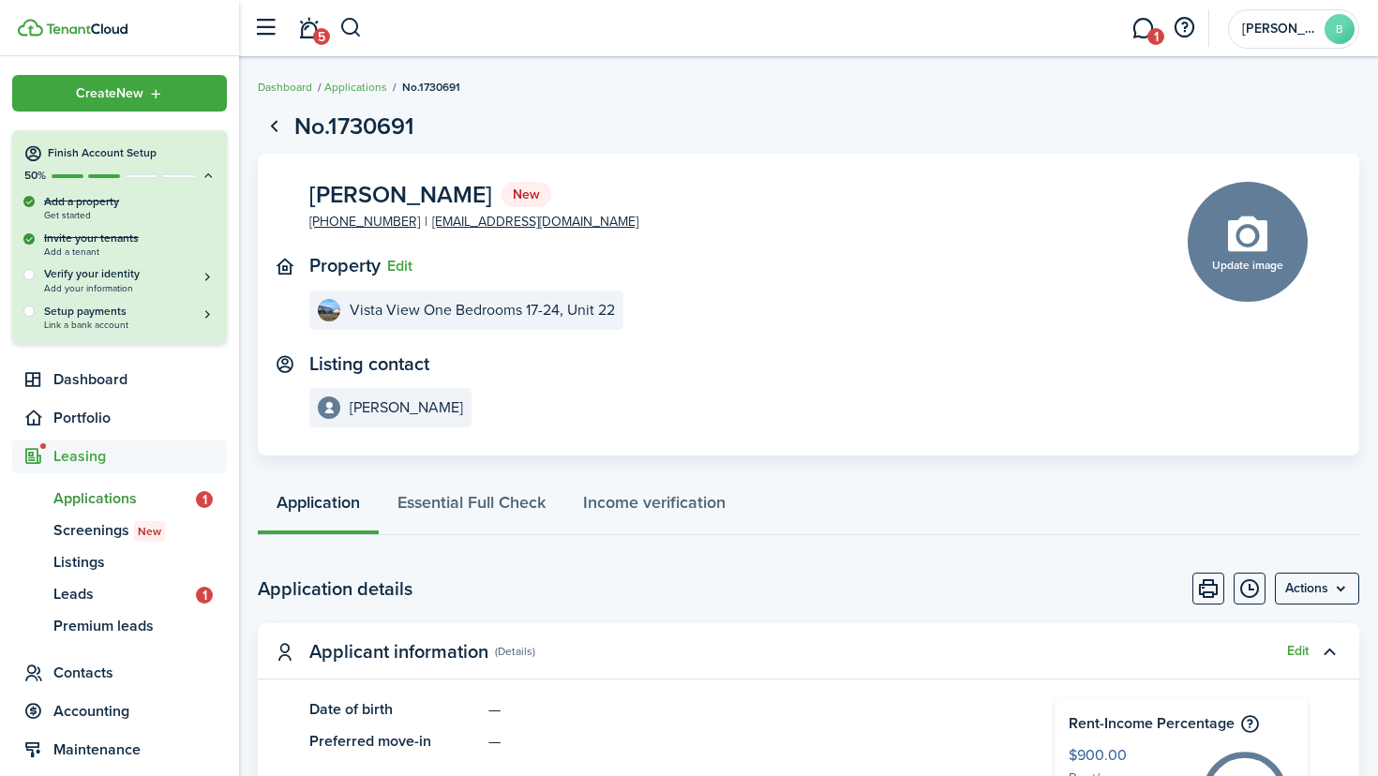
scroll to position [0, 0]
click at [110, 30] on img at bounding box center [87, 28] width 82 height 11
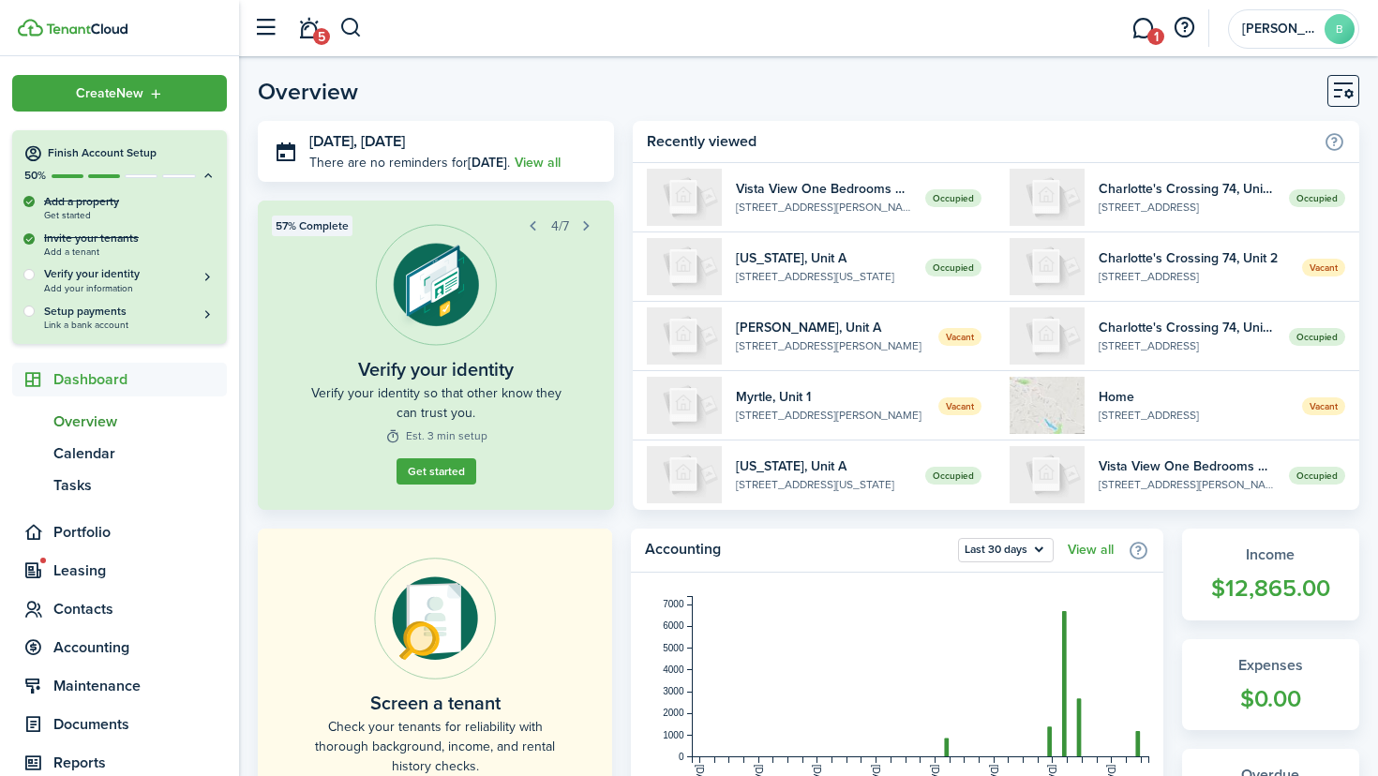
click at [1152, 37] on span "1" at bounding box center [1156, 36] width 17 height 17
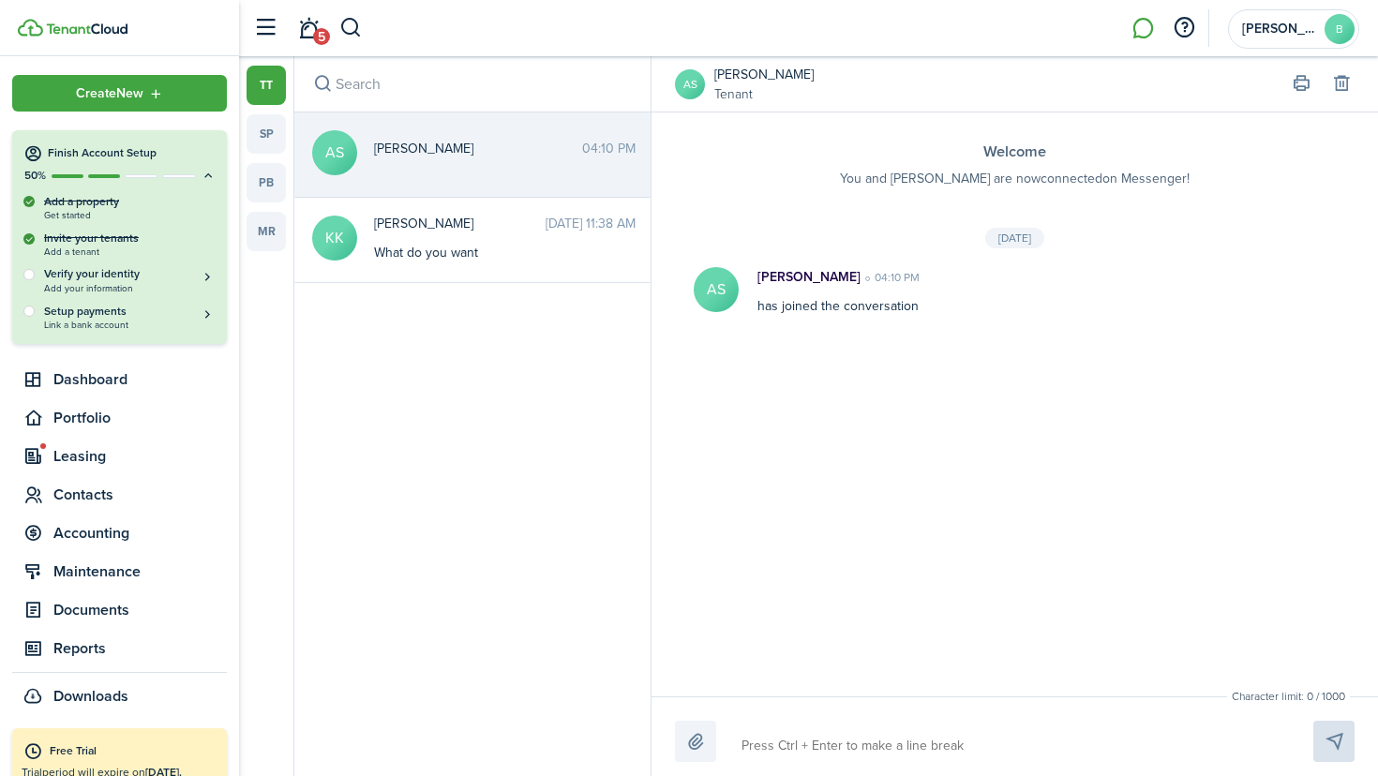
click at [110, 38] on sidebar-logo at bounding box center [119, 28] width 239 height 56
click at [108, 30] on img at bounding box center [87, 28] width 82 height 11
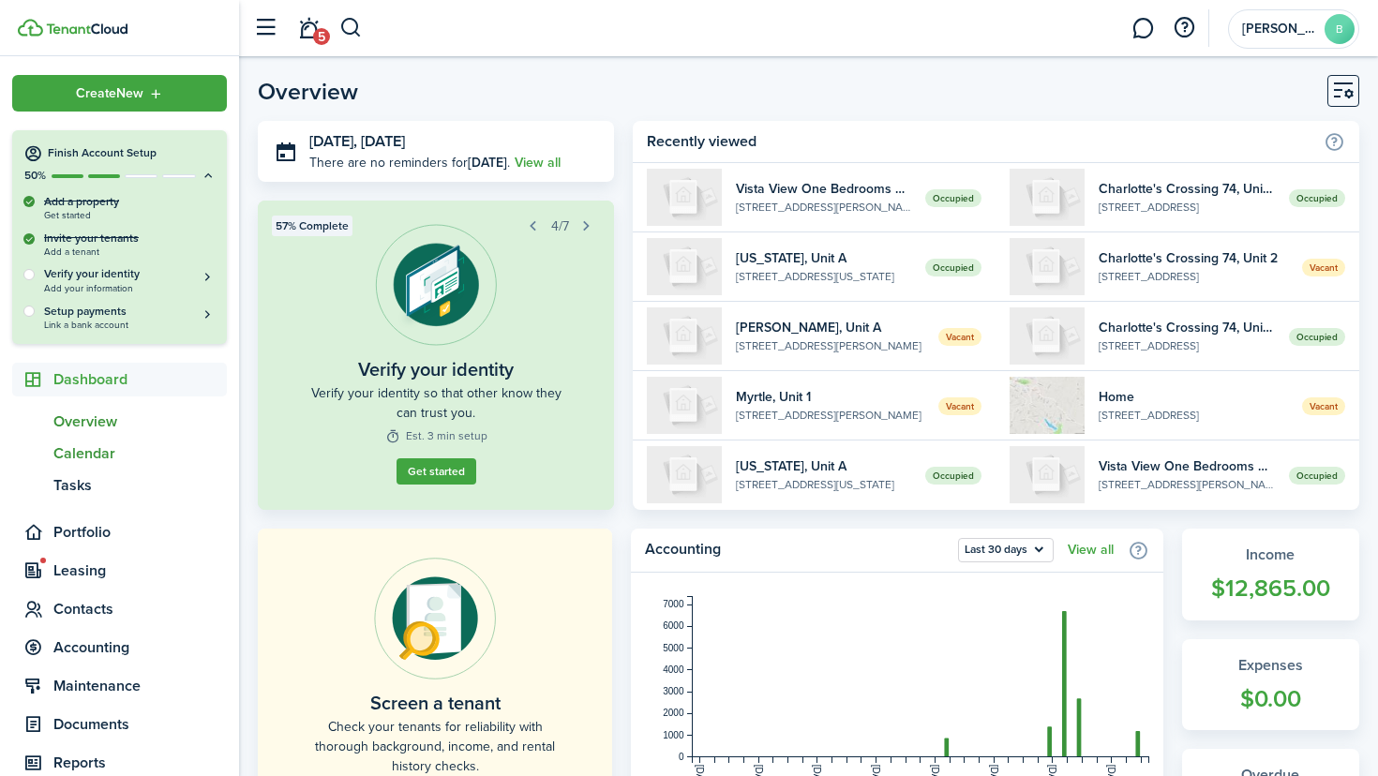
click at [93, 452] on span "Calendar" at bounding box center [139, 454] width 173 height 23
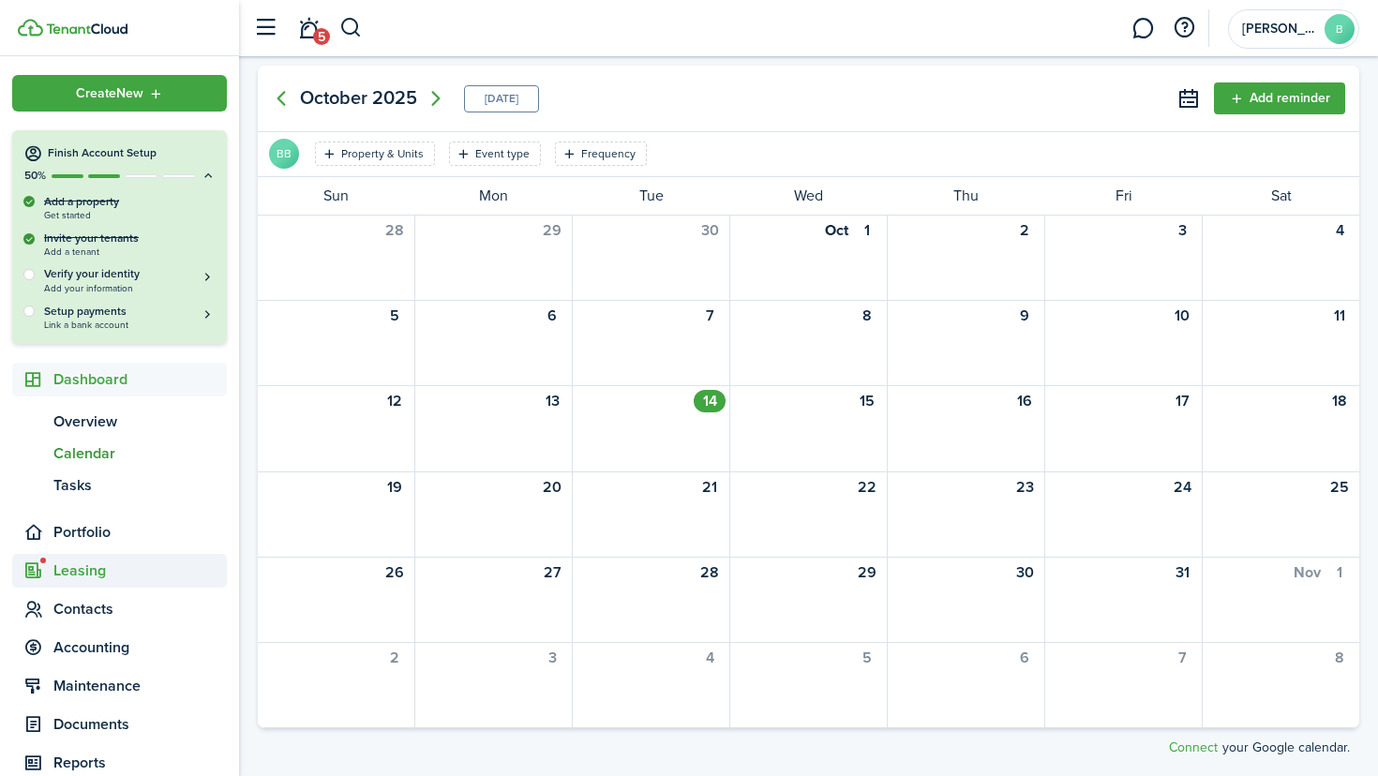
click at [83, 562] on span "Leasing" at bounding box center [139, 571] width 173 height 23
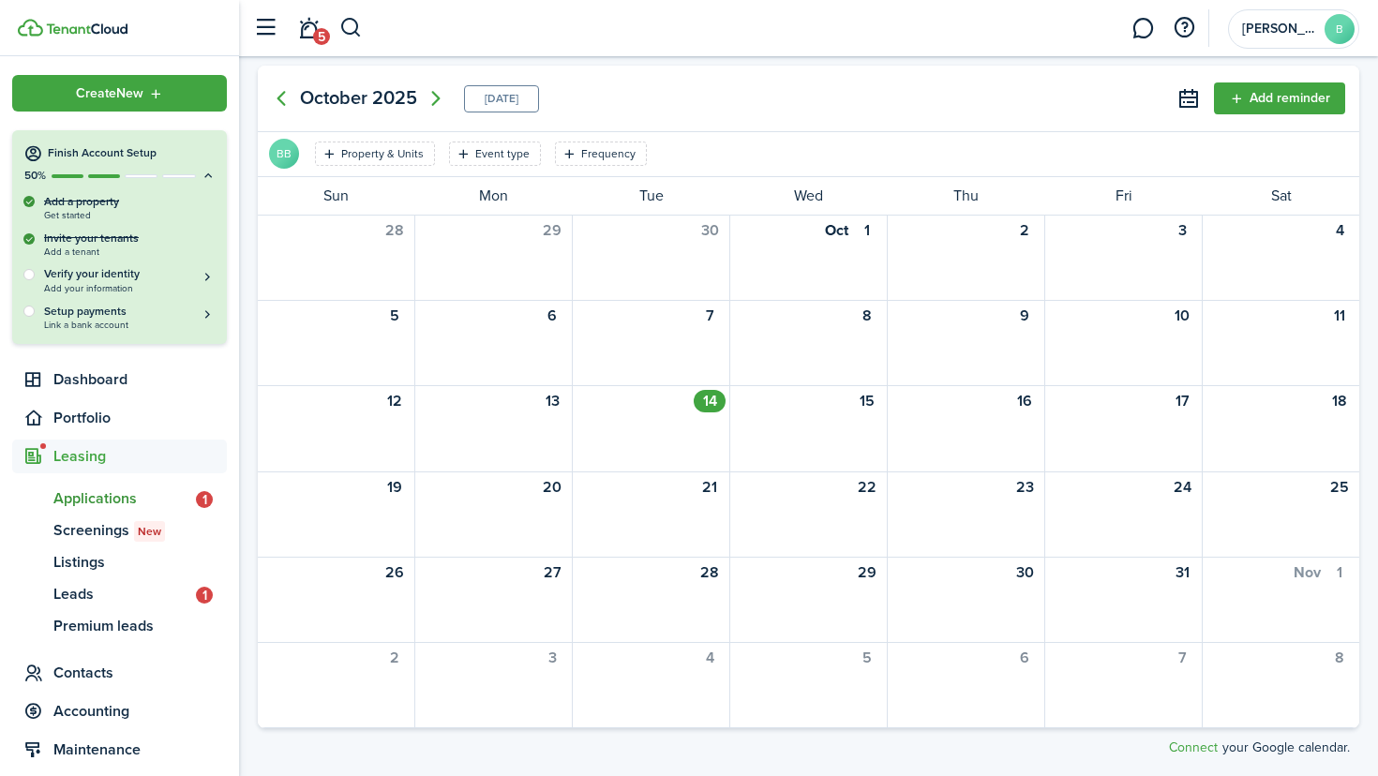
click at [136, 497] on span "Applications" at bounding box center [124, 499] width 143 height 23
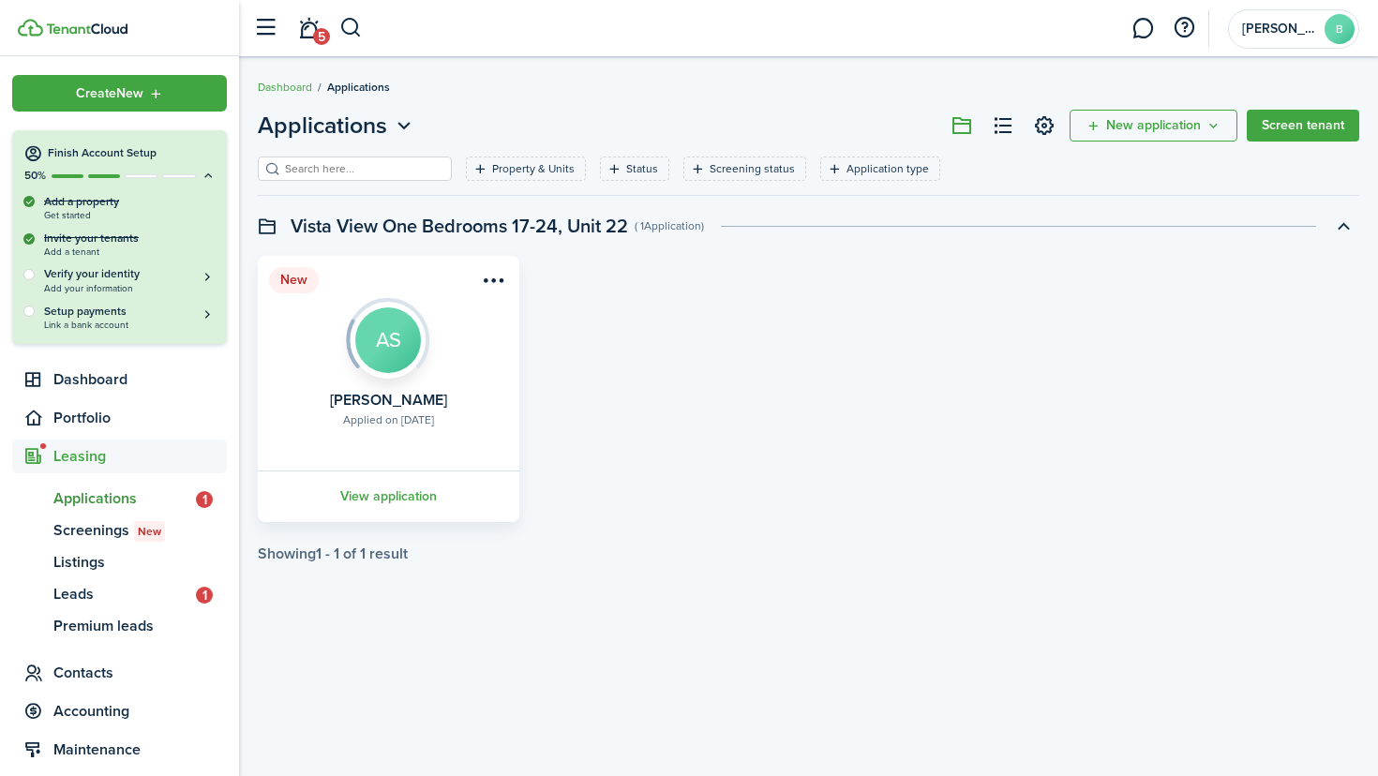
click at [489, 281] on menu-btn-icon "Open menu" at bounding box center [494, 280] width 32 height 32
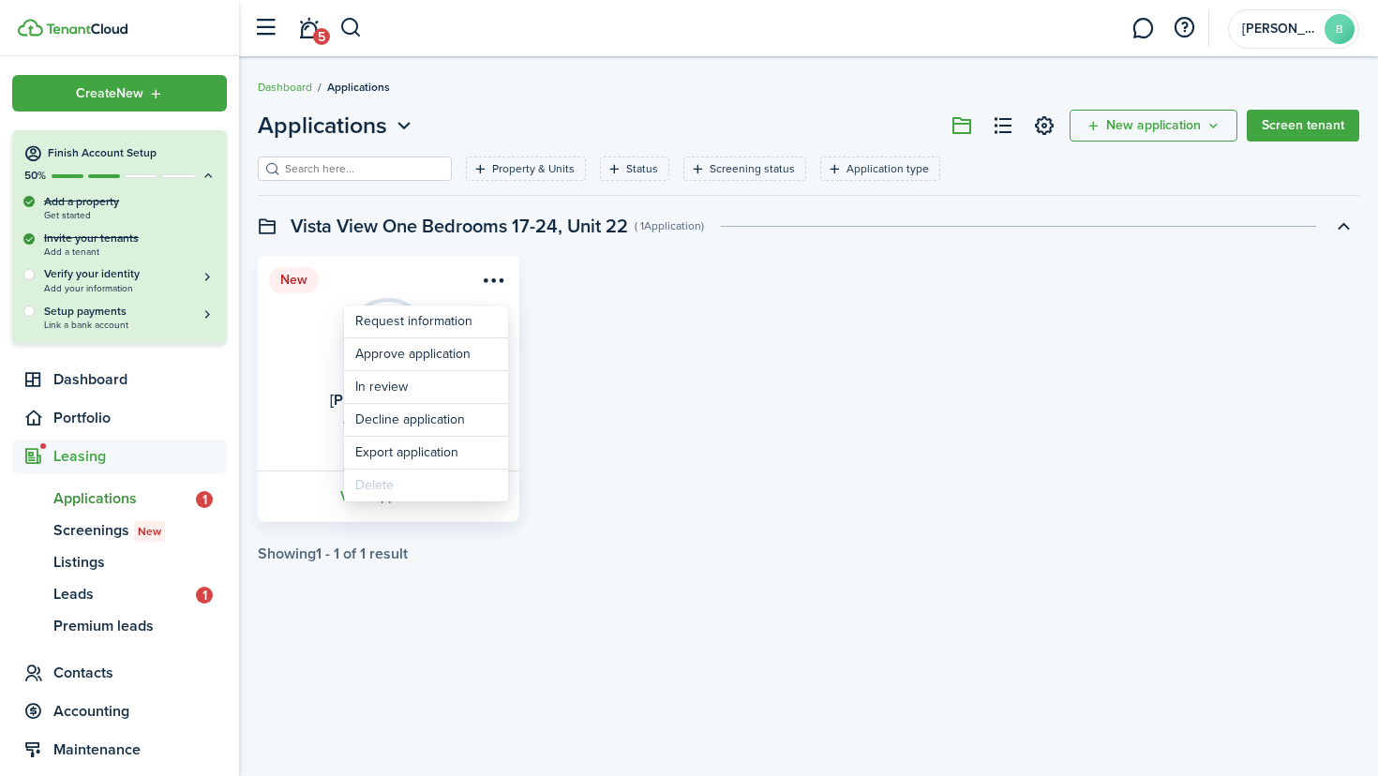
click at [602, 367] on div "New Applied on [DATE] [PERSON_NAME] AS View application" at bounding box center [808, 389] width 1120 height 266
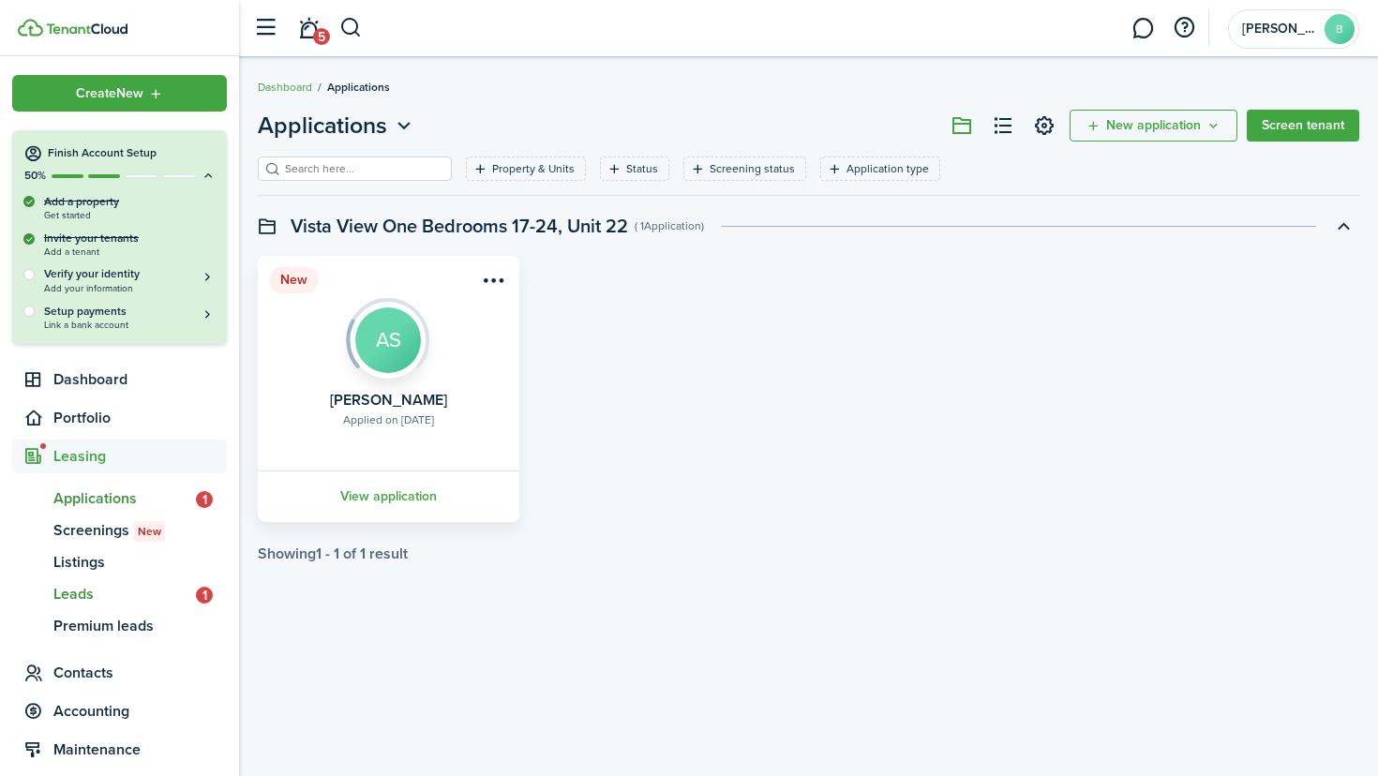
click at [138, 593] on span "Leads" at bounding box center [124, 594] width 143 height 23
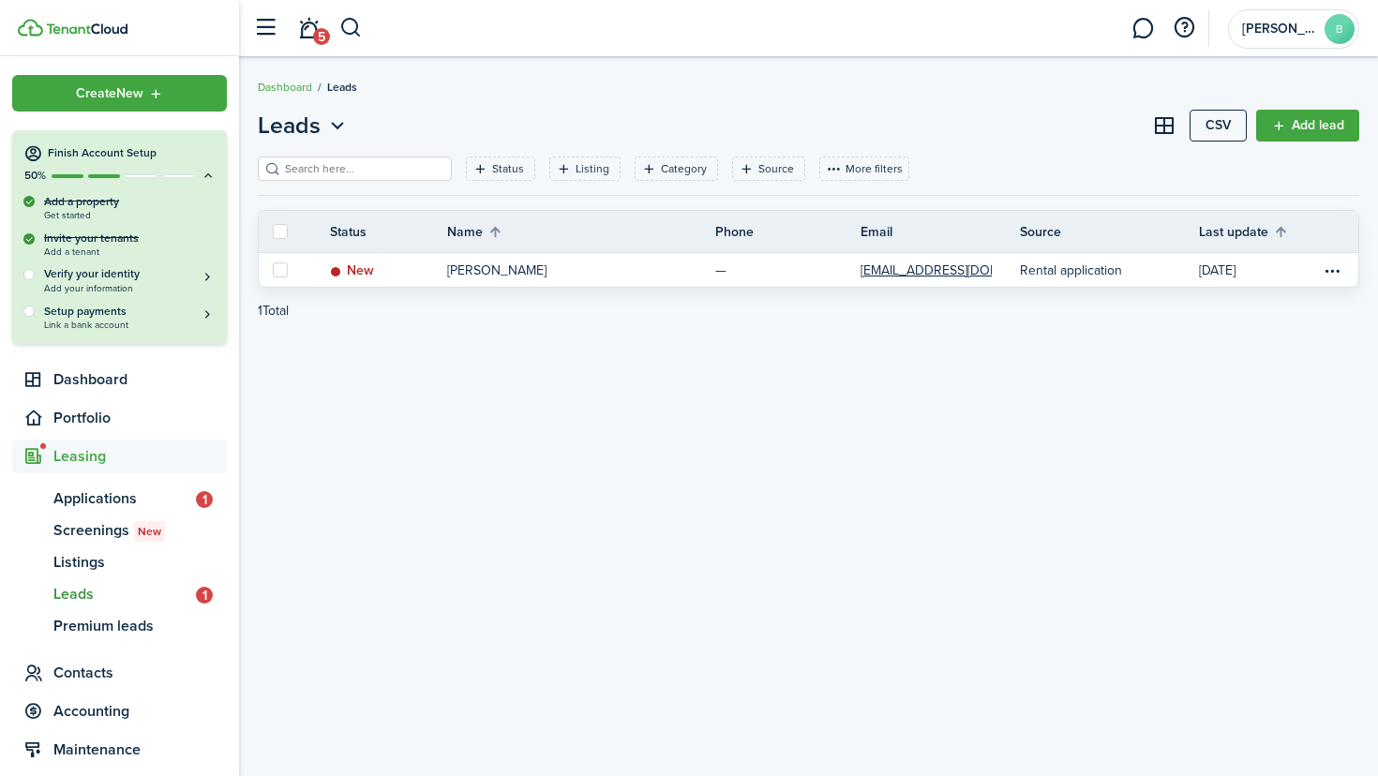
click at [68, 33] on img at bounding box center [87, 28] width 82 height 11
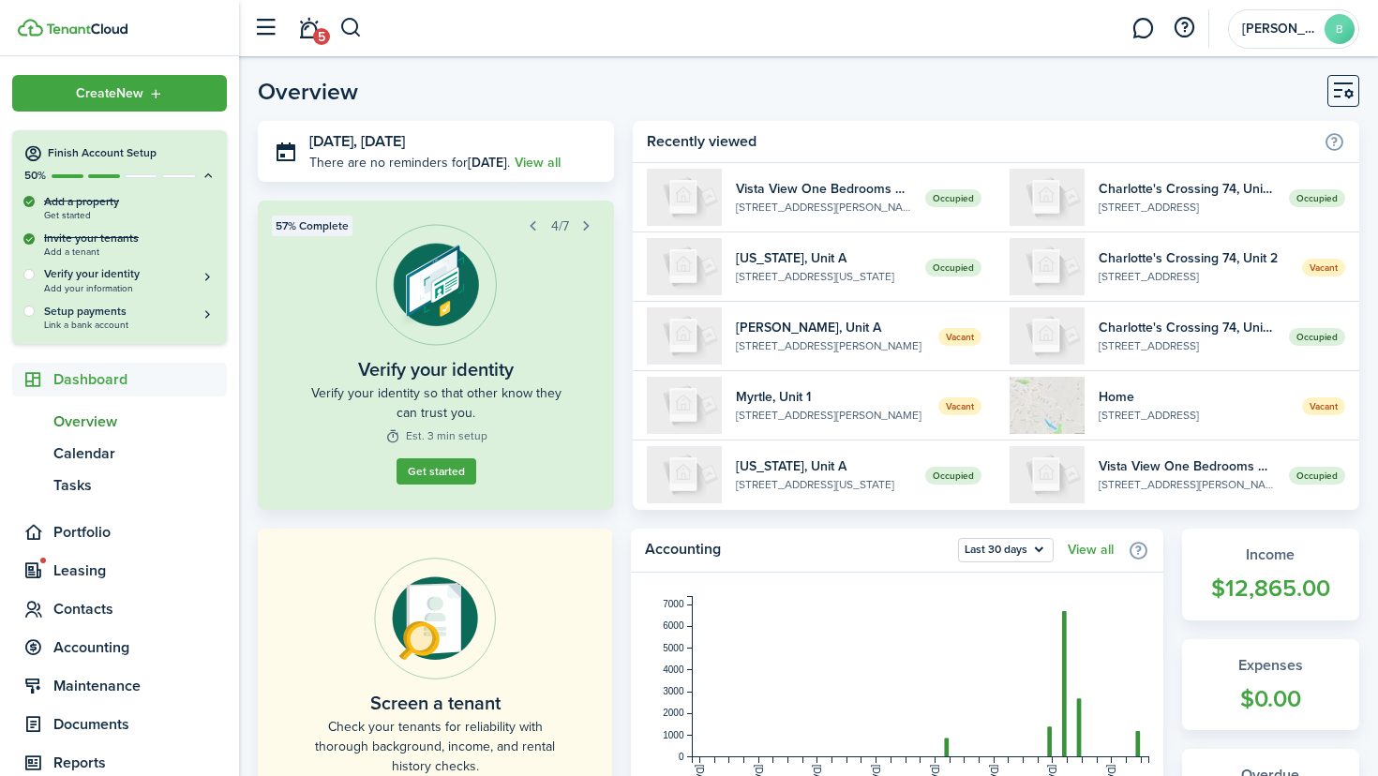
click at [109, 27] on img at bounding box center [87, 28] width 82 height 11
click at [94, 35] on link at bounding box center [128, 28] width 221 height 18
click at [98, 24] on img at bounding box center [87, 28] width 82 height 11
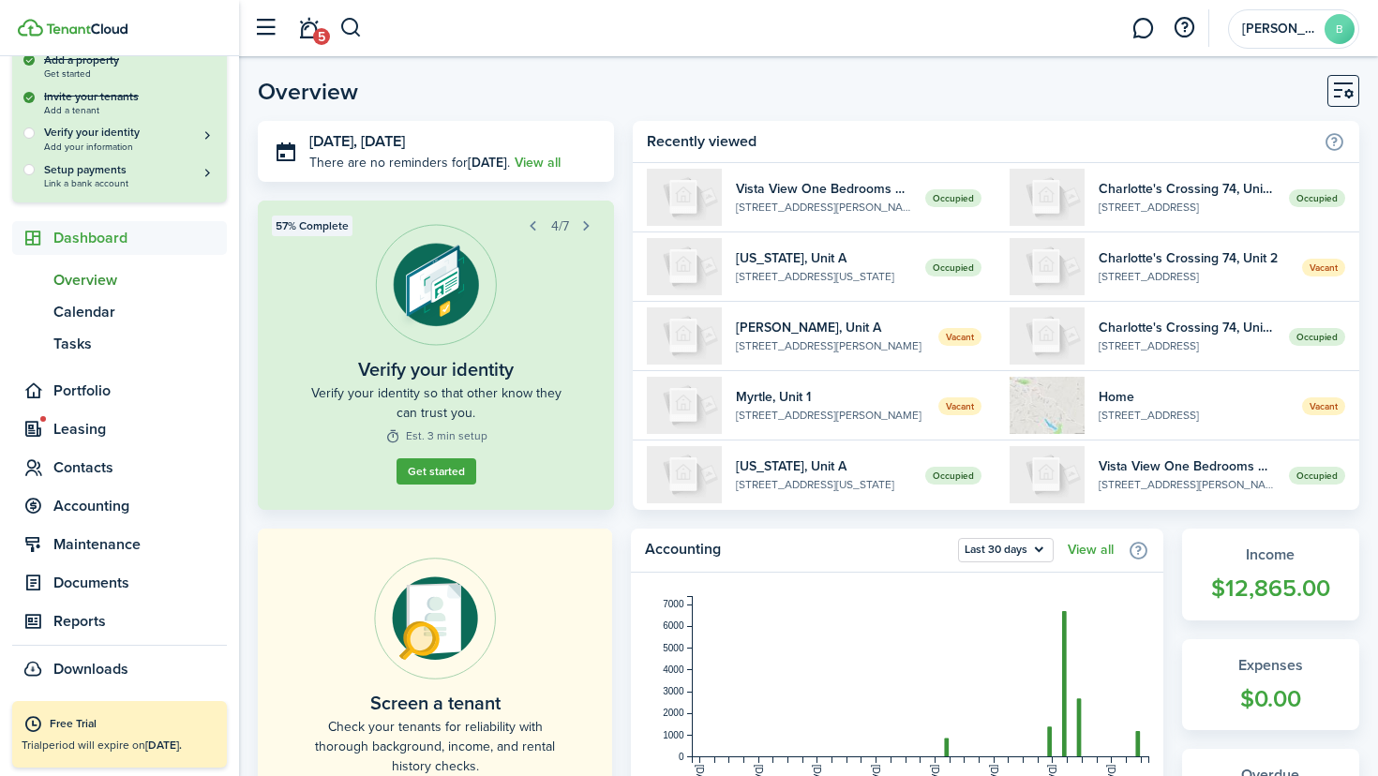
scroll to position [141, 0]
click at [83, 434] on span "Leasing" at bounding box center [139, 430] width 173 height 23
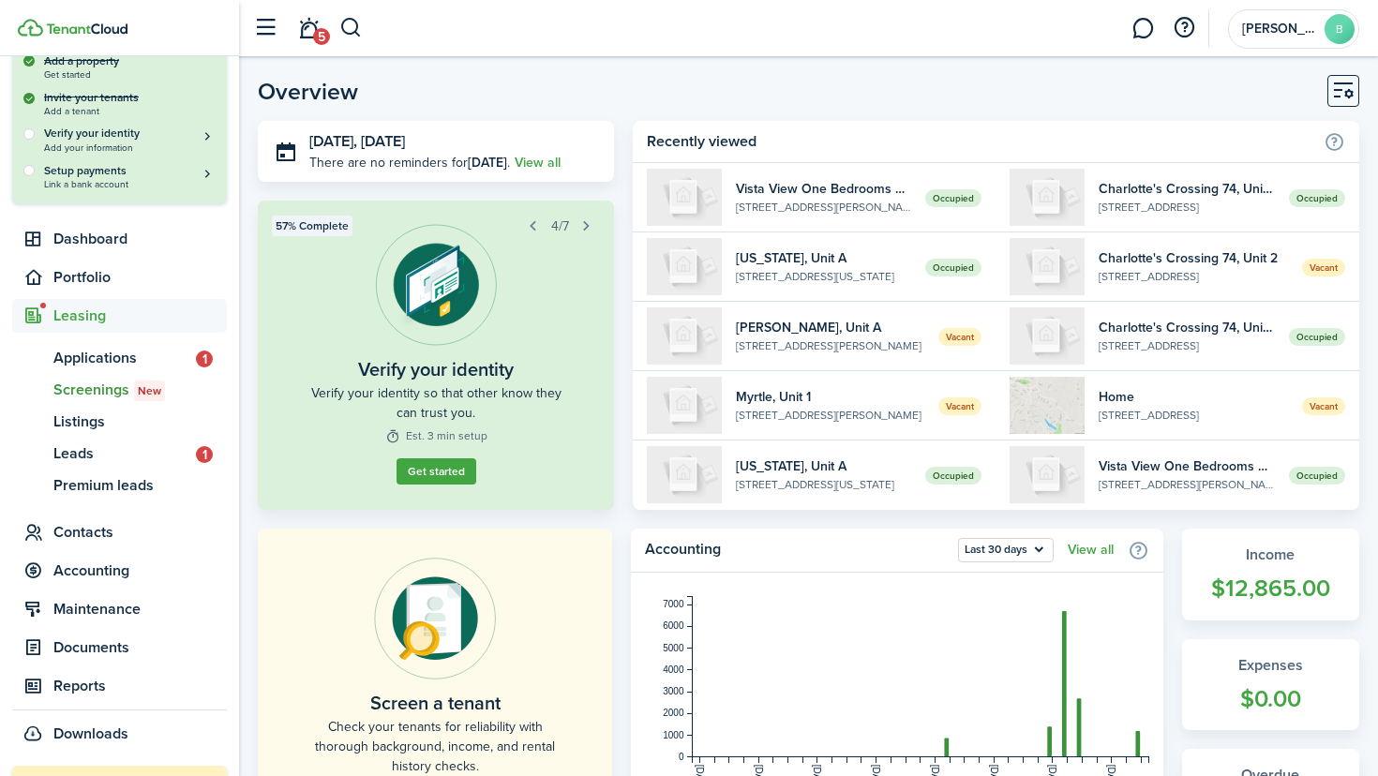
click at [100, 389] on span "Screenings New" at bounding box center [139, 390] width 173 height 23
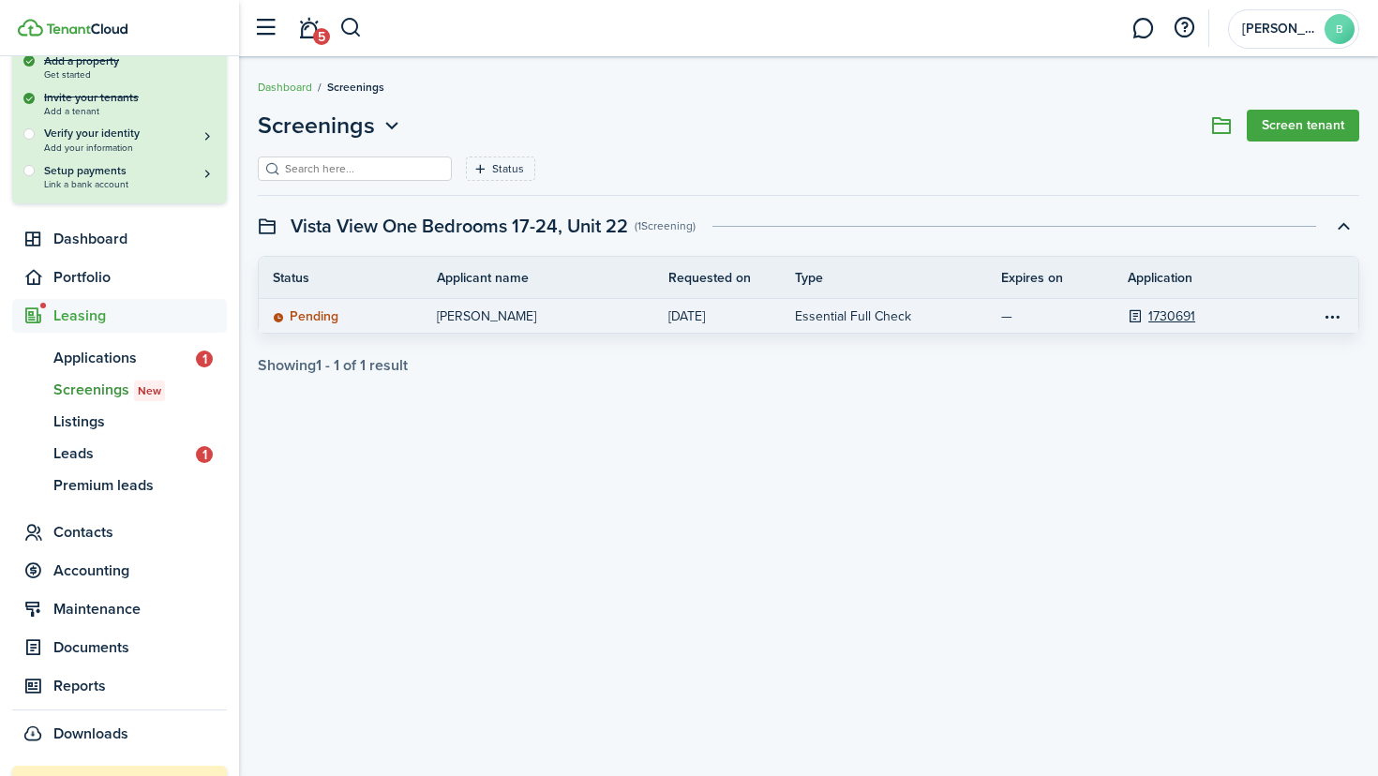
click at [547, 324] on p "[PERSON_NAME]" at bounding box center [538, 317] width 203 height 20
click at [523, 318] on p "[PERSON_NAME]" at bounding box center [538, 317] width 203 height 20
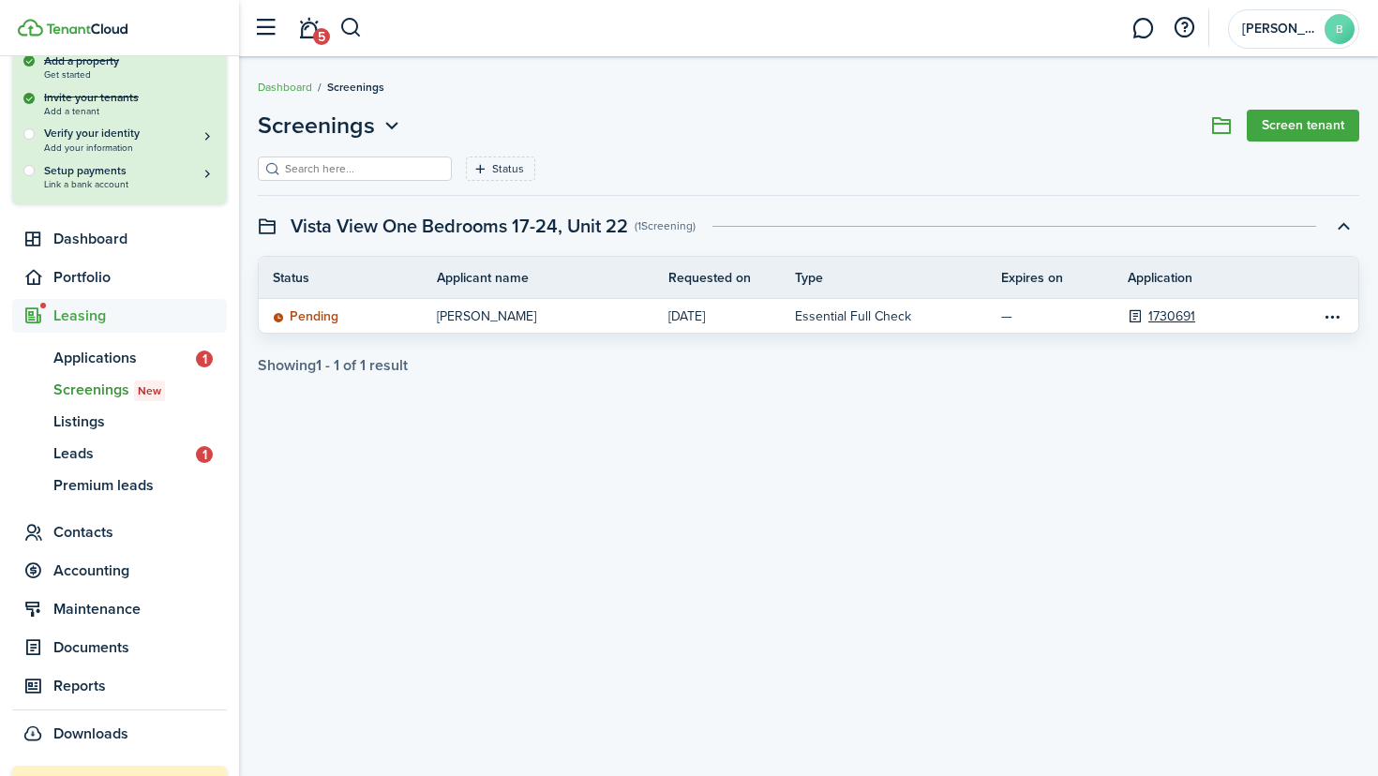
click at [583, 385] on div "Screenings Screen tenant Status Save filters Clear all Vista View One Bedrooms …" at bounding box center [808, 416] width 1139 height 635
click at [95, 33] on img at bounding box center [87, 28] width 82 height 11
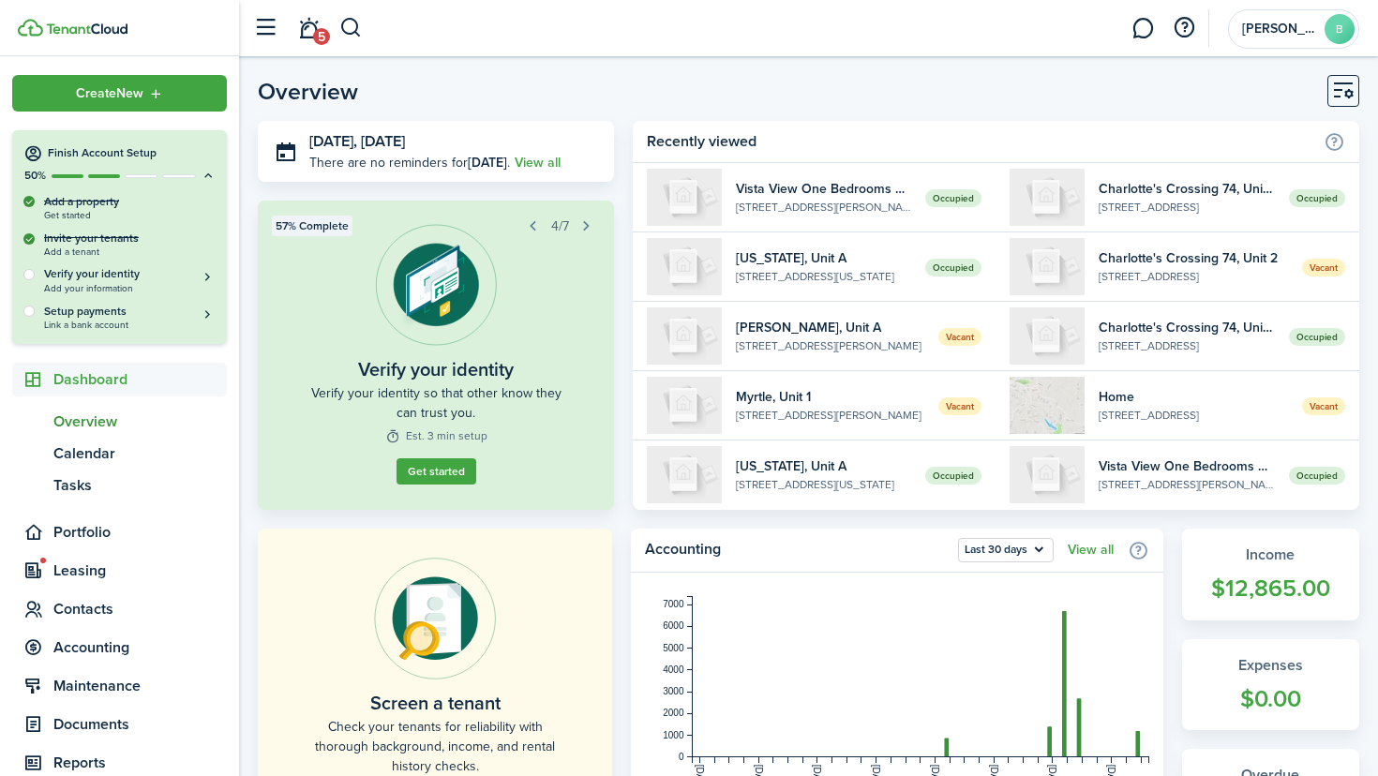
click at [158, 92] on icon "Open menu" at bounding box center [156, 93] width 16 height 15
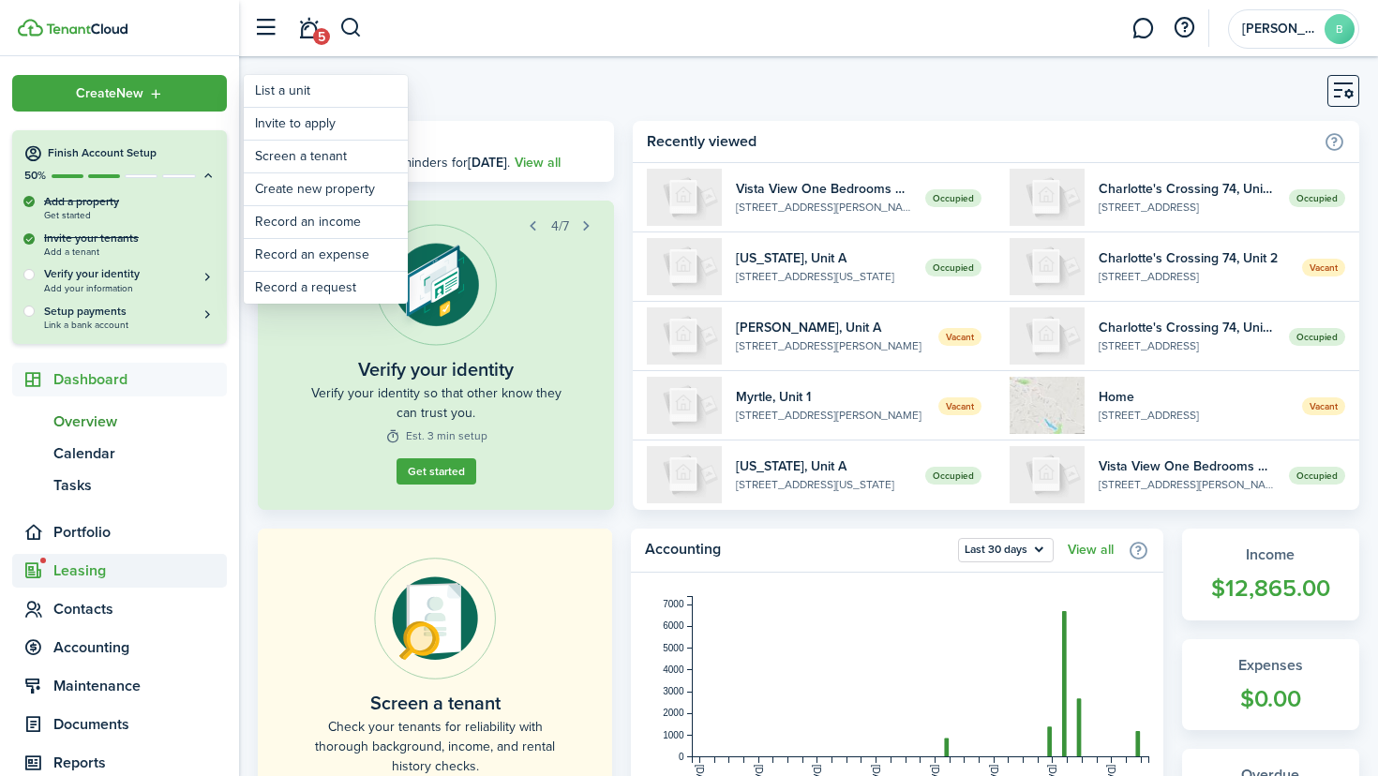
click at [92, 575] on span "Leasing" at bounding box center [139, 571] width 173 height 23
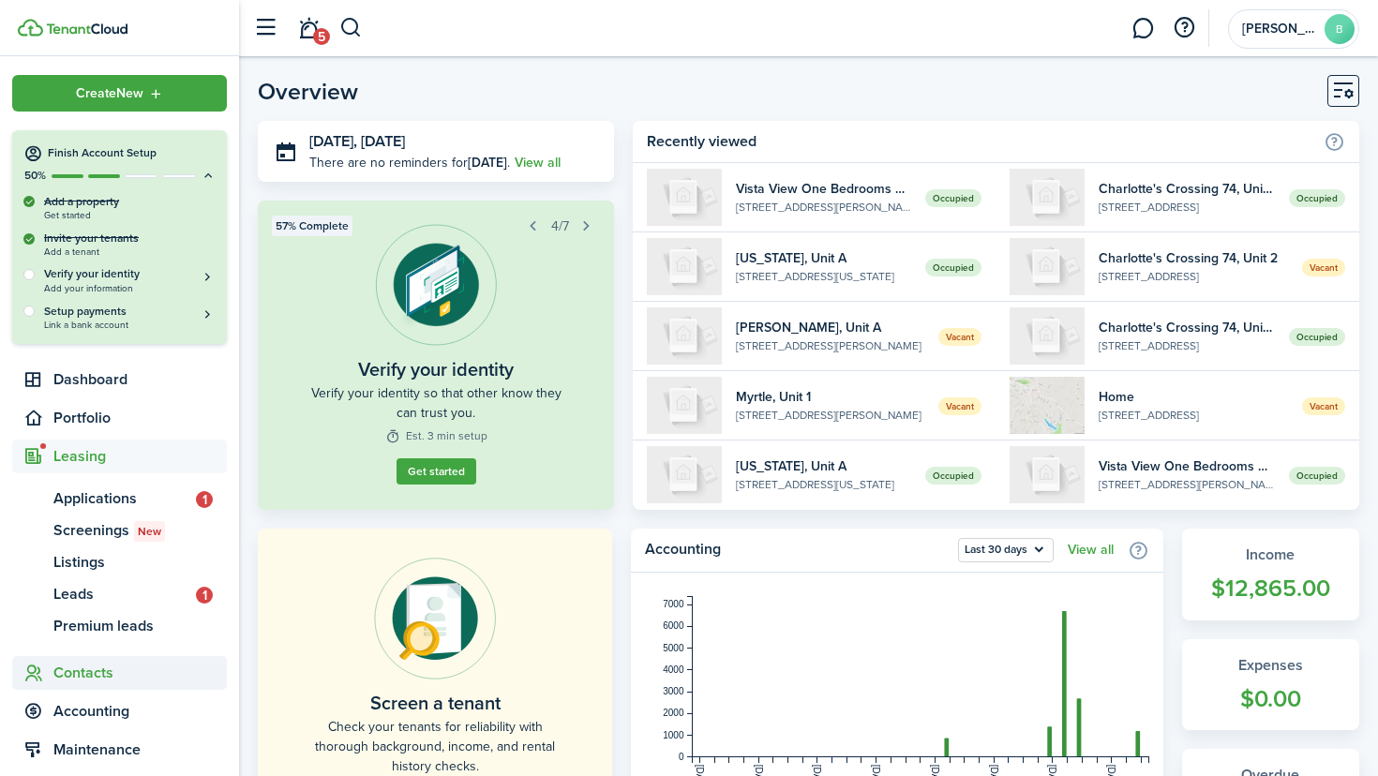
click at [90, 669] on span "Contacts" at bounding box center [139, 673] width 173 height 23
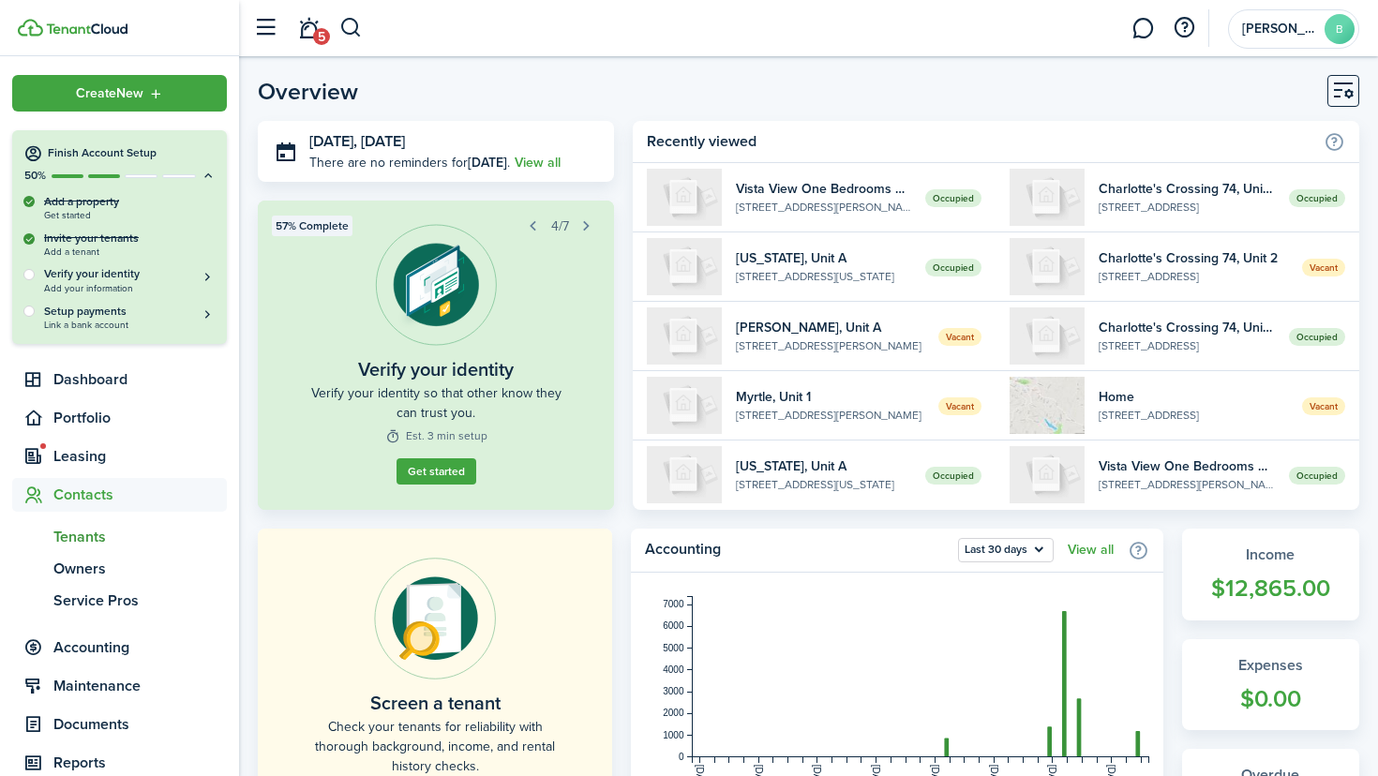
click at [86, 533] on span "Tenants" at bounding box center [139, 537] width 173 height 23
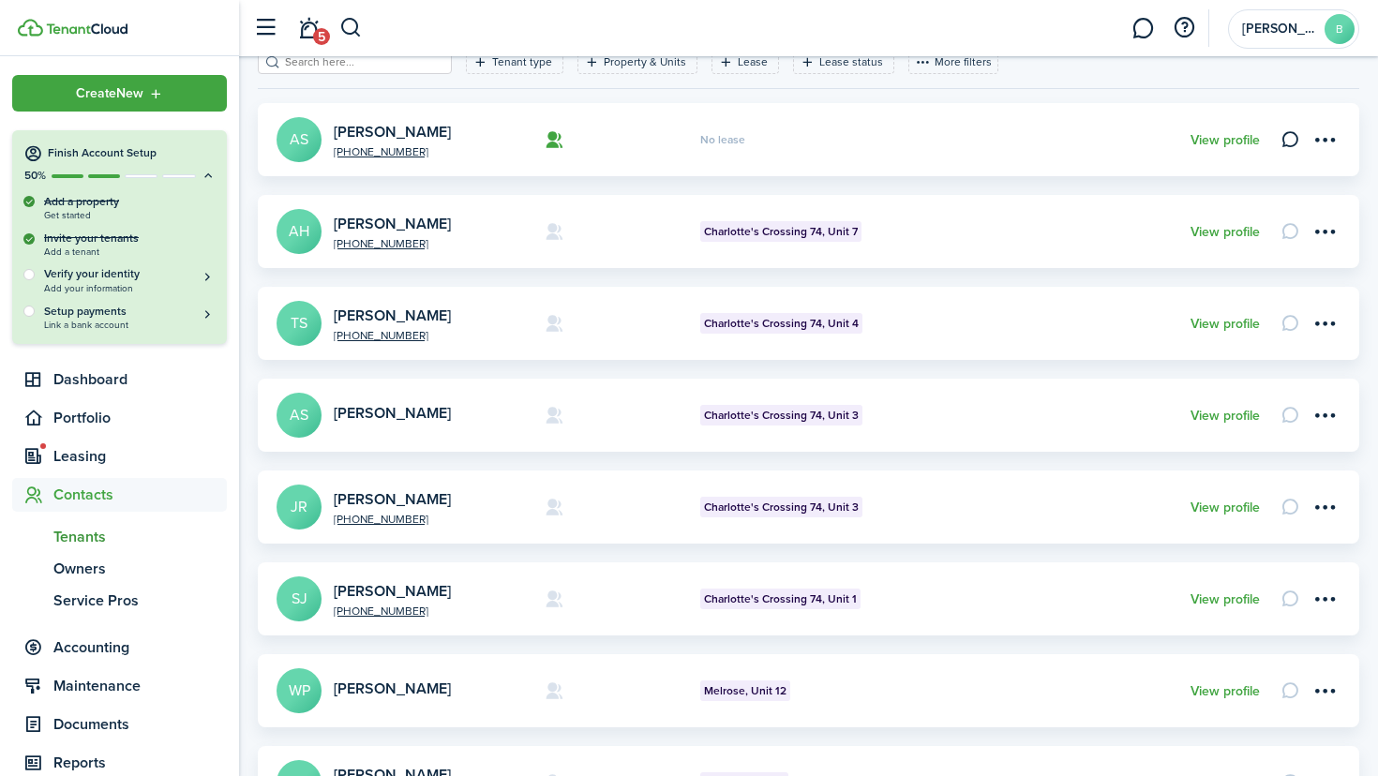
scroll to position [110, 0]
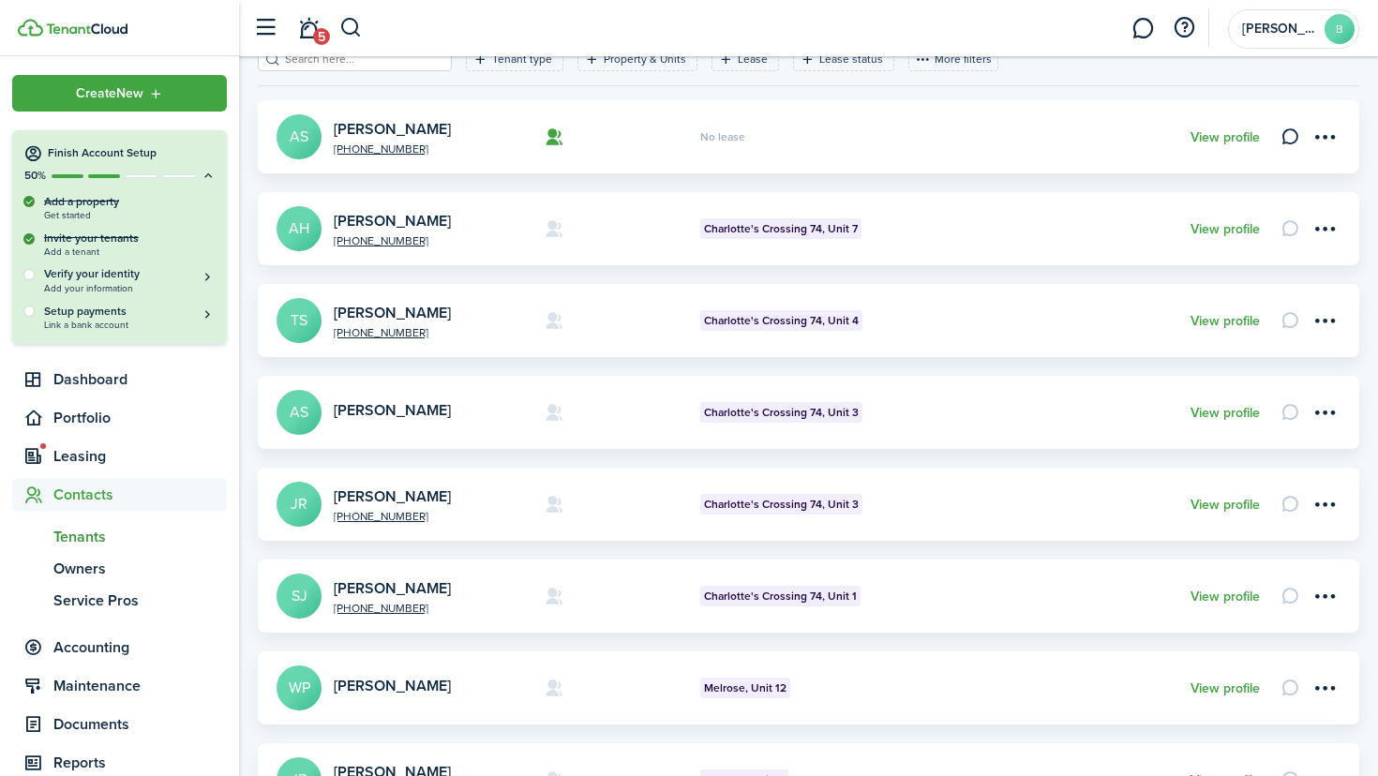
click at [409, 493] on link "[PERSON_NAME]" at bounding box center [392, 497] width 117 height 22
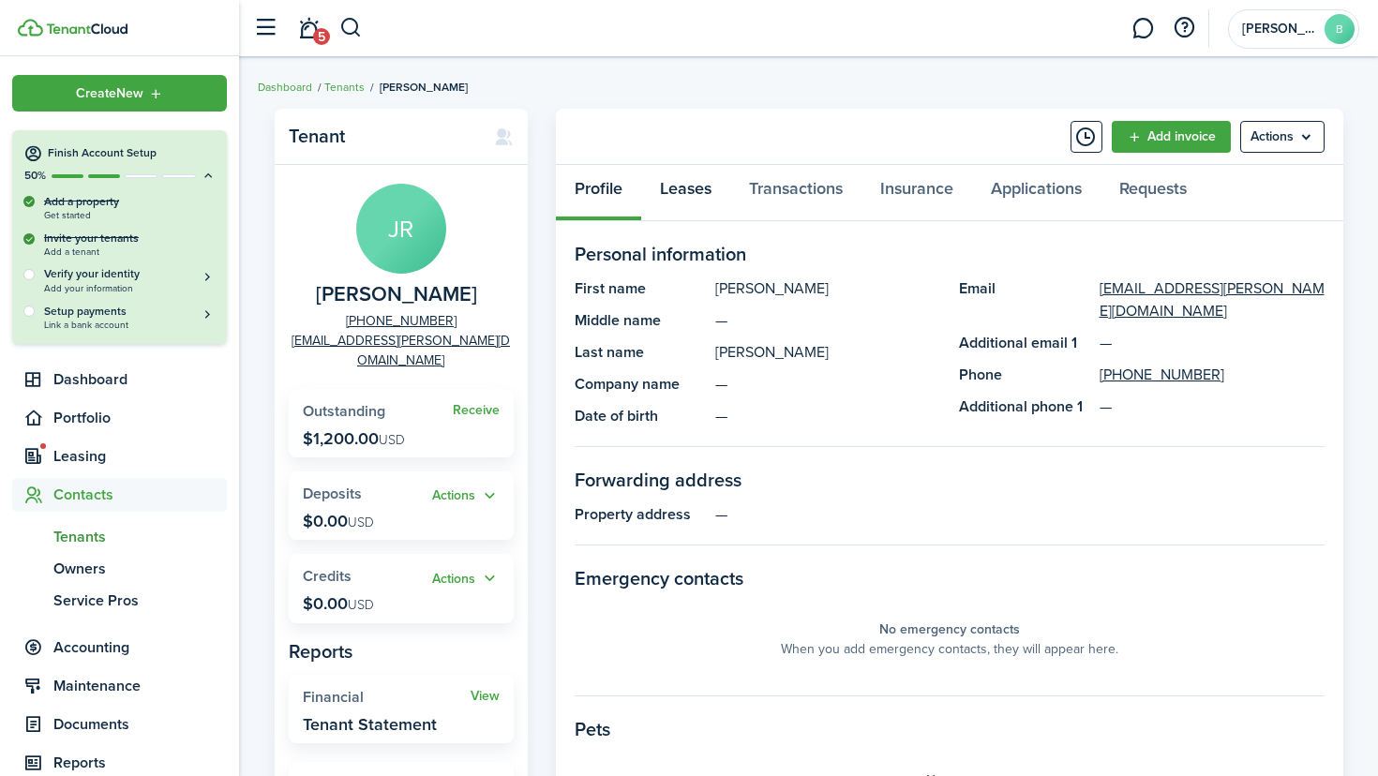
click at [691, 198] on link "Leases" at bounding box center [685, 193] width 89 height 56
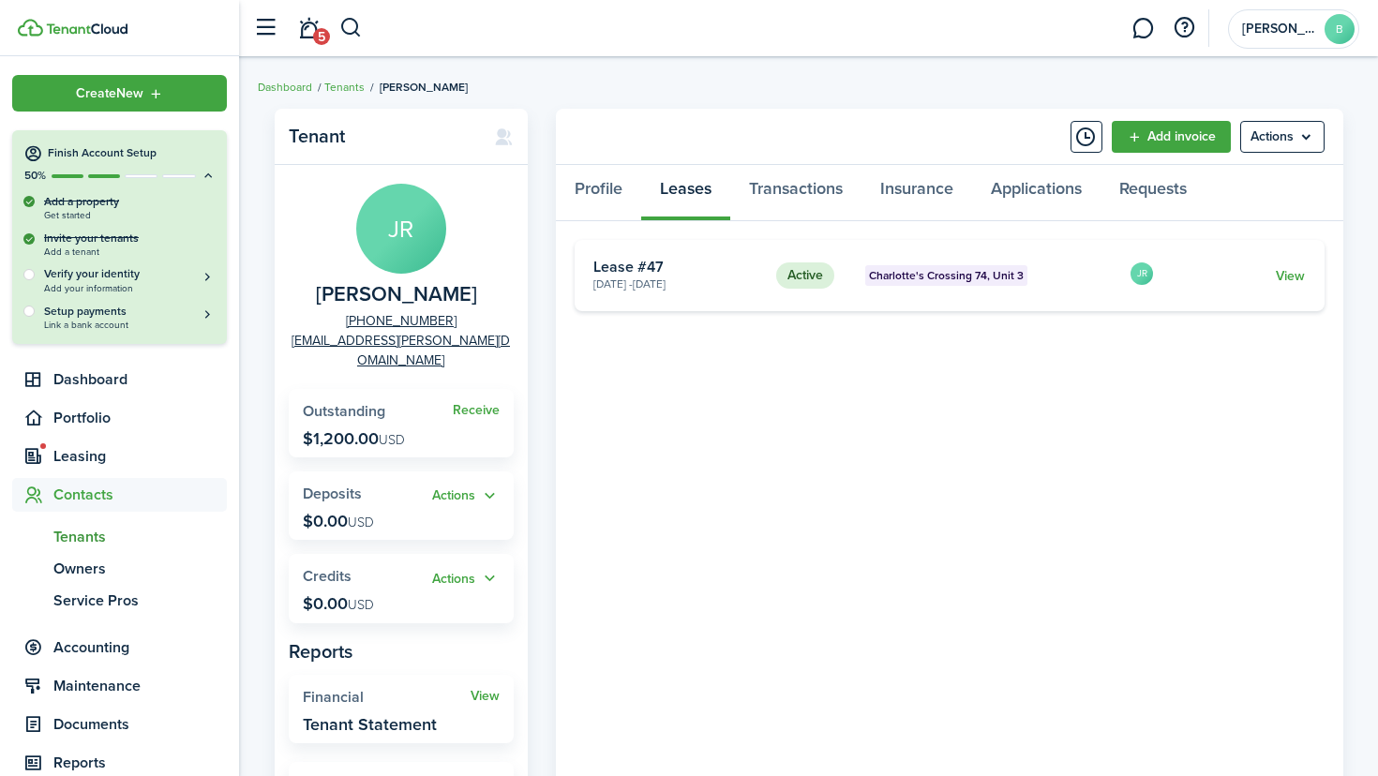
click at [1293, 275] on link "View" at bounding box center [1290, 276] width 29 height 20
click at [603, 189] on link "Profile" at bounding box center [598, 193] width 85 height 56
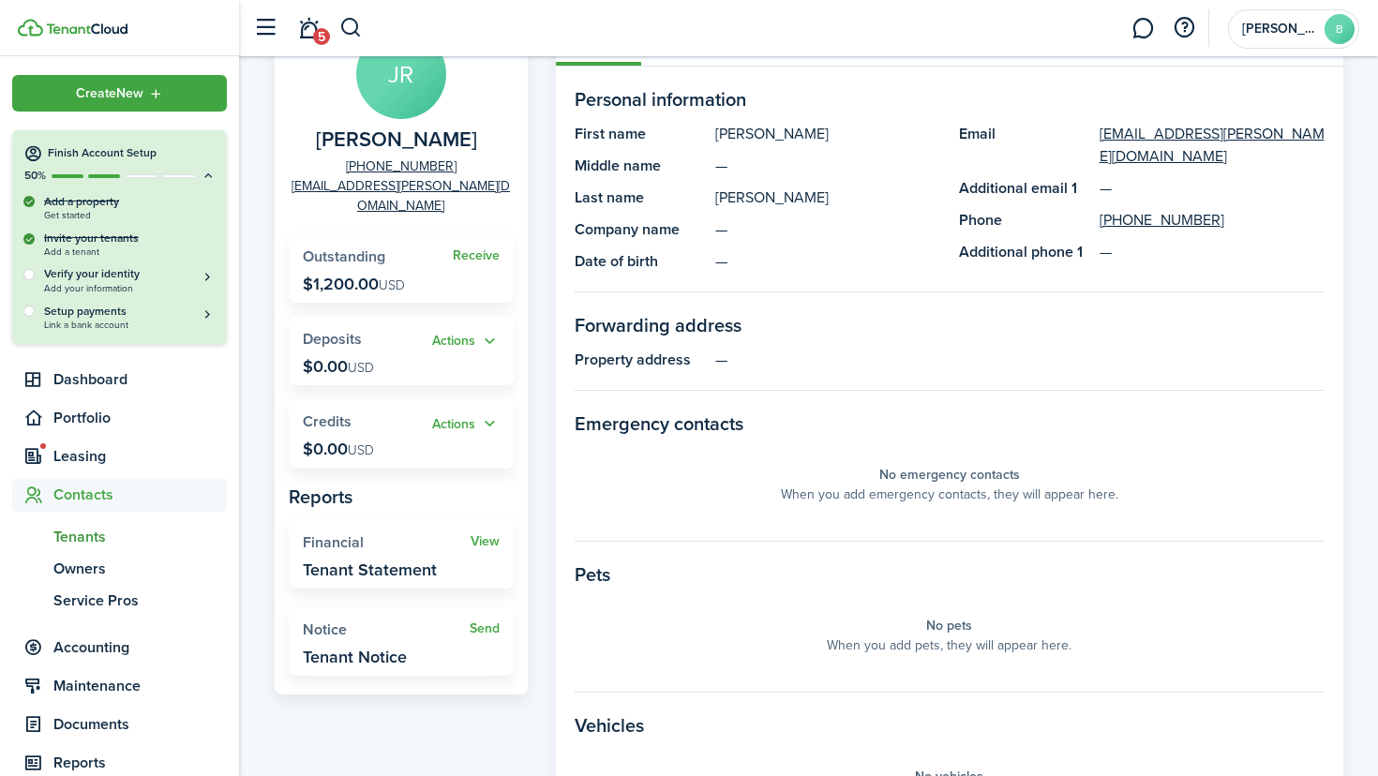
scroll to position [2, 0]
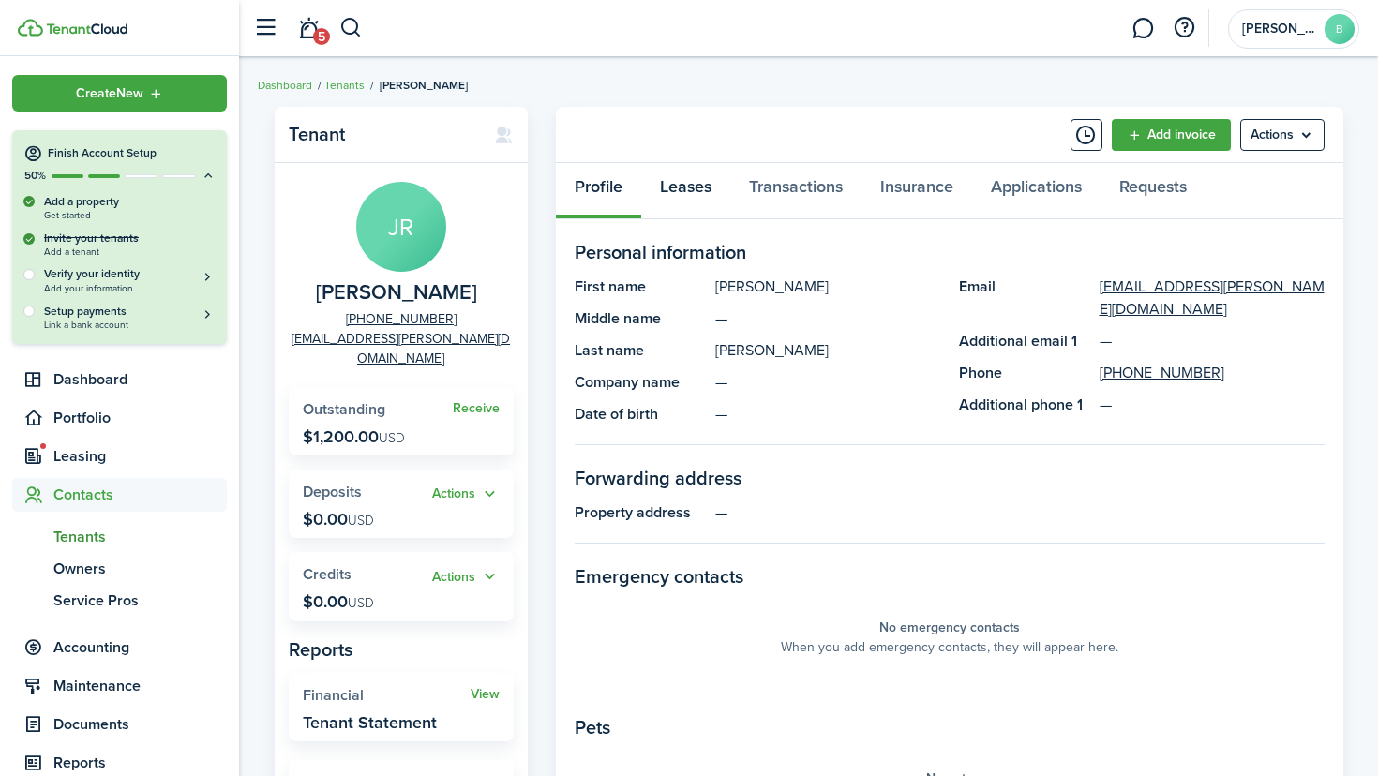
click at [691, 185] on link "Leases" at bounding box center [685, 191] width 89 height 56
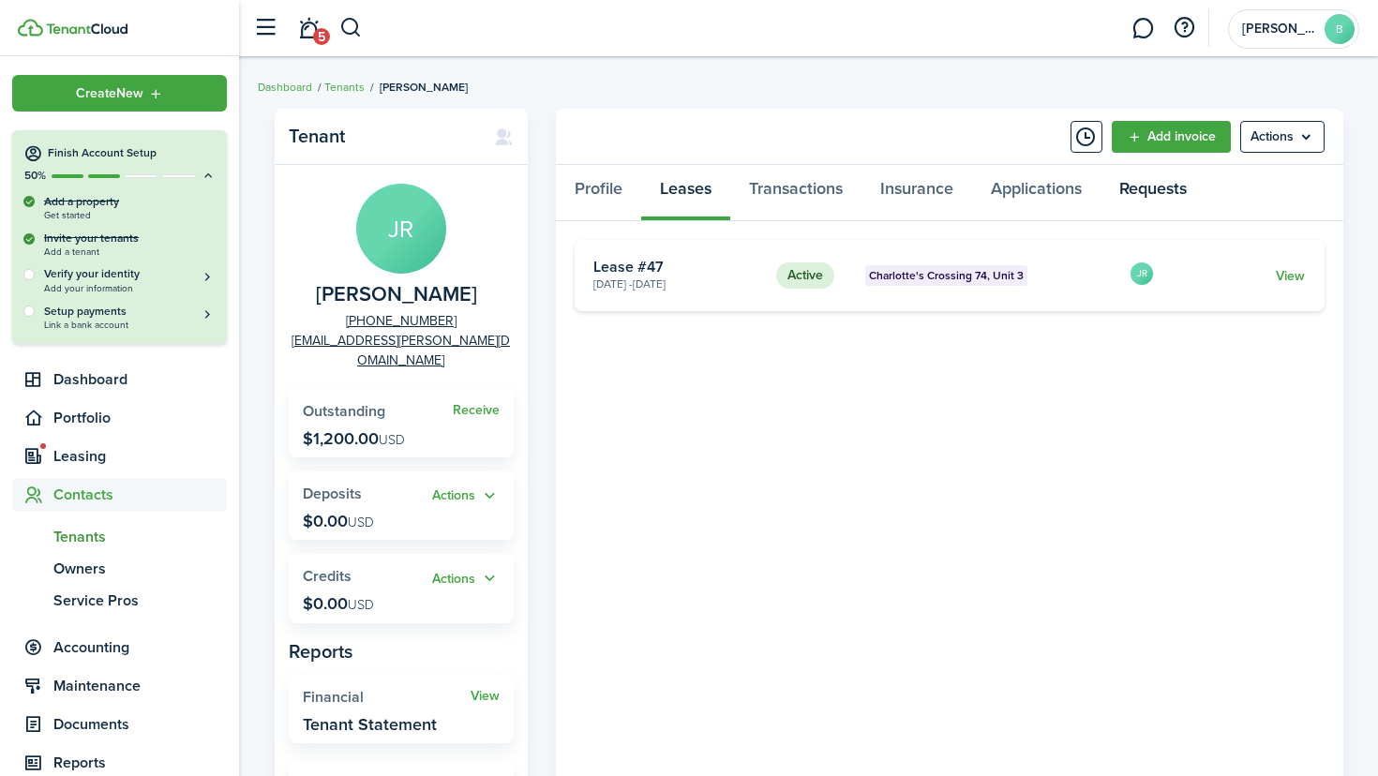
click at [1152, 195] on link "Requests" at bounding box center [1153, 193] width 105 height 56
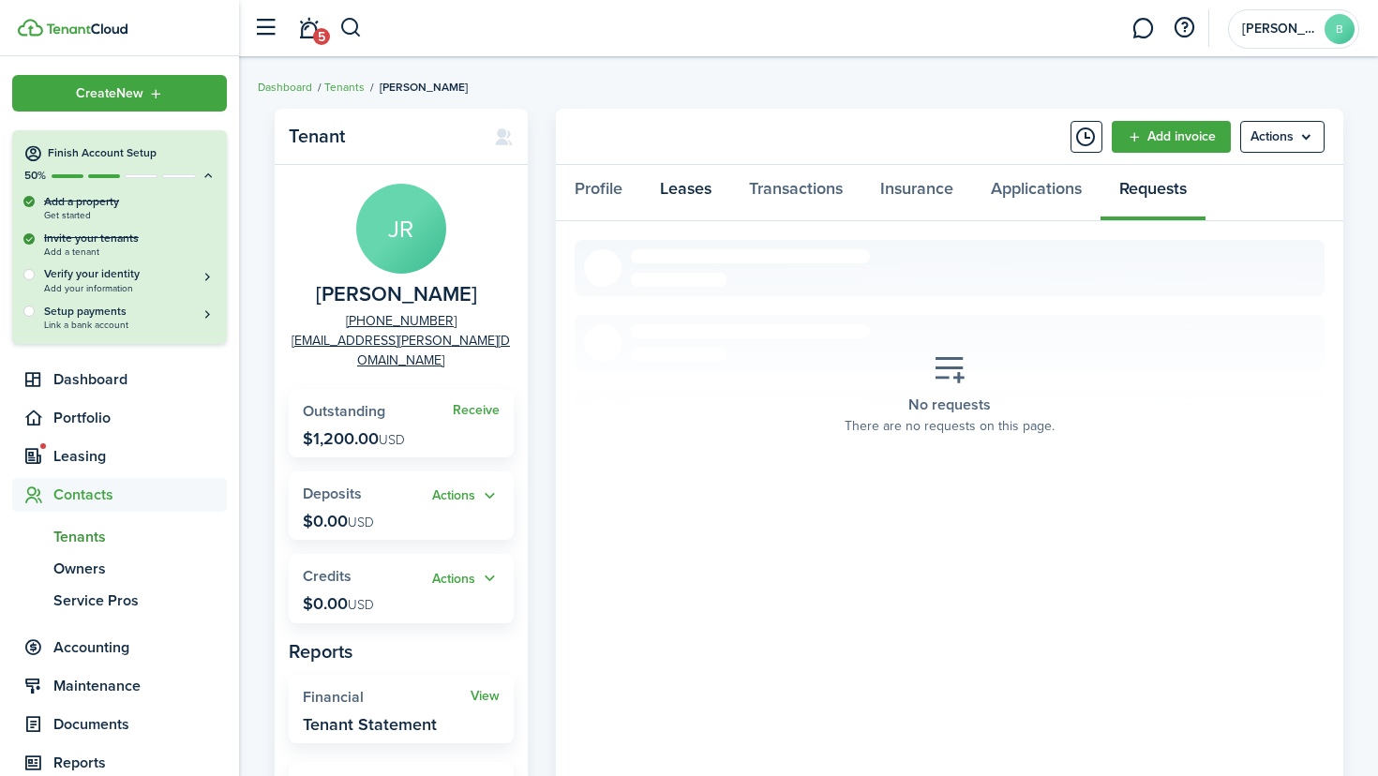
click at [694, 181] on link "Leases" at bounding box center [685, 193] width 89 height 56
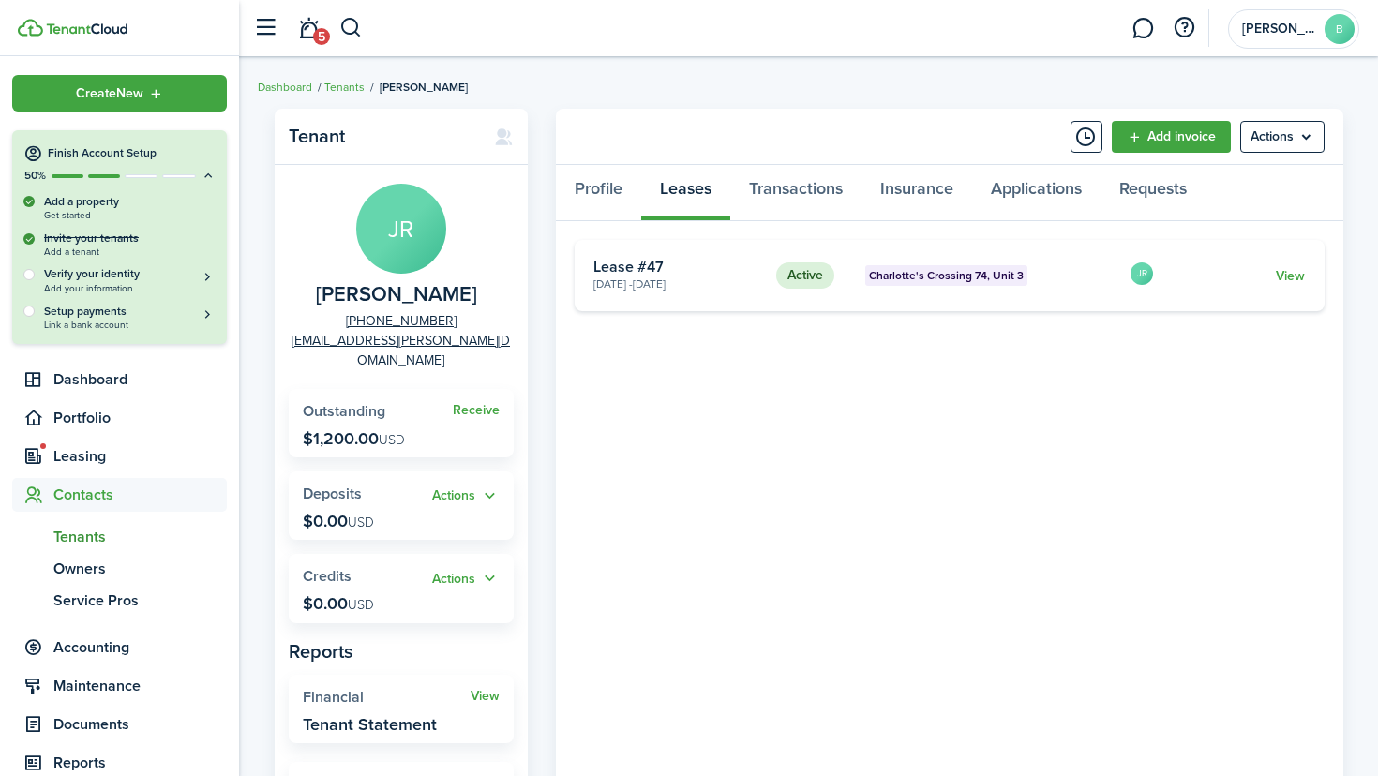
click at [732, 264] on card-title "Lease #47" at bounding box center [677, 267] width 169 height 17
click at [1291, 263] on card "Active Charlotte's Crossing 74, Unit 3 [DATE] - [DATE] Lease #47 JR View" at bounding box center [950, 275] width 750 height 71
click at [1289, 278] on link "View" at bounding box center [1290, 276] width 29 height 20
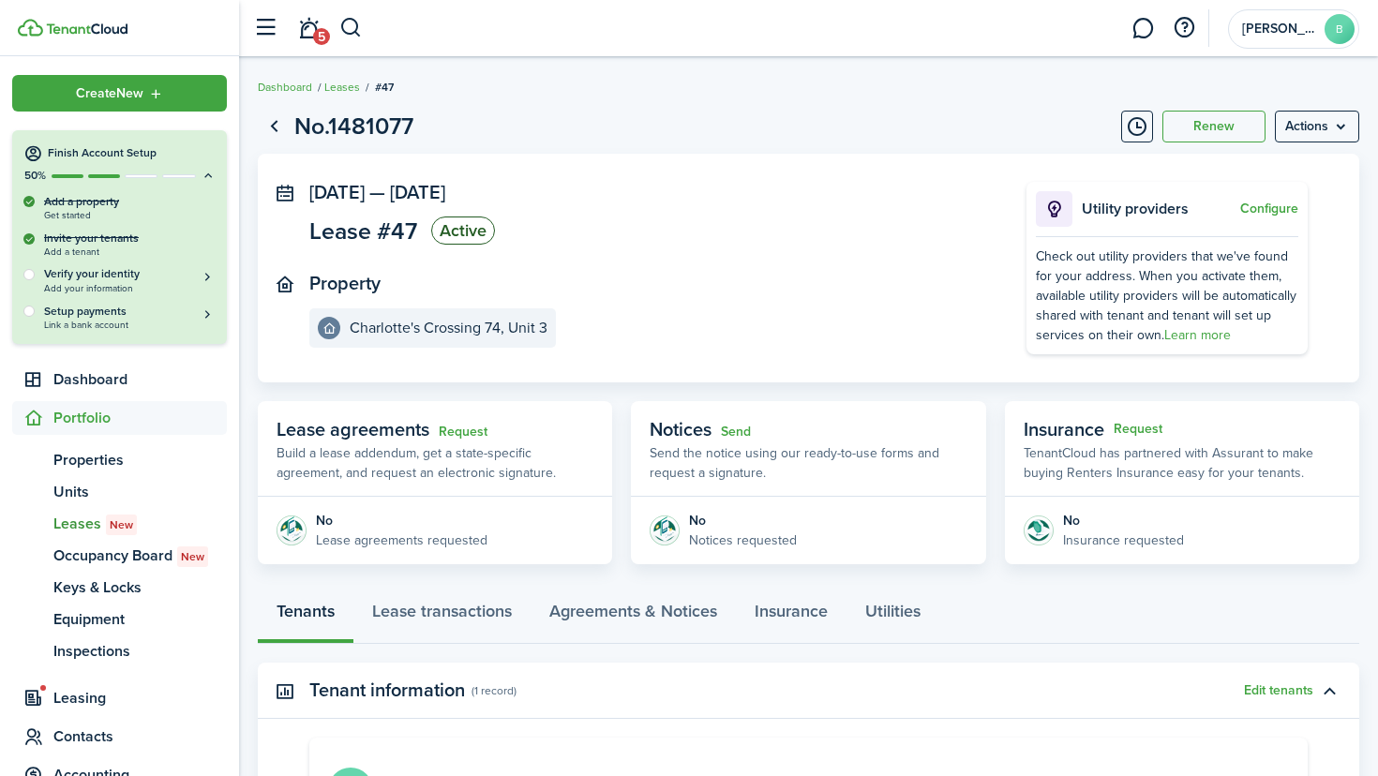
click at [1312, 128] on menu-btn "Actions" at bounding box center [1317, 127] width 84 height 32
click at [746, 274] on panel-main-section "Property [GEOGRAPHIC_DATA]" at bounding box center [639, 310] width 661 height 75
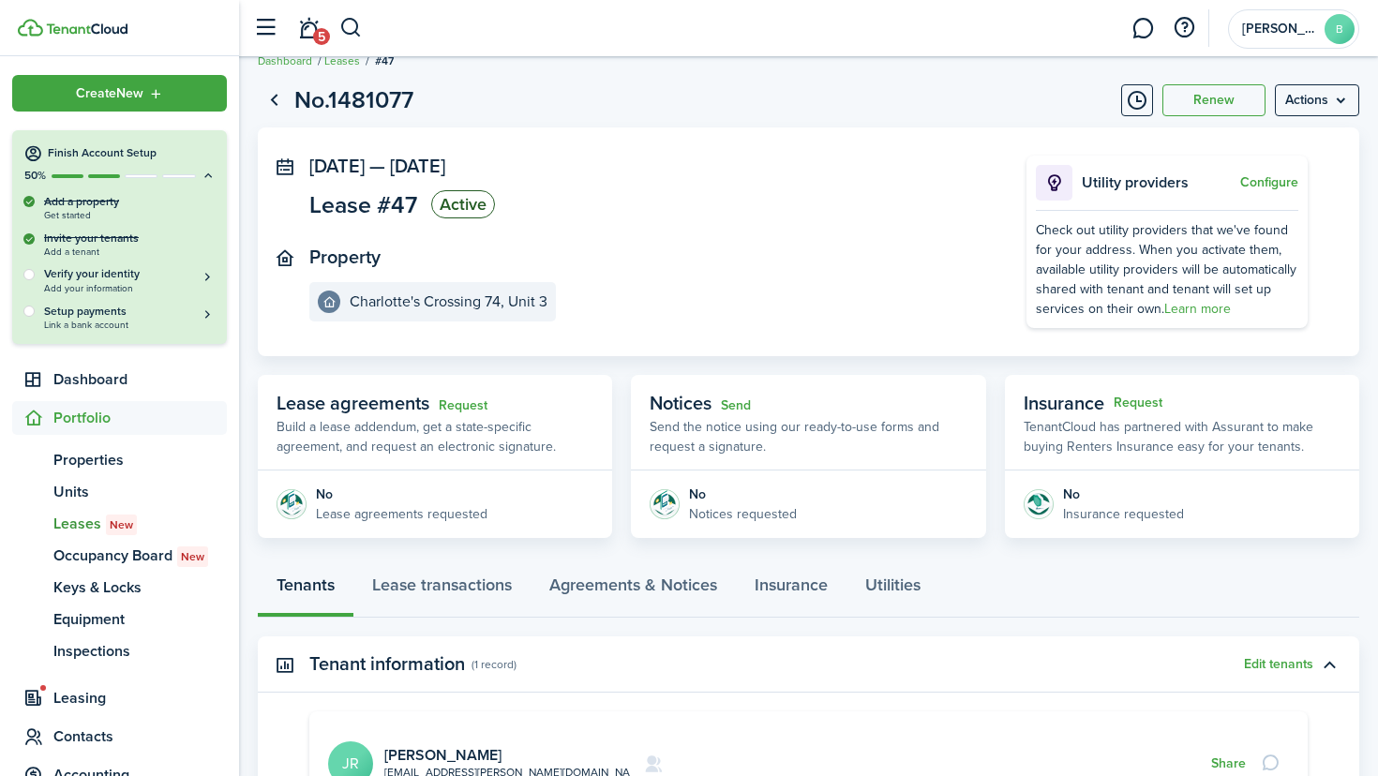
scroll to position [33, 0]
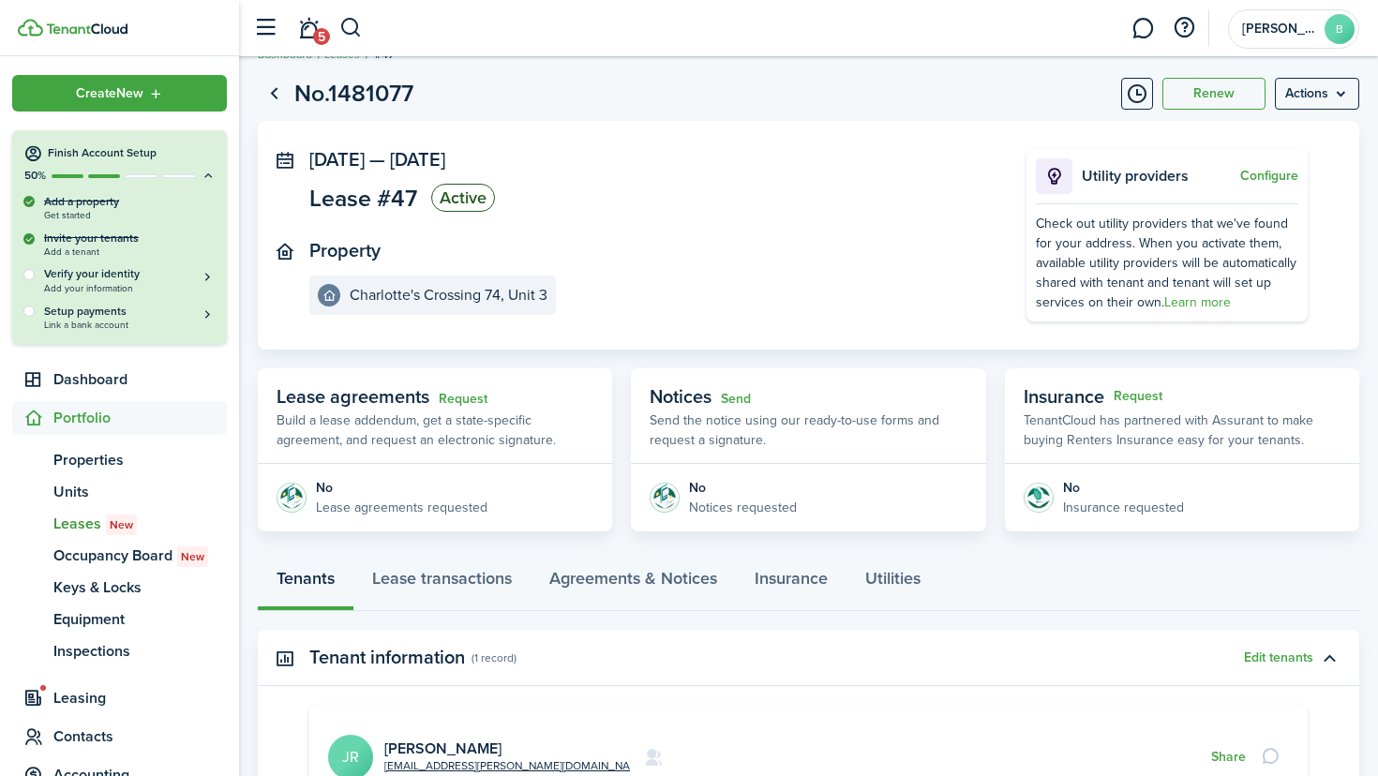
click at [476, 398] on link "Request" at bounding box center [463, 399] width 49 height 15
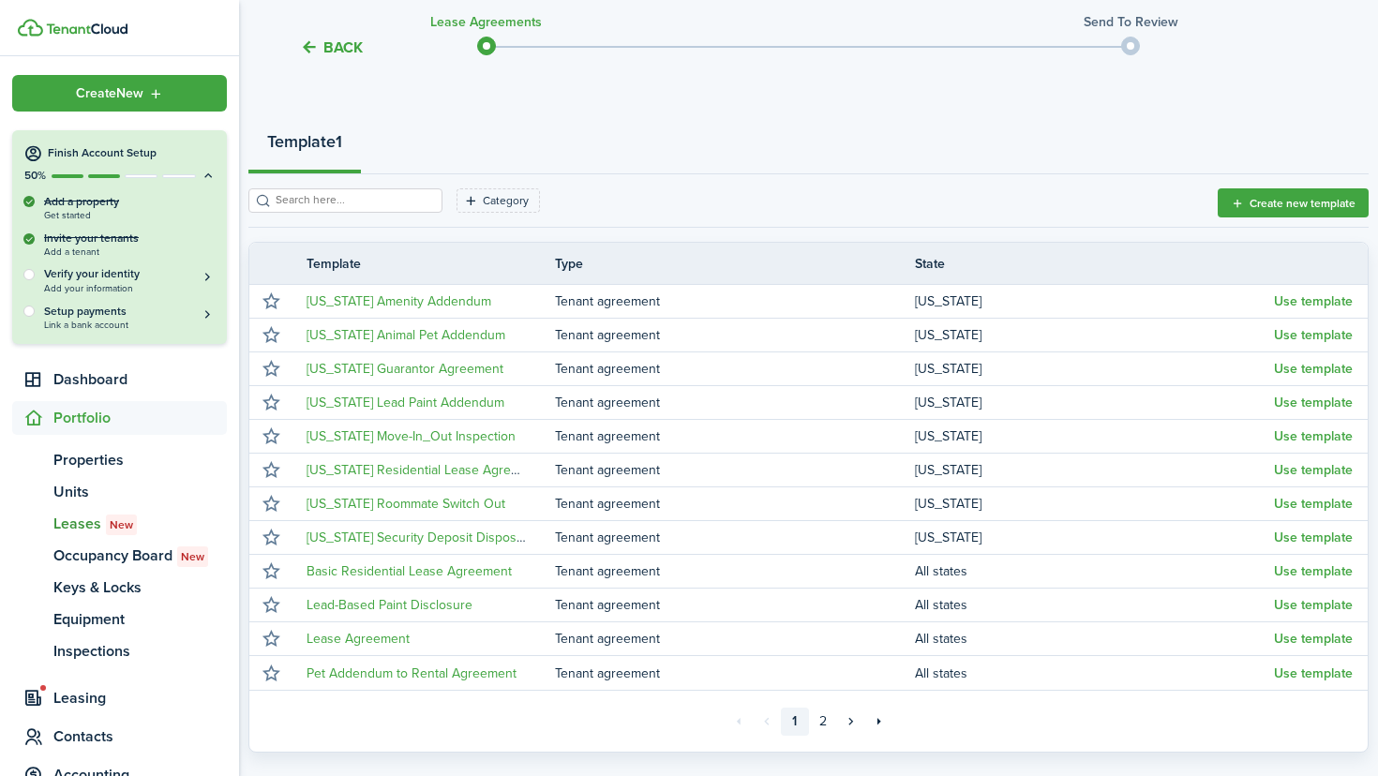
scroll to position [181, 0]
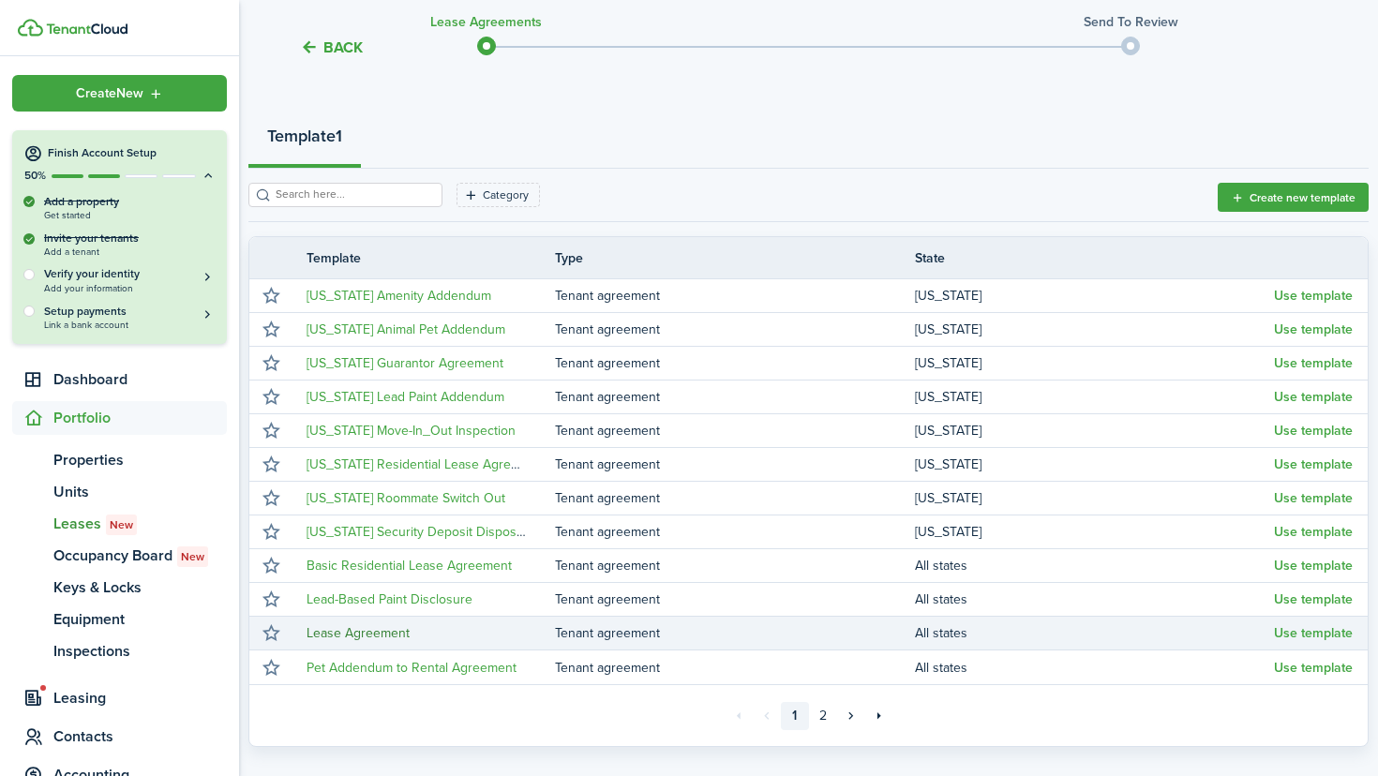
click at [379, 636] on link "Lease Agreement" at bounding box center [358, 633] width 103 height 20
